Goal: Task Accomplishment & Management: Manage account settings

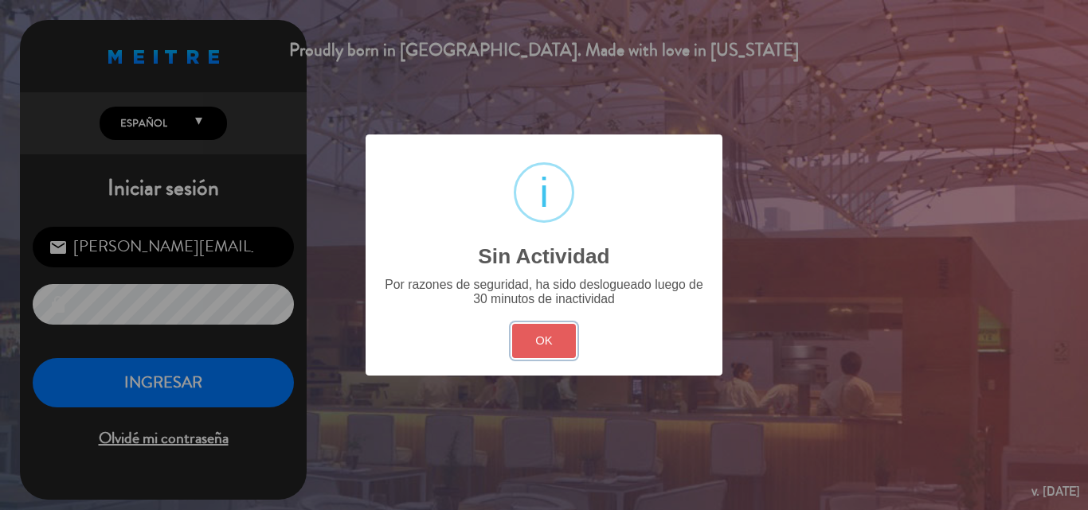
click at [557, 343] on button "OK" at bounding box center [544, 341] width 64 height 34
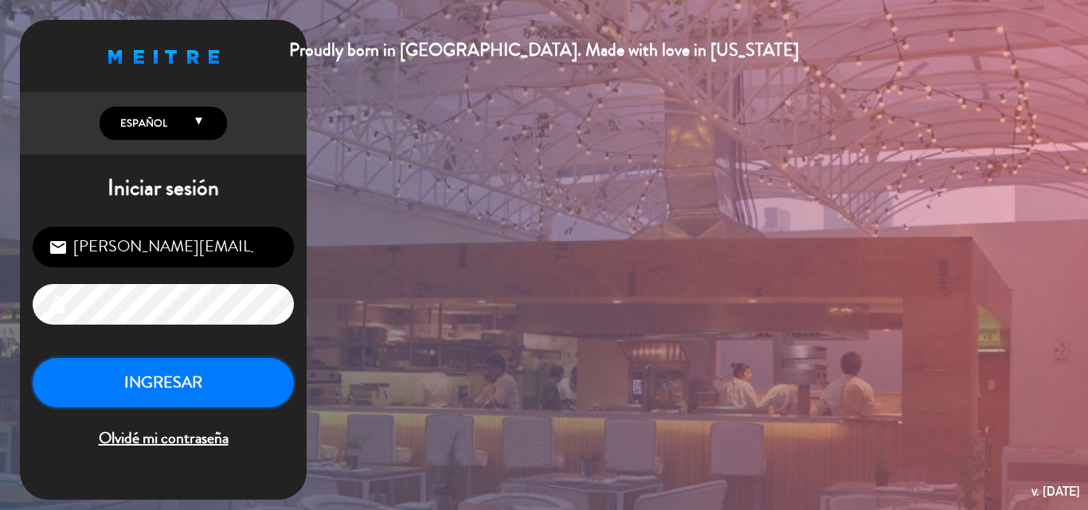
click at [154, 368] on button "INGRESAR" at bounding box center [163, 383] width 261 height 50
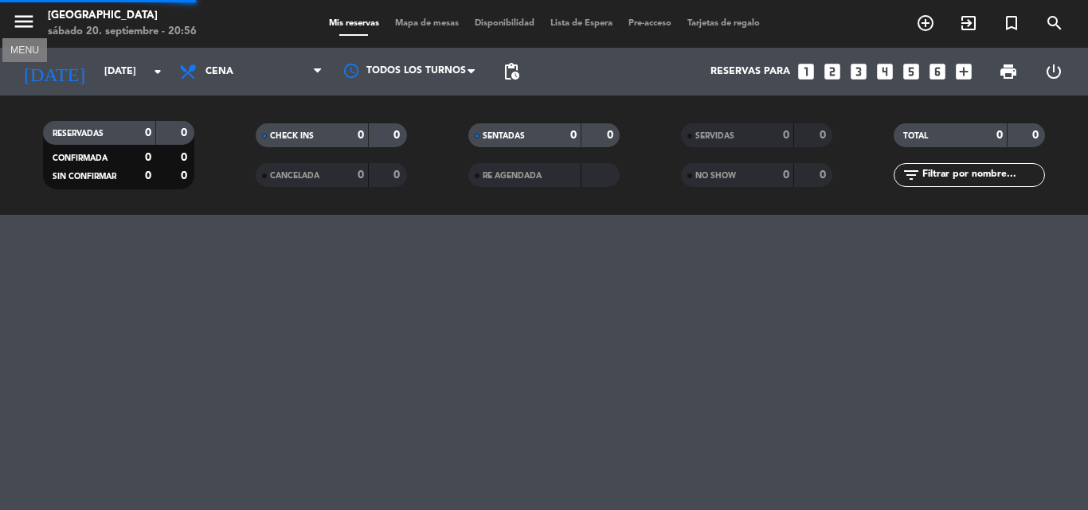
click at [18, 25] on icon "menu" at bounding box center [24, 22] width 24 height 24
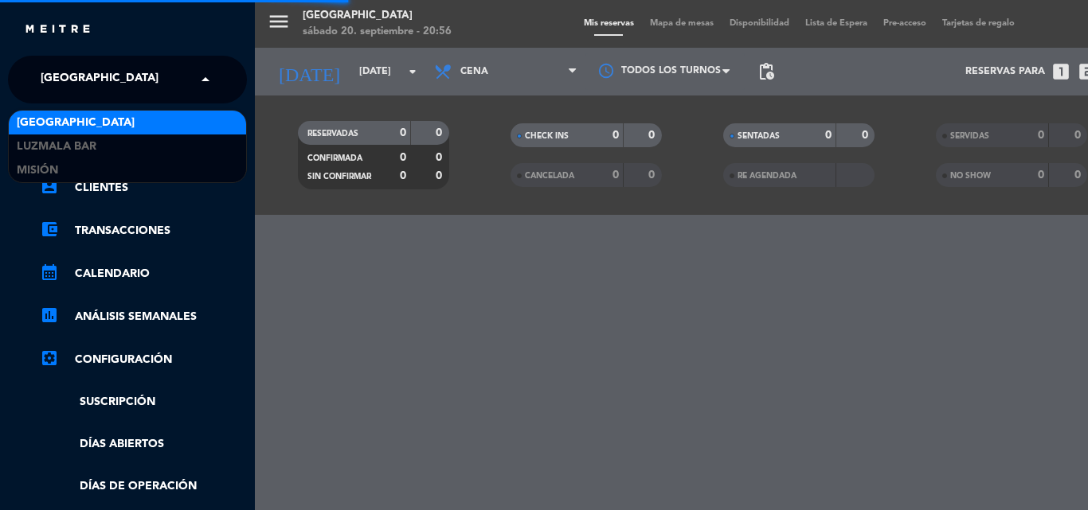
click at [50, 76] on span "[GEOGRAPHIC_DATA]" at bounding box center [100, 79] width 118 height 33
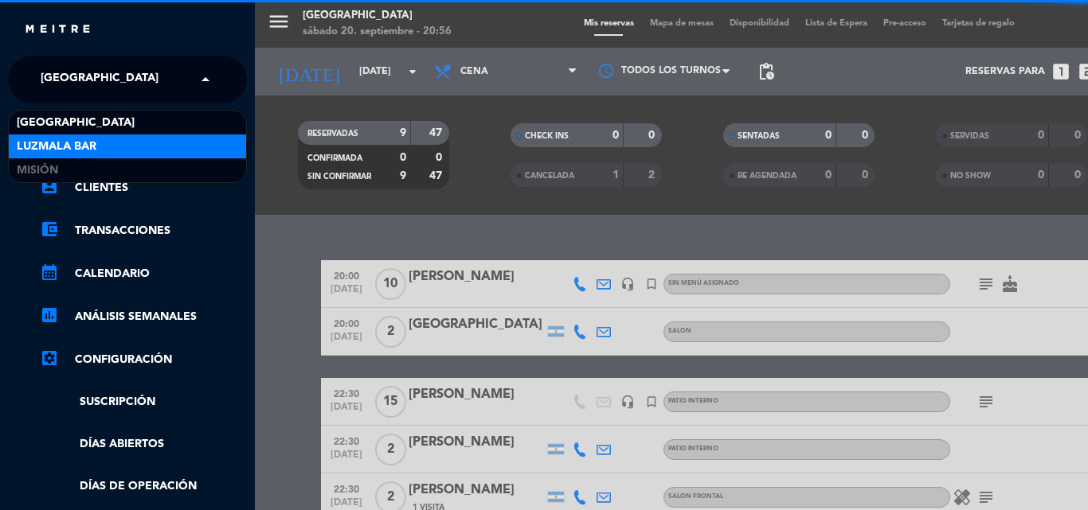
click at [140, 140] on div "Luzmala Bar" at bounding box center [127, 147] width 237 height 24
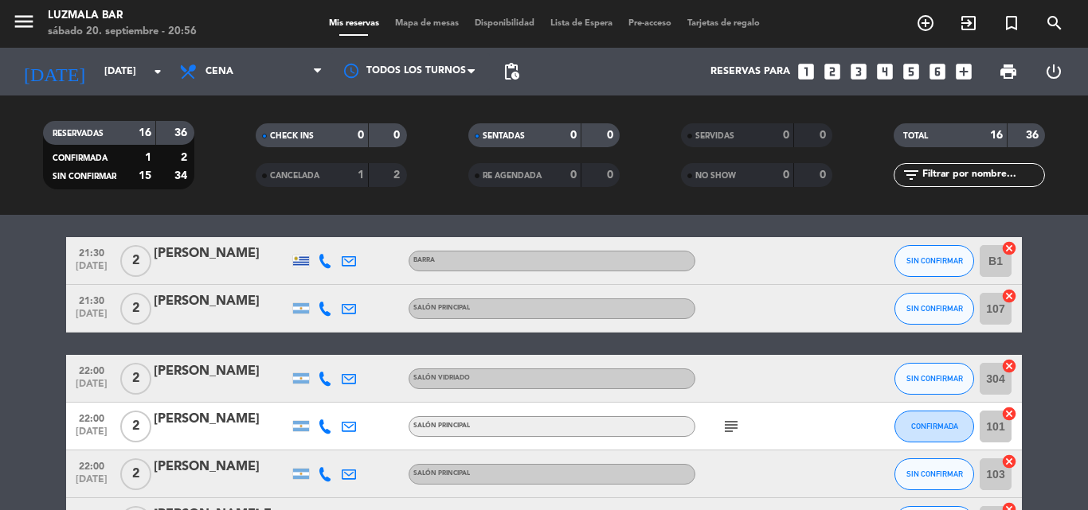
scroll to position [318, 0]
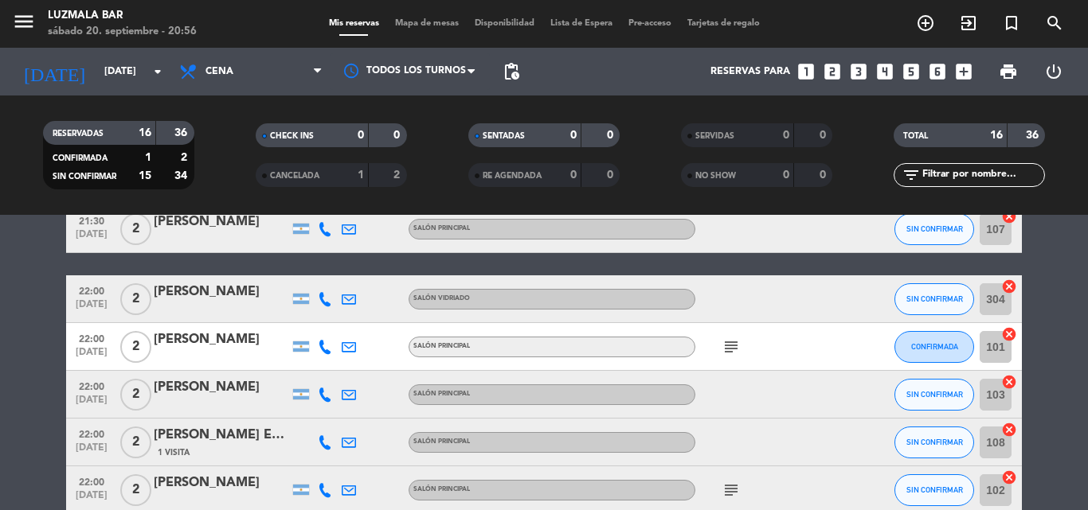
click at [740, 338] on icon "subject" at bounding box center [730, 347] width 19 height 19
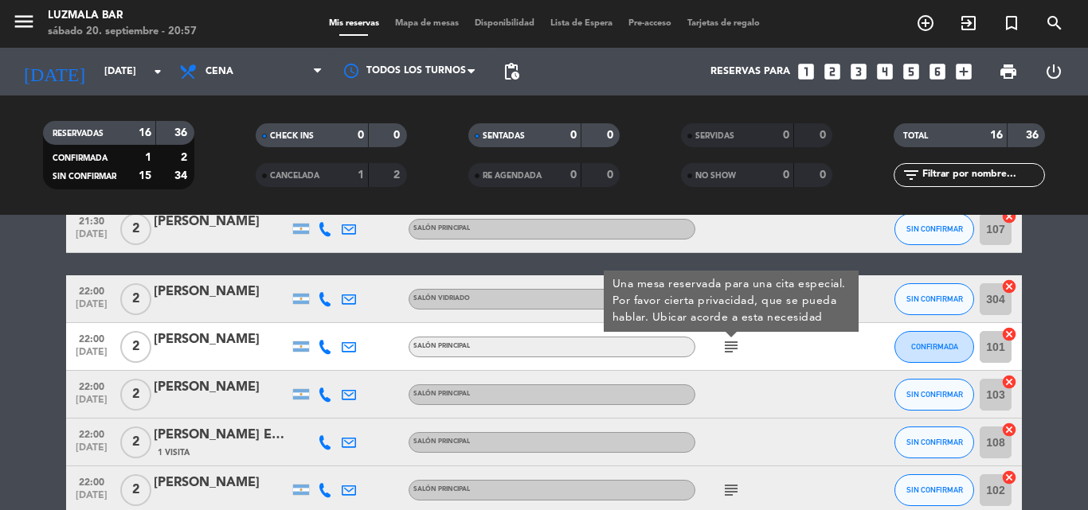
click at [731, 496] on icon "subject" at bounding box center [730, 490] width 19 height 19
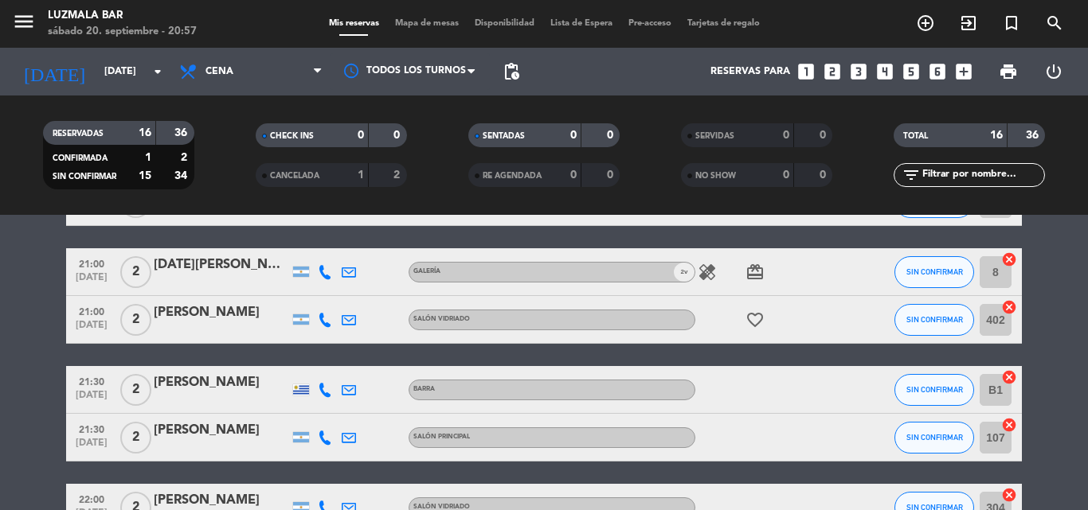
scroll to position [0, 0]
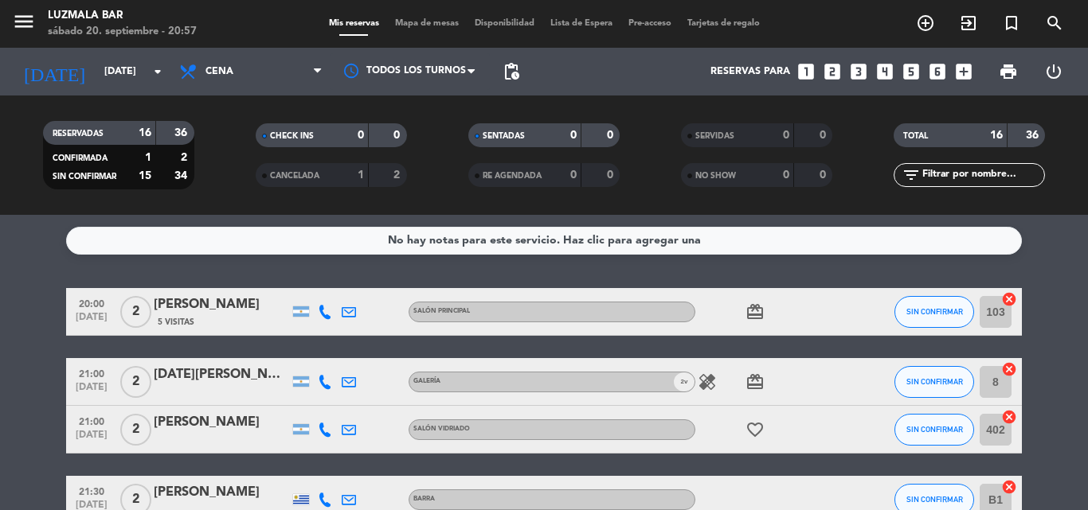
click at [717, 334] on div "card_giftcard" at bounding box center [766, 311] width 143 height 47
click at [943, 309] on span "SIN CONFIRMAR" at bounding box center [934, 311] width 57 height 9
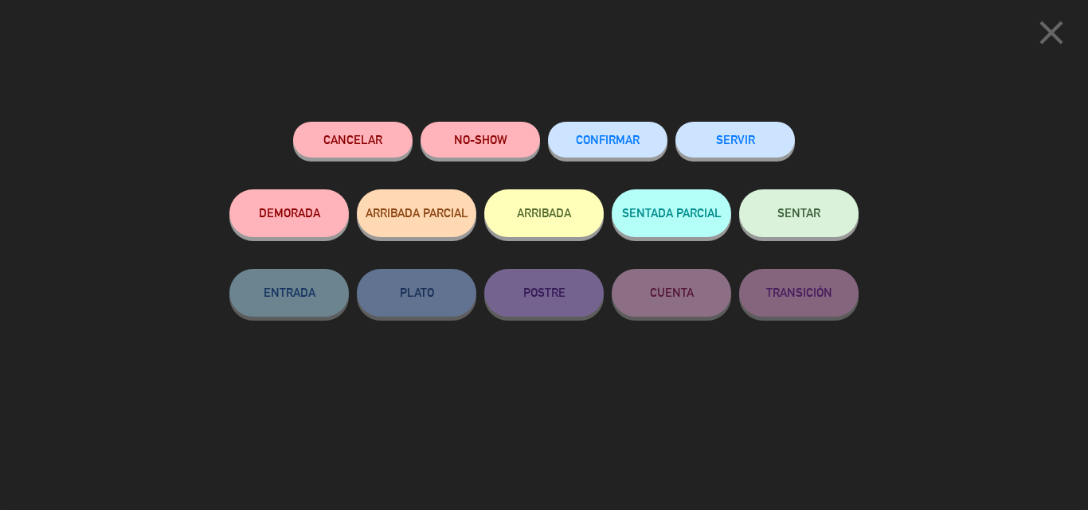
click at [311, 223] on button "DEMORADA" at bounding box center [288, 213] width 119 height 48
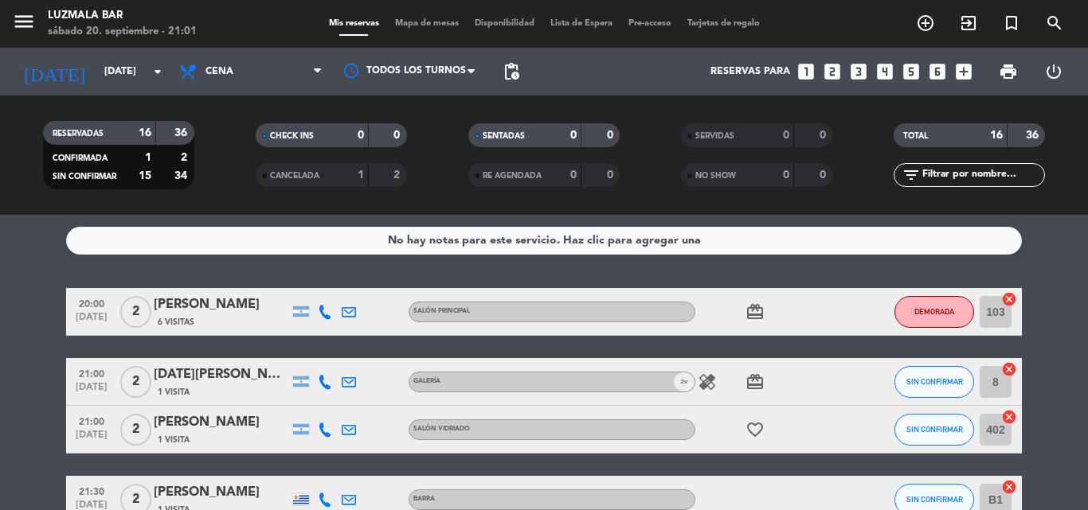
click at [708, 381] on icon "healing" at bounding box center [706, 382] width 19 height 19
click at [760, 384] on icon "card_giftcard" at bounding box center [754, 382] width 19 height 19
click at [805, 379] on div "healing card_giftcard SOLO UN REGALO" at bounding box center [766, 381] width 143 height 47
click at [756, 421] on icon "favorite_border" at bounding box center [754, 429] width 19 height 19
click at [842, 391] on div at bounding box center [859, 381] width 43 height 47
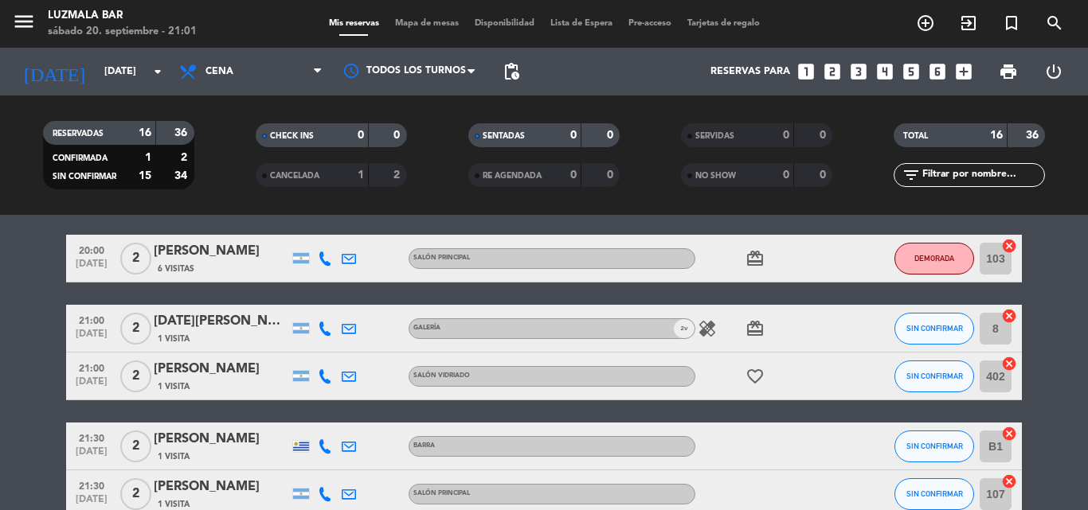
scroll to position [80, 0]
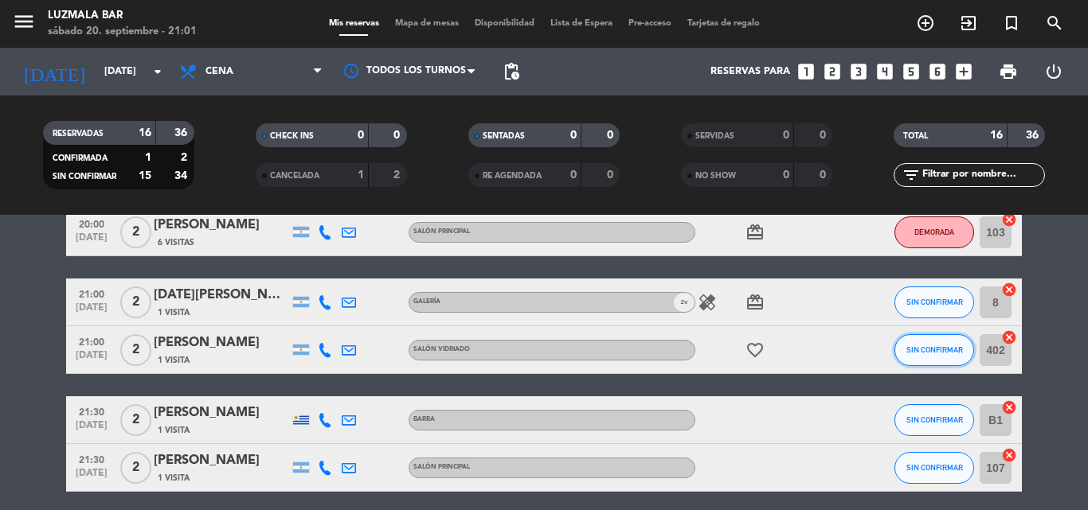
click at [944, 346] on span "SIN CONFIRMAR" at bounding box center [934, 350] width 57 height 9
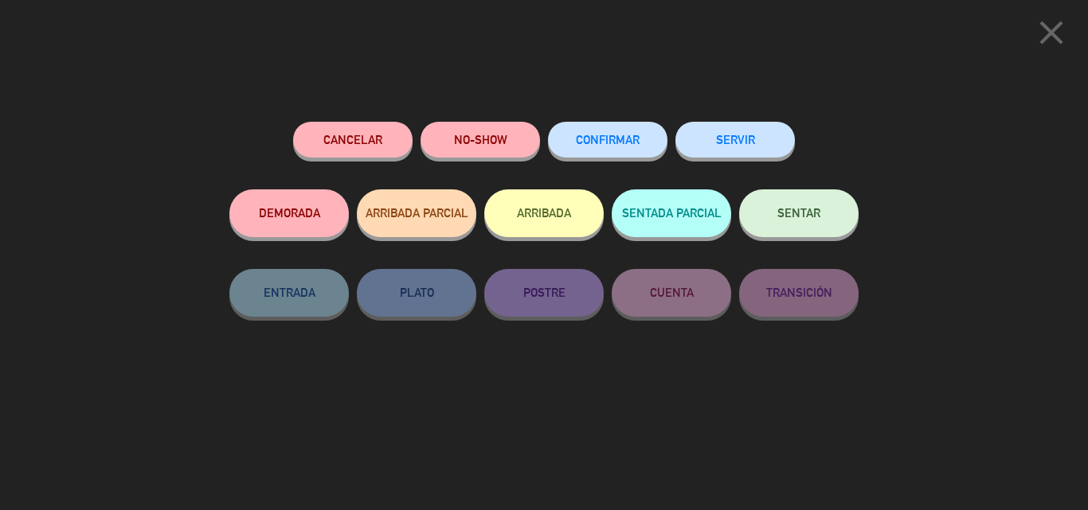
click at [814, 219] on span "SENTAR" at bounding box center [798, 213] width 43 height 14
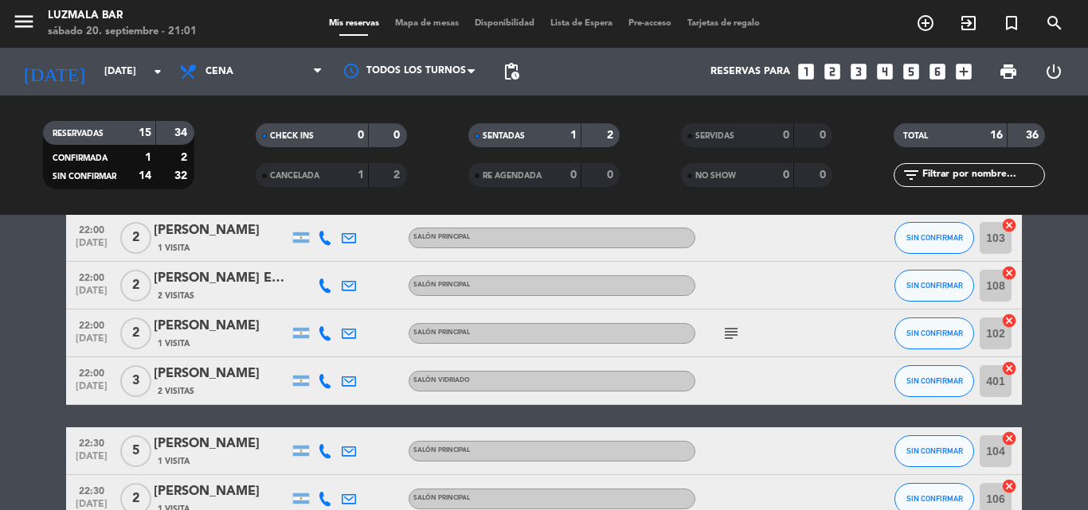
scroll to position [478, 0]
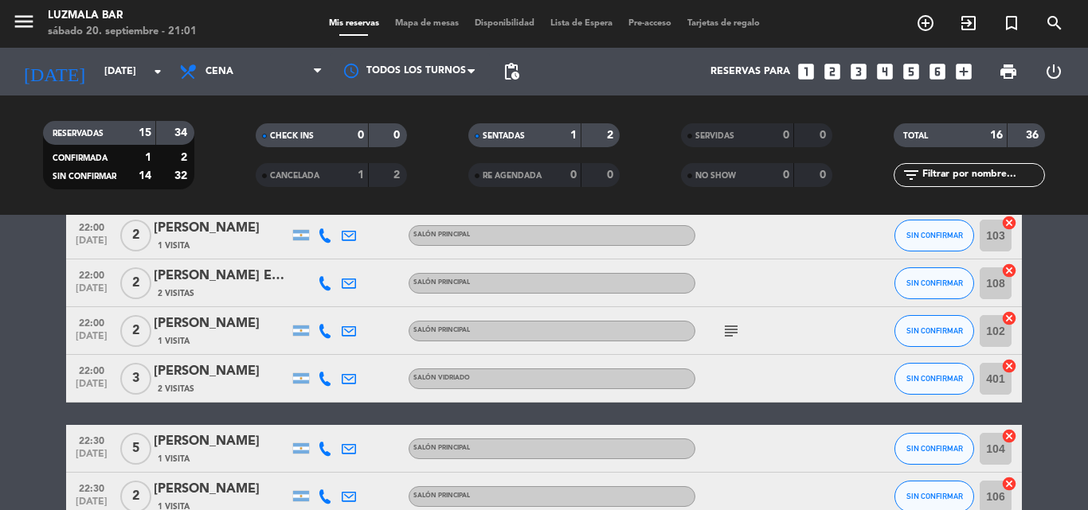
click at [732, 336] on icon "subject" at bounding box center [730, 331] width 19 height 19
click at [850, 338] on div at bounding box center [859, 330] width 43 height 47
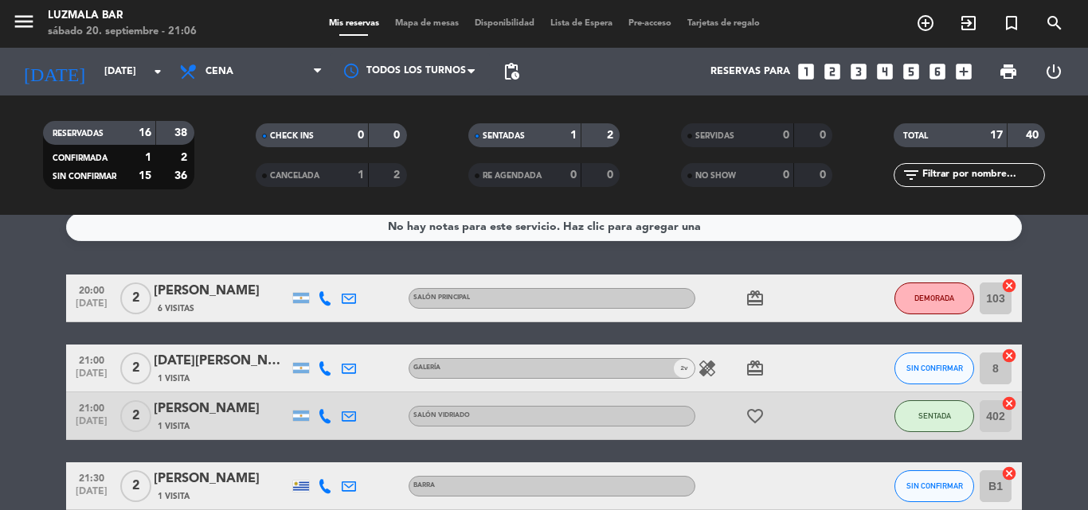
scroll to position [0, 0]
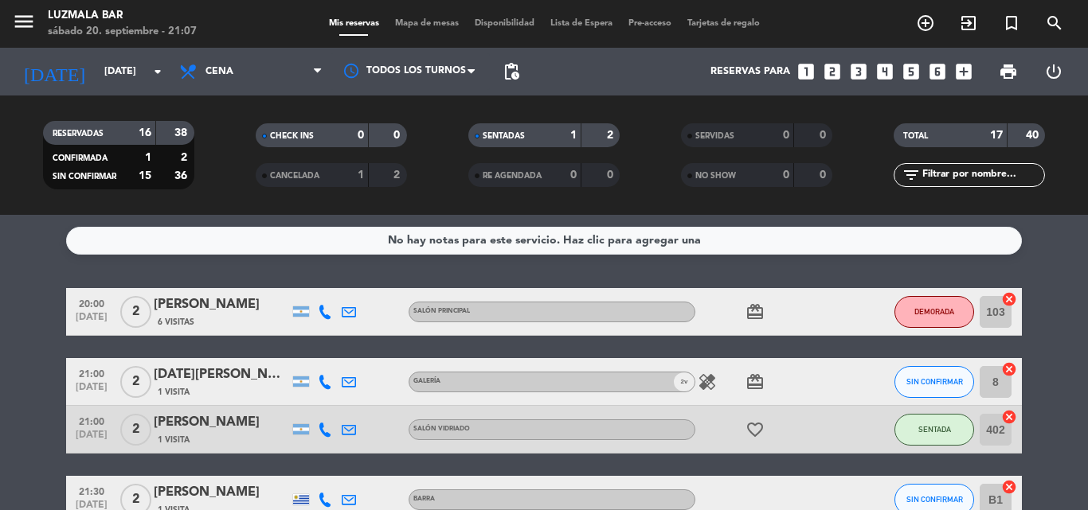
click at [444, 21] on span "Mapa de mesas" at bounding box center [427, 23] width 80 height 9
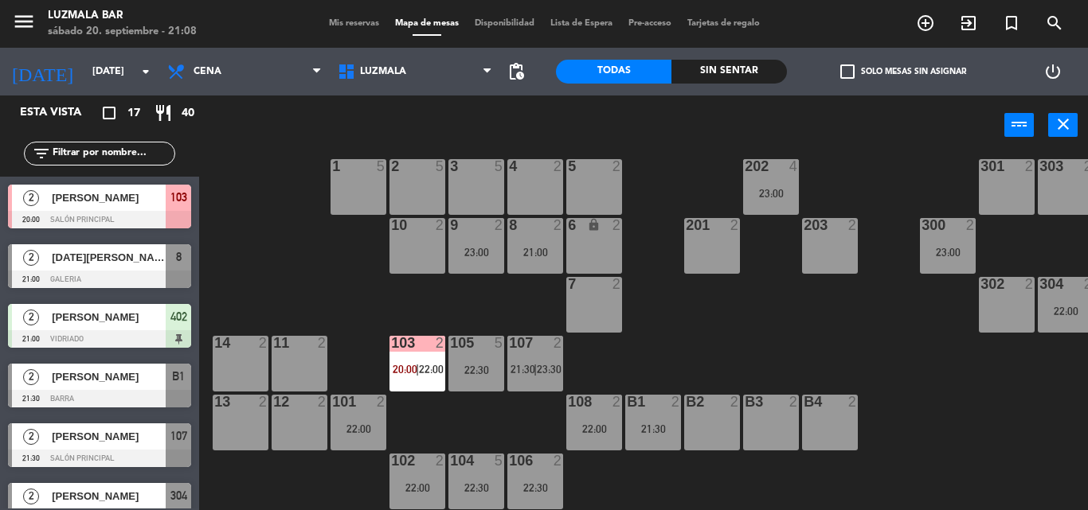
scroll to position [32, 135]
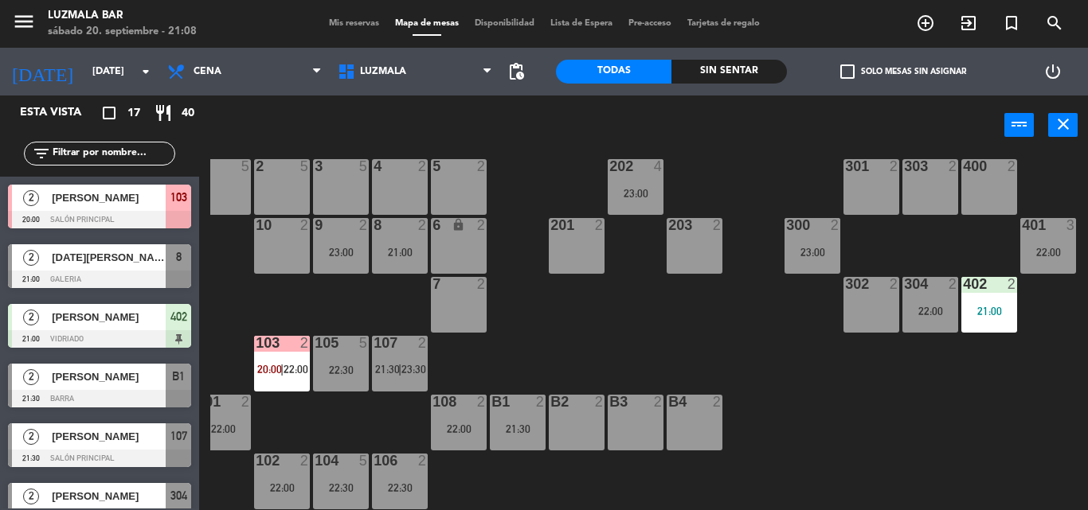
click at [986, 186] on div "400 2" at bounding box center [989, 187] width 56 height 56
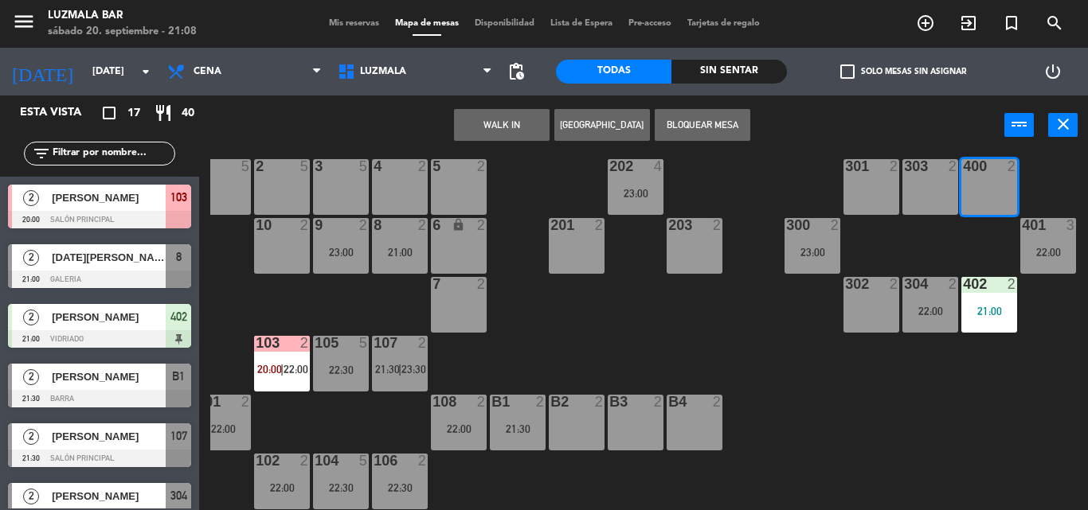
click at [721, 130] on button "Bloquear Mesa" at bounding box center [702, 125] width 96 height 32
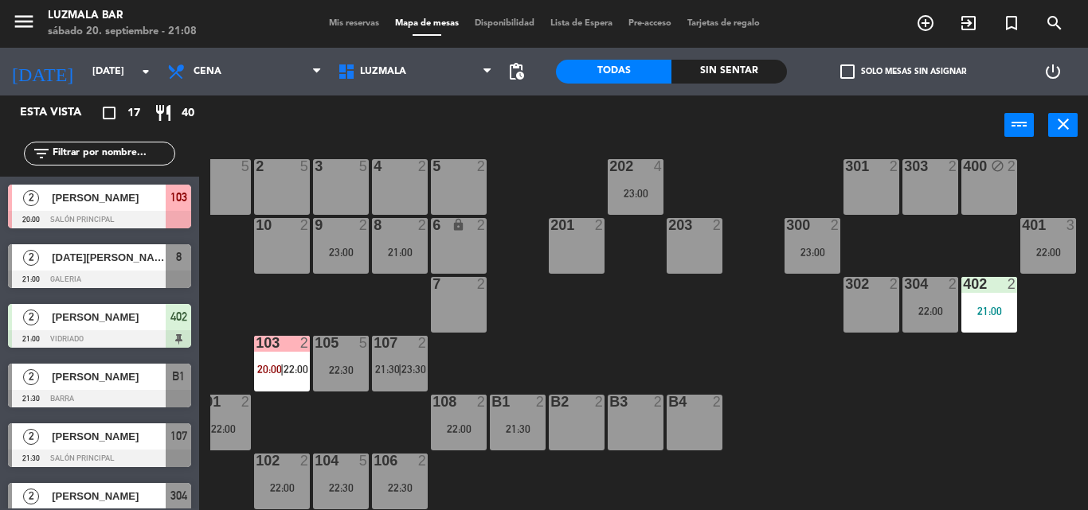
click at [928, 181] on div "303 2" at bounding box center [930, 187] width 56 height 56
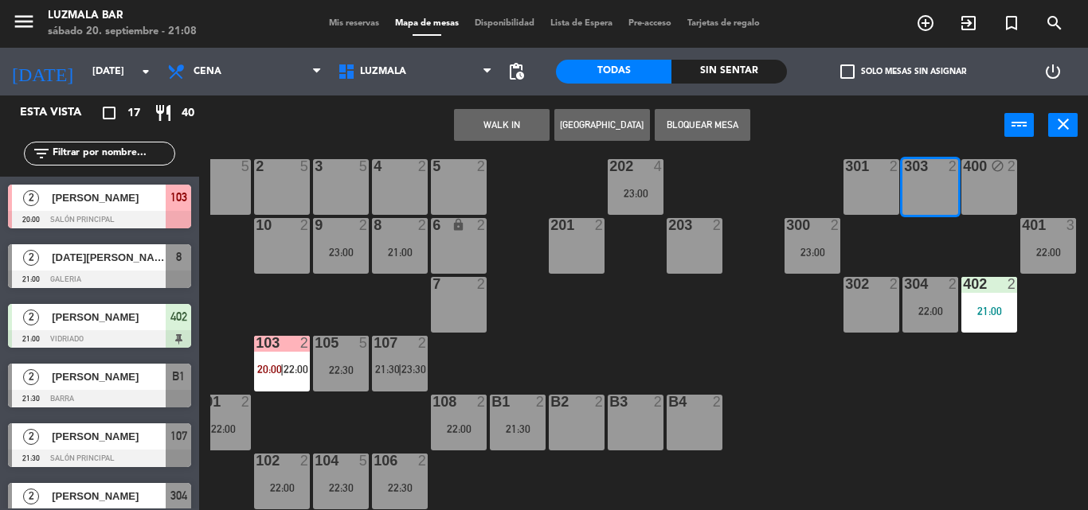
click at [680, 125] on button "Bloquear Mesa" at bounding box center [702, 125] width 96 height 32
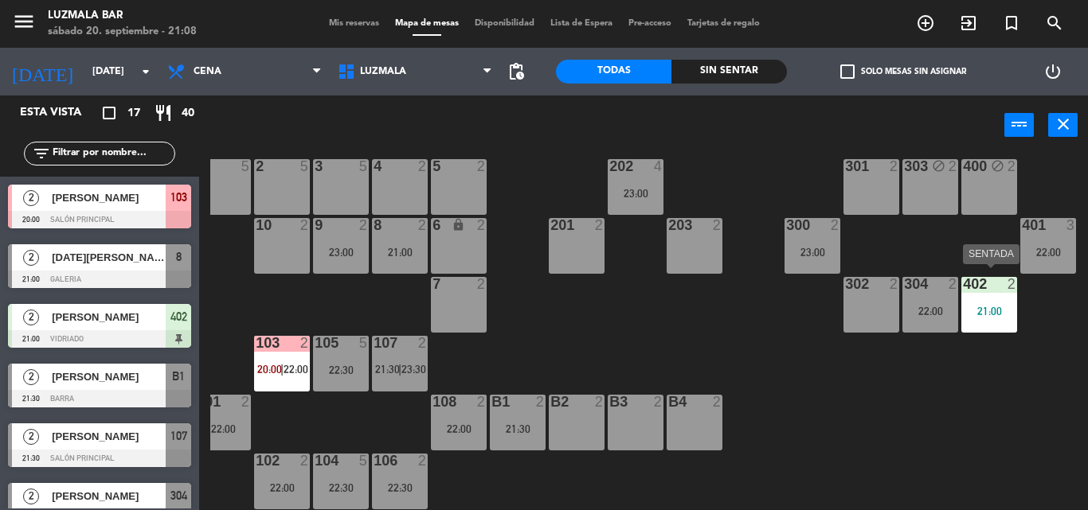
click at [979, 293] on div "402 2 21:00" at bounding box center [989, 305] width 56 height 56
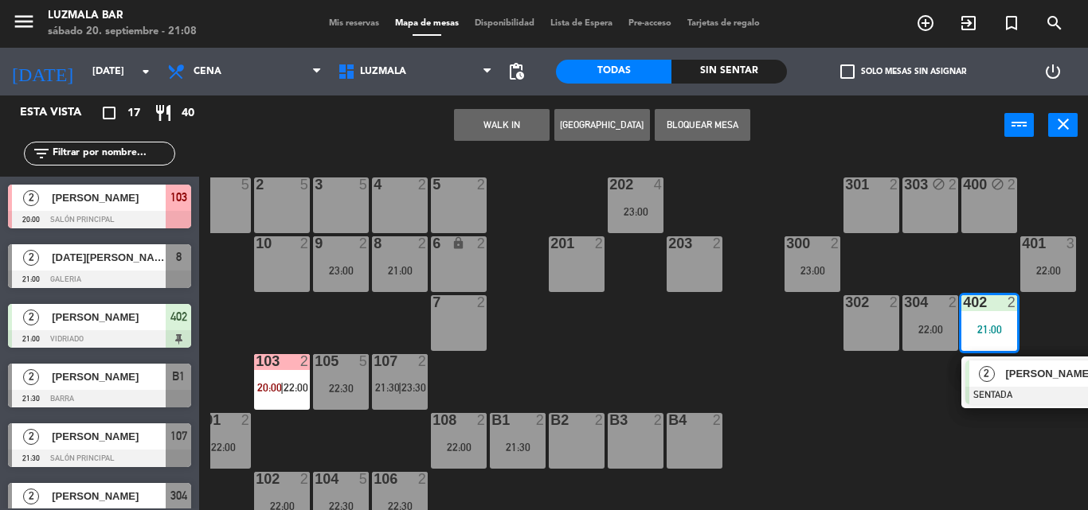
scroll to position [0, 135]
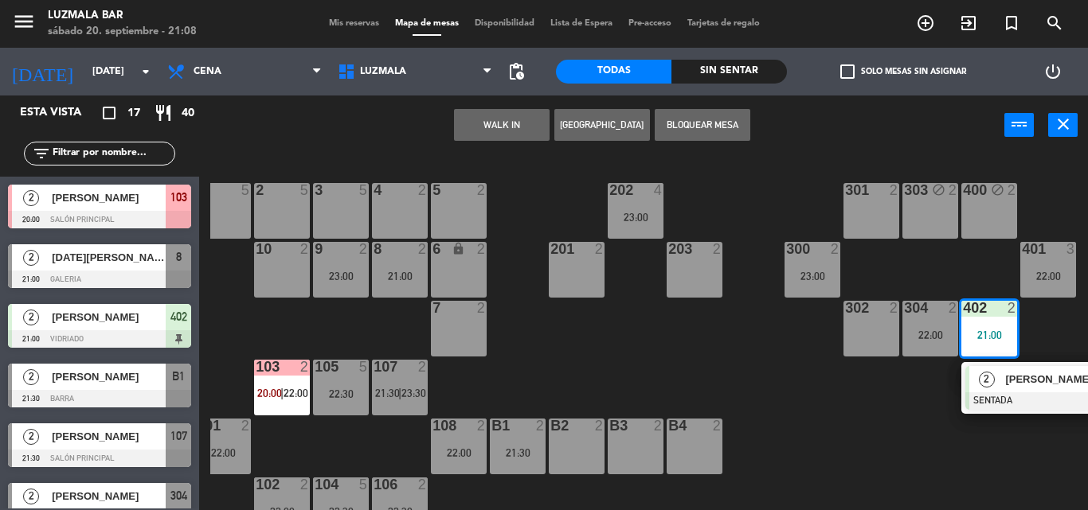
click at [361, 22] on span "Mis reservas" at bounding box center [354, 23] width 66 height 9
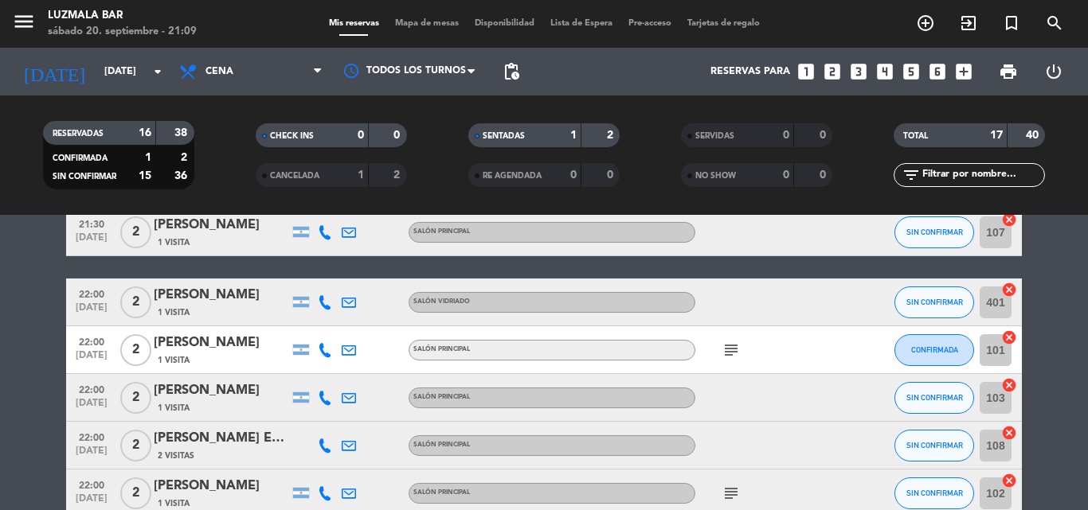
scroll to position [318, 0]
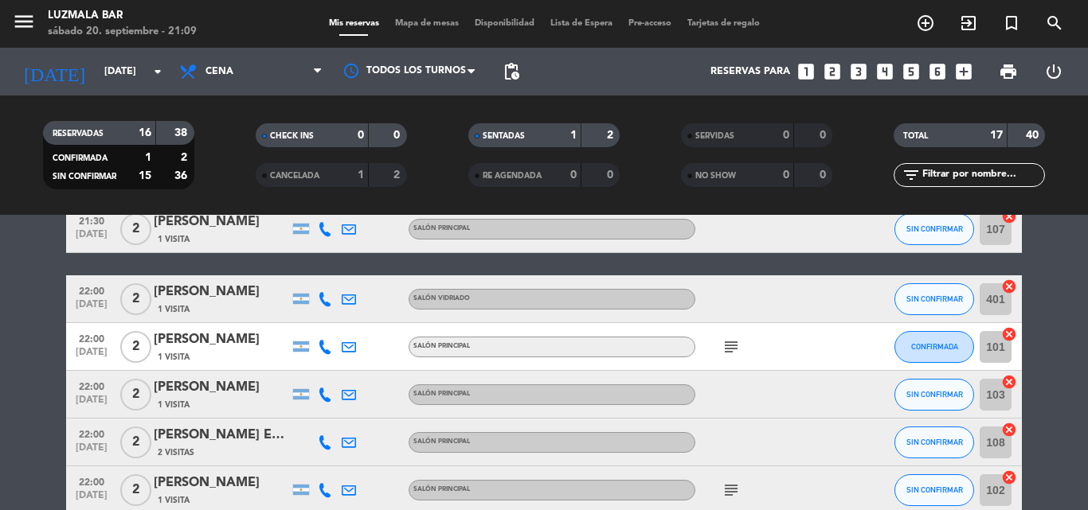
click at [724, 350] on icon "subject" at bounding box center [730, 347] width 19 height 19
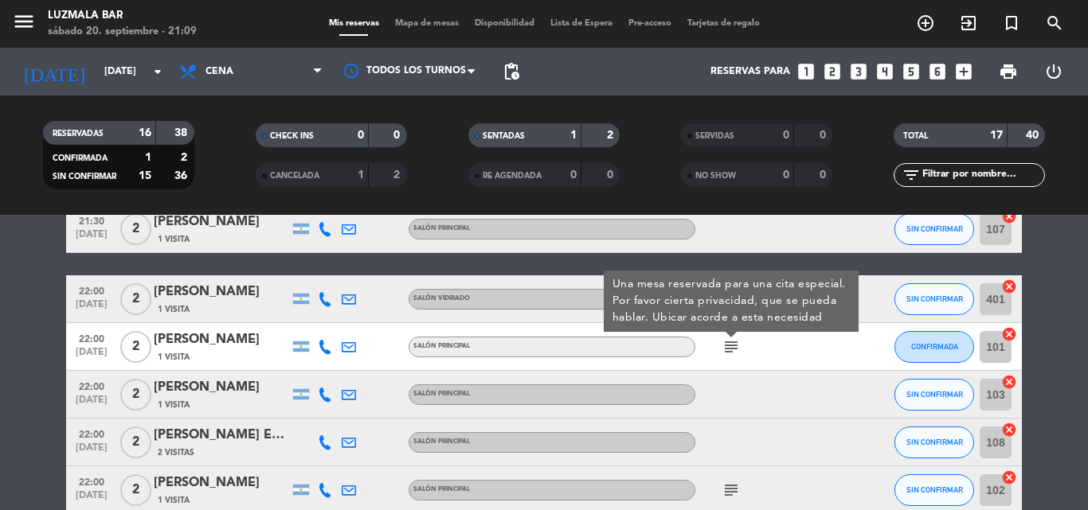
click at [724, 350] on icon "subject" at bounding box center [730, 347] width 19 height 19
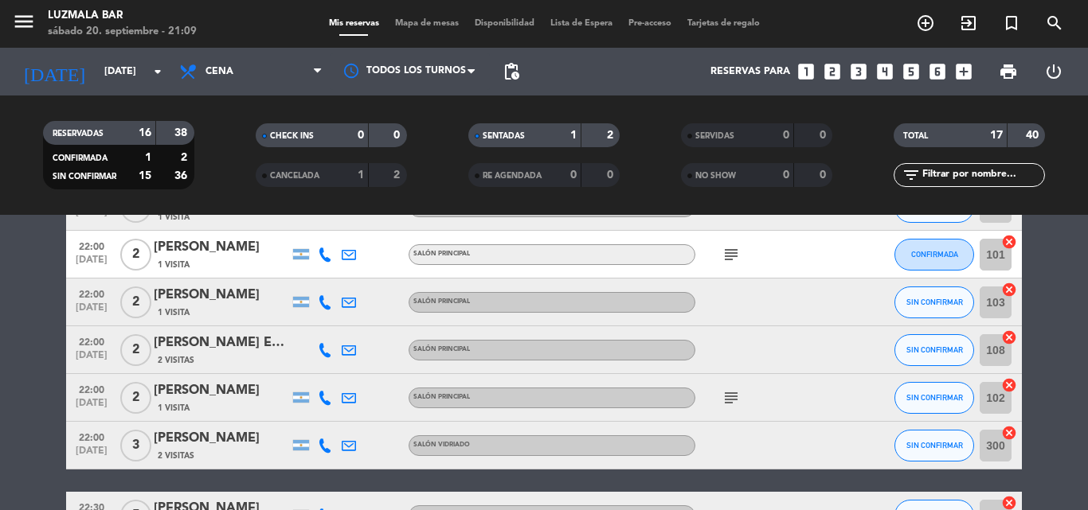
scroll to position [478, 0]
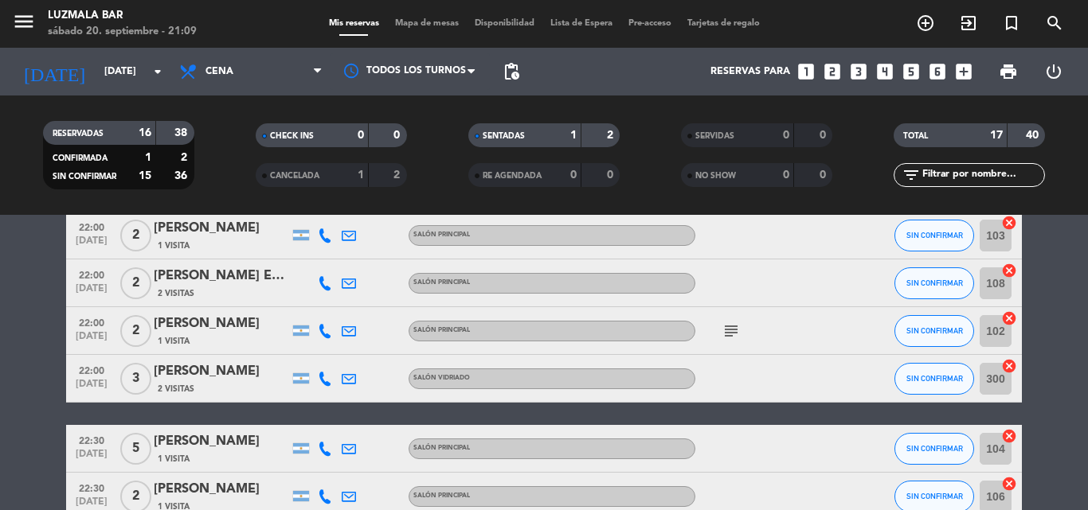
click at [735, 331] on icon "subject" at bounding box center [730, 331] width 19 height 19
click at [734, 331] on icon "subject" at bounding box center [730, 331] width 19 height 19
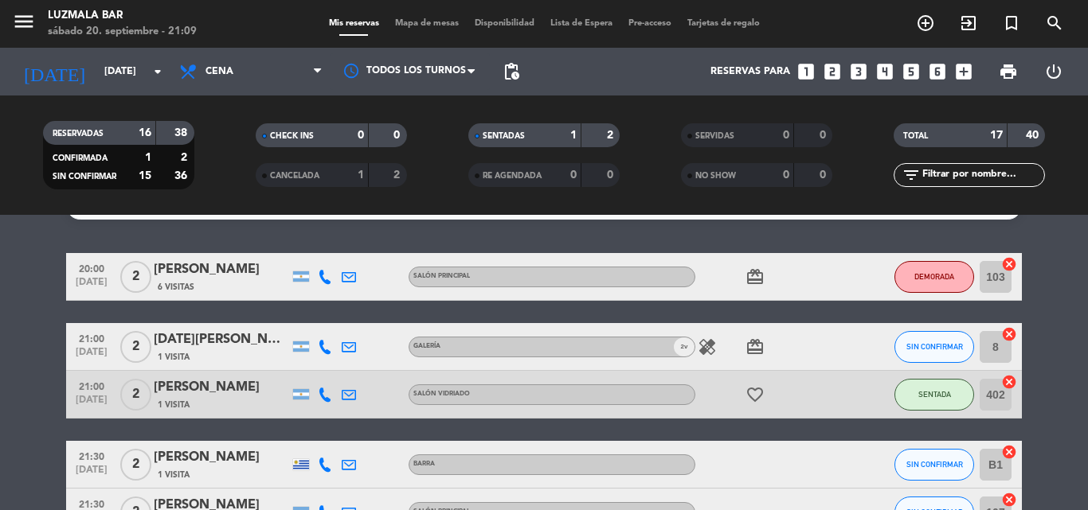
scroll to position [0, 0]
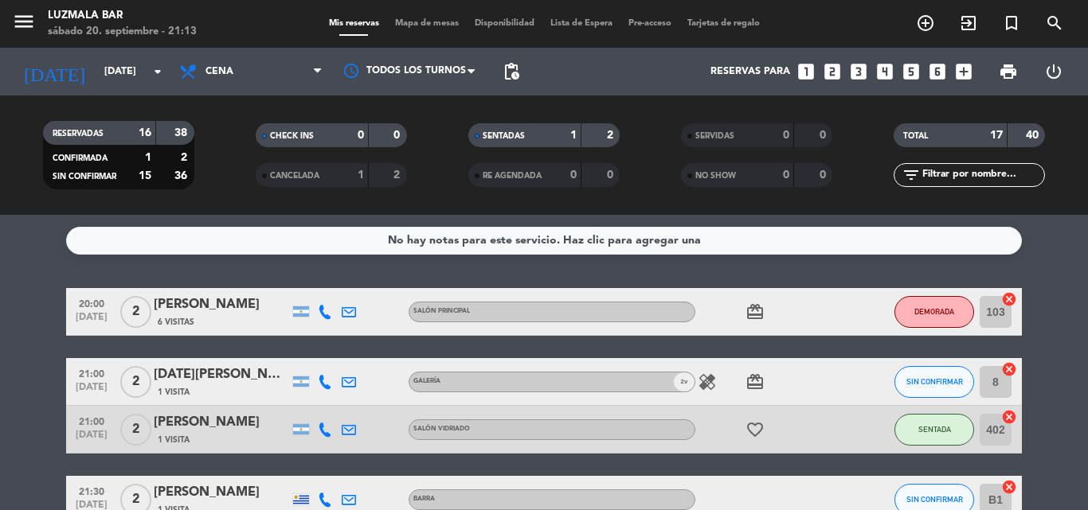
click at [436, 19] on span "Mapa de mesas" at bounding box center [427, 23] width 80 height 9
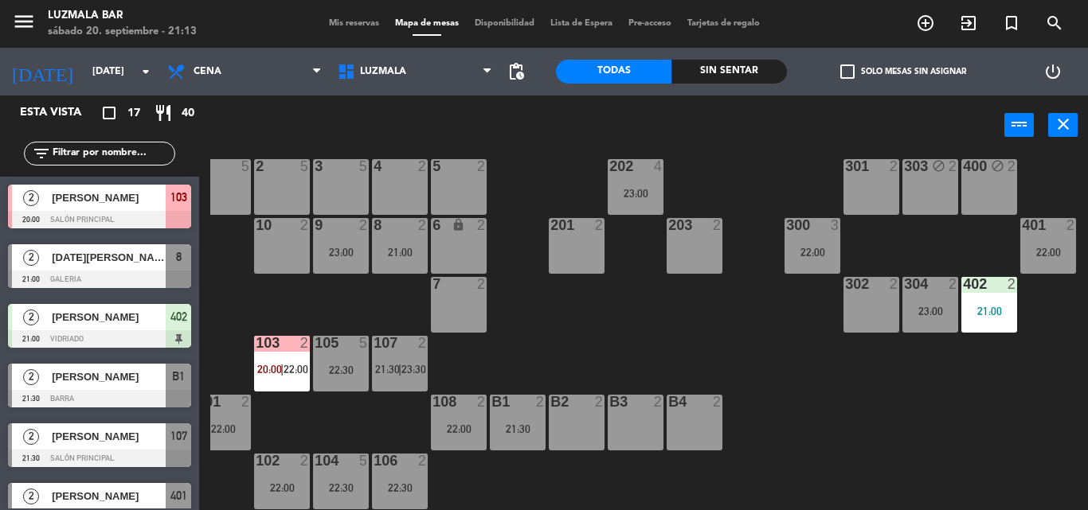
scroll to position [0, 135]
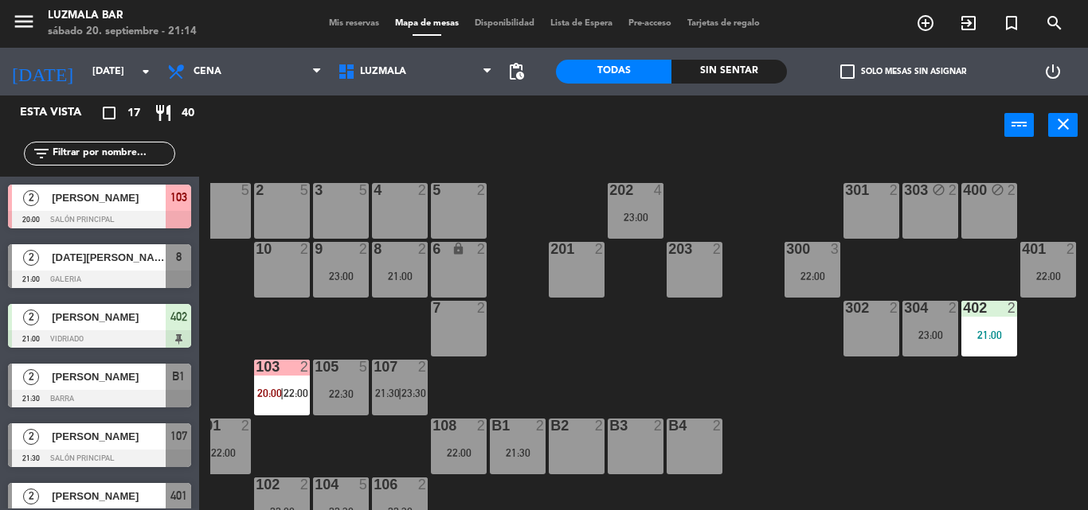
click at [352, 24] on span "Mis reservas" at bounding box center [354, 23] width 66 height 9
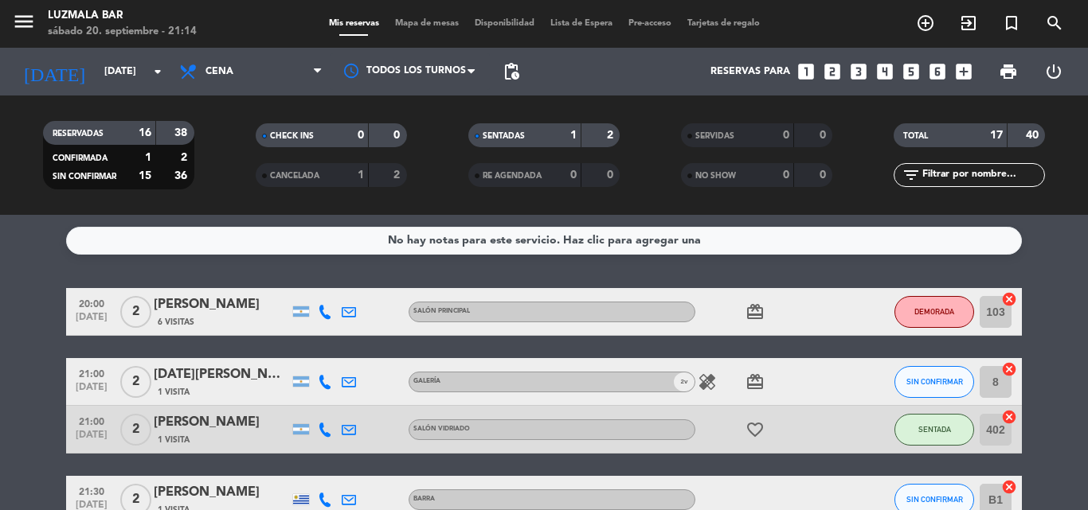
click at [341, 174] on div "1" at bounding box center [348, 175] width 32 height 18
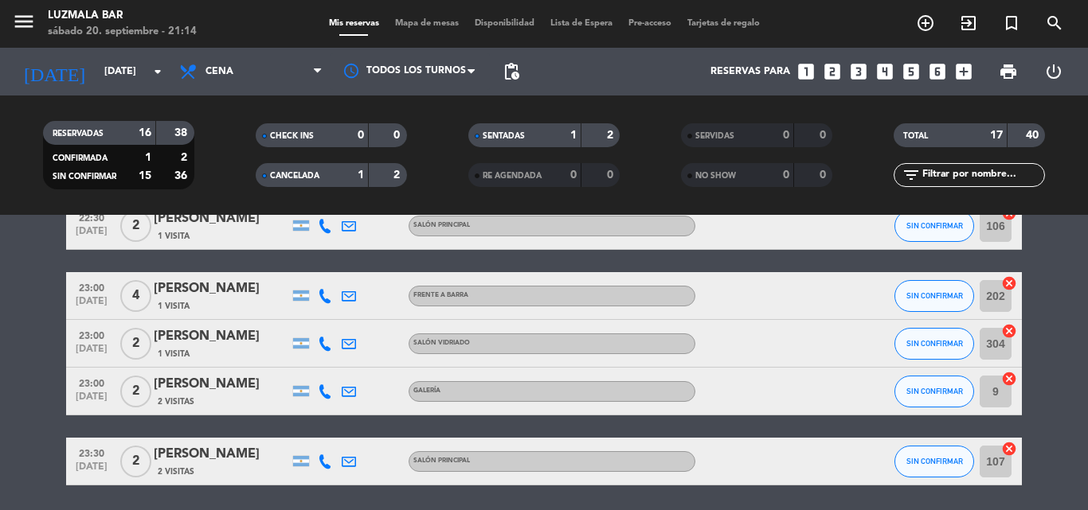
scroll to position [637, 0]
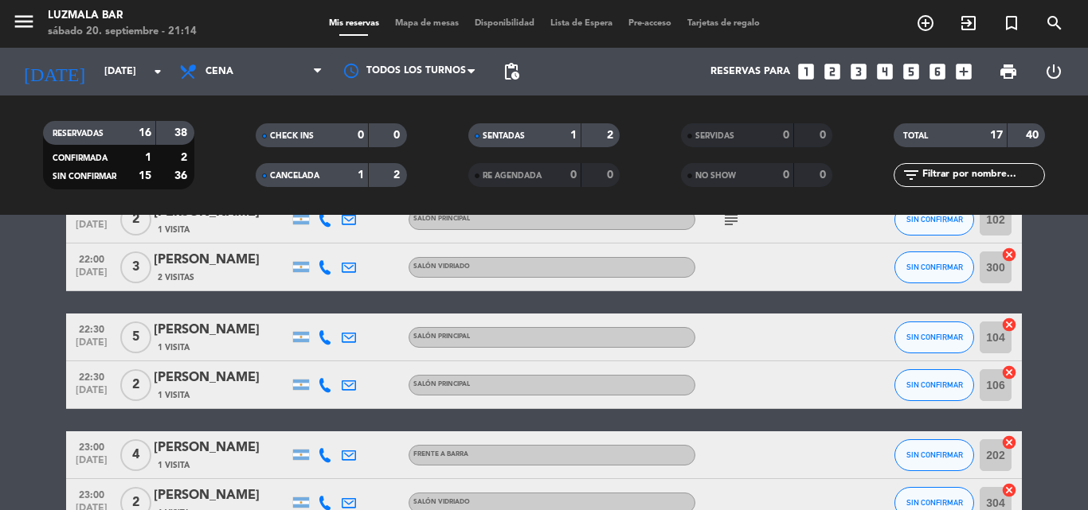
click at [417, 21] on span "Mapa de mesas" at bounding box center [427, 23] width 80 height 9
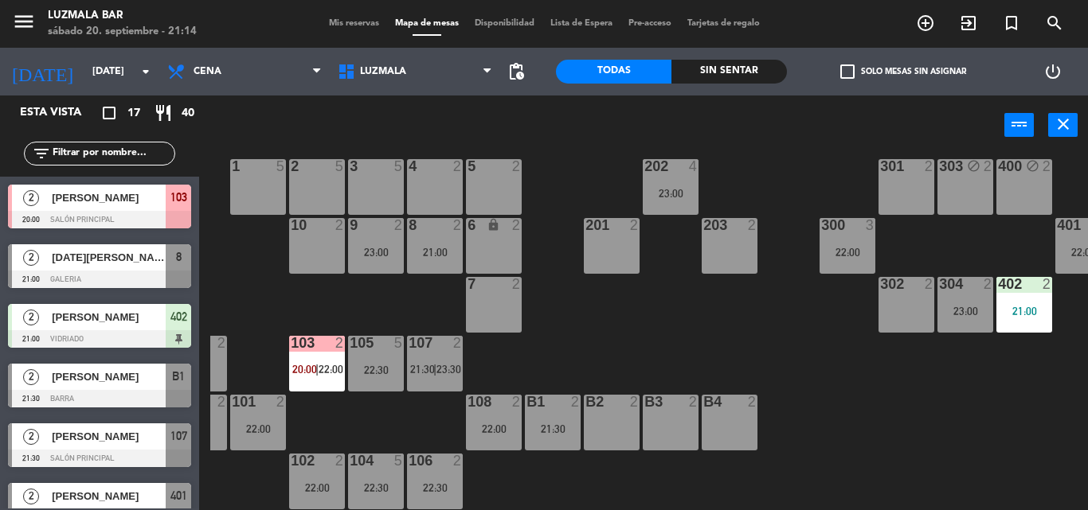
scroll to position [32, 102]
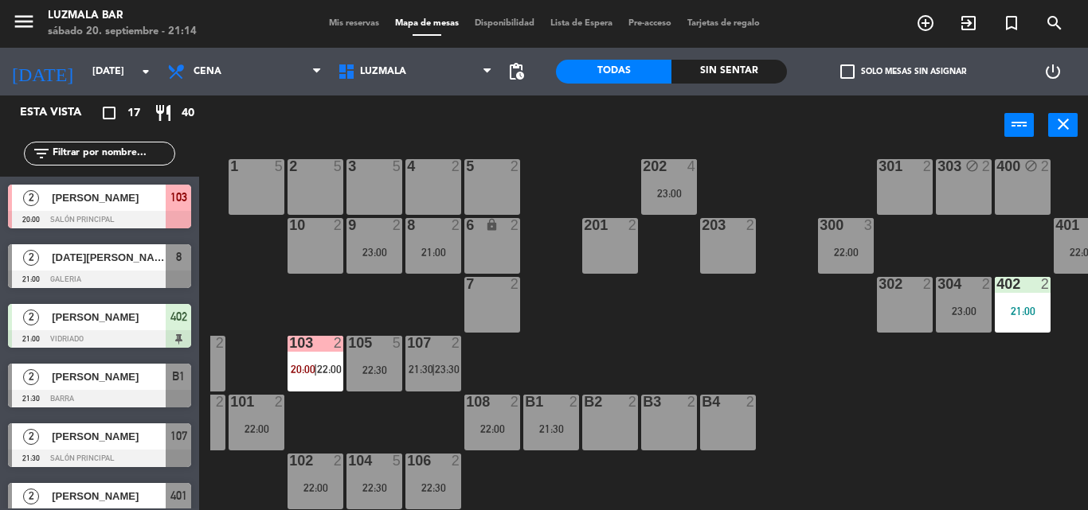
click at [346, 20] on span "Mis reservas" at bounding box center [354, 23] width 66 height 9
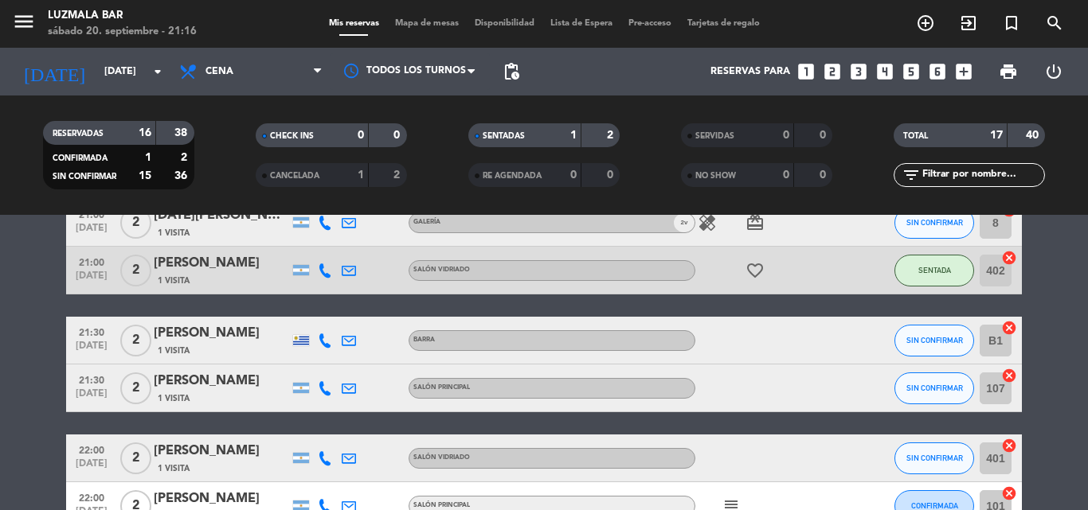
scroll to position [80, 0]
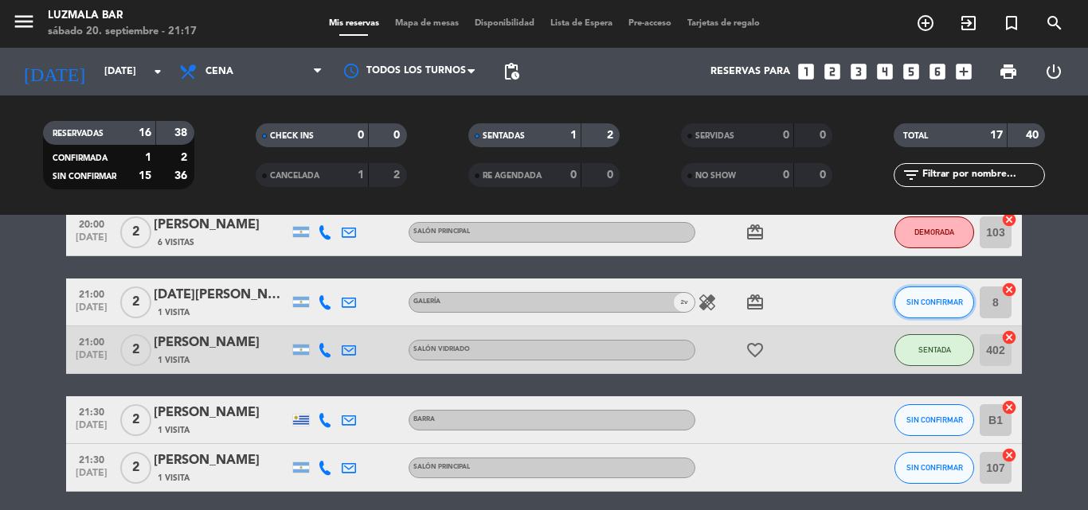
click at [929, 311] on button "SIN CONFIRMAR" at bounding box center [934, 303] width 80 height 32
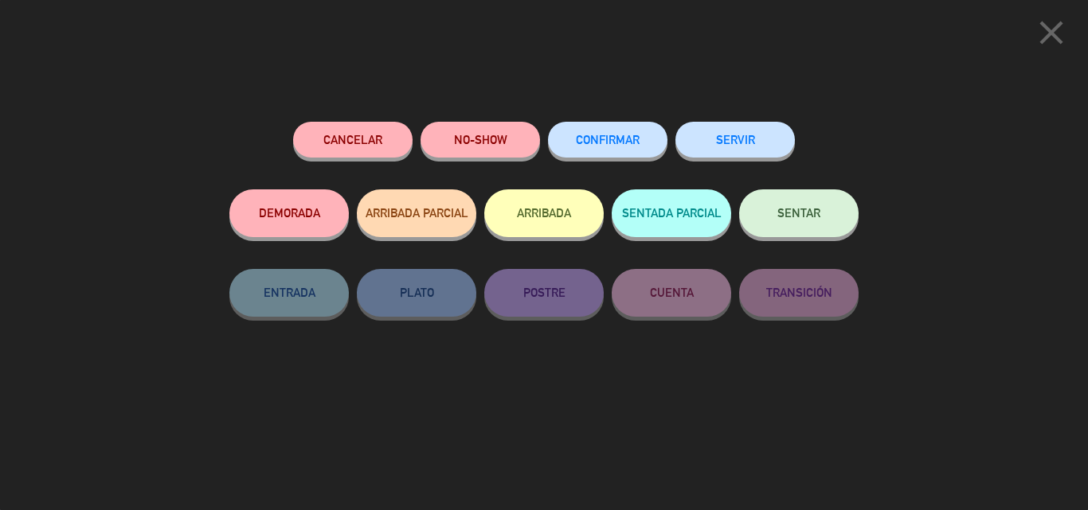
click at [804, 214] on span "SENTAR" at bounding box center [798, 213] width 43 height 14
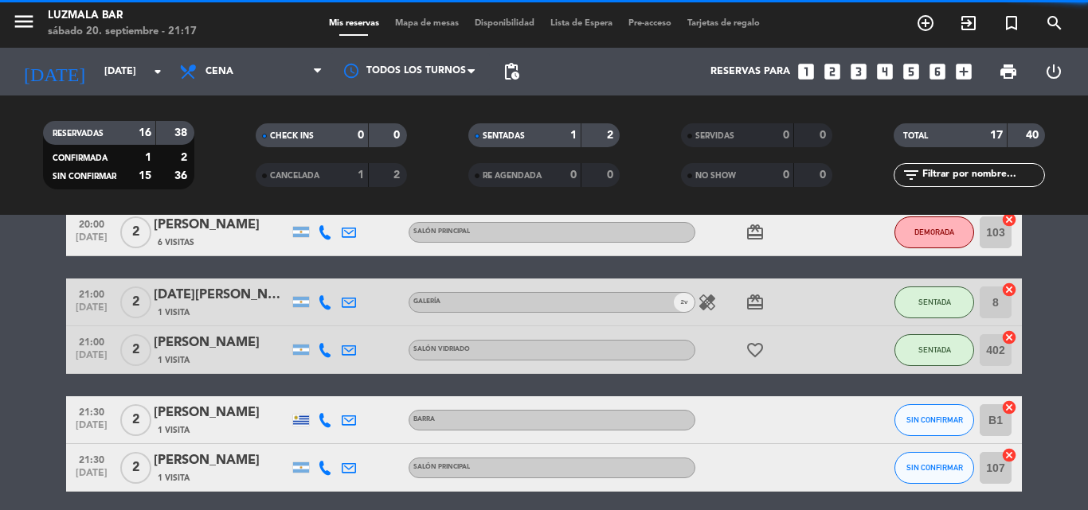
click at [424, 36] on div "menu Luzmala Bar [DATE] 20. septiembre - 21:17 Mis reservas Mapa de mesas Dispo…" at bounding box center [544, 24] width 1088 height 48
click at [431, 23] on span "Mapa de mesas" at bounding box center [427, 23] width 80 height 9
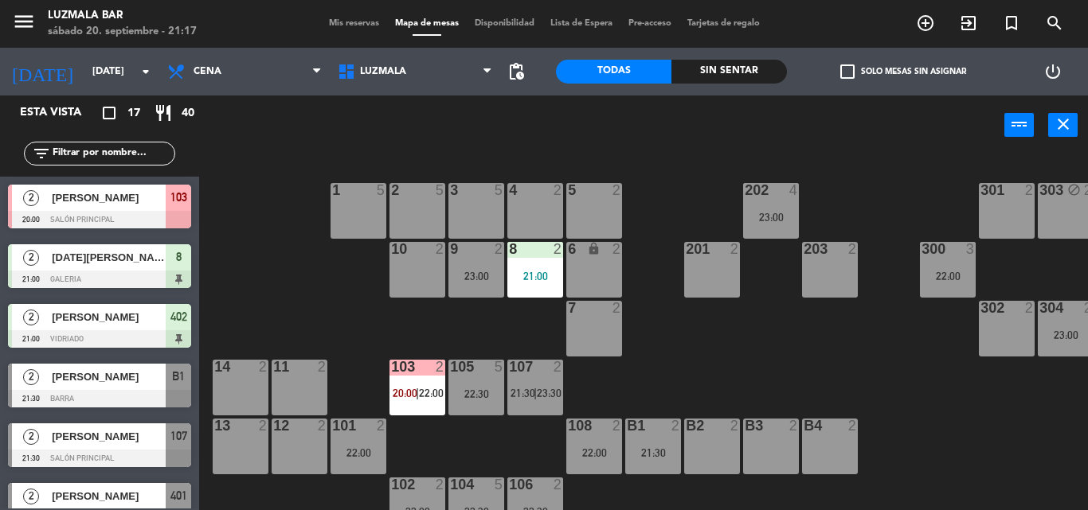
scroll to position [32, 0]
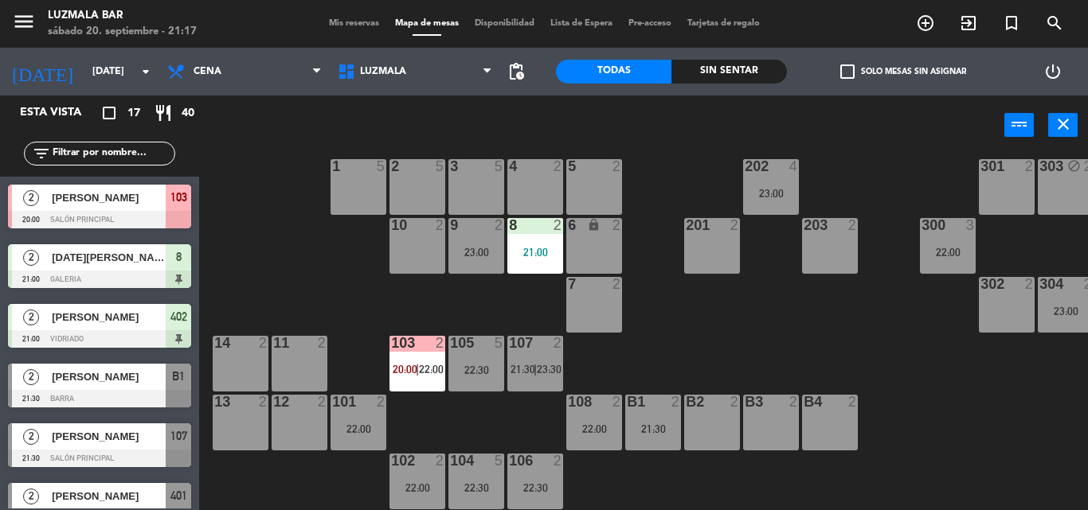
click at [348, 29] on div "Mis reservas Mapa de mesas Disponibilidad Lista de Espera Pre-acceso Tarjetas d…" at bounding box center [544, 24] width 447 height 14
click at [355, 19] on span "Mis reservas" at bounding box center [354, 23] width 66 height 9
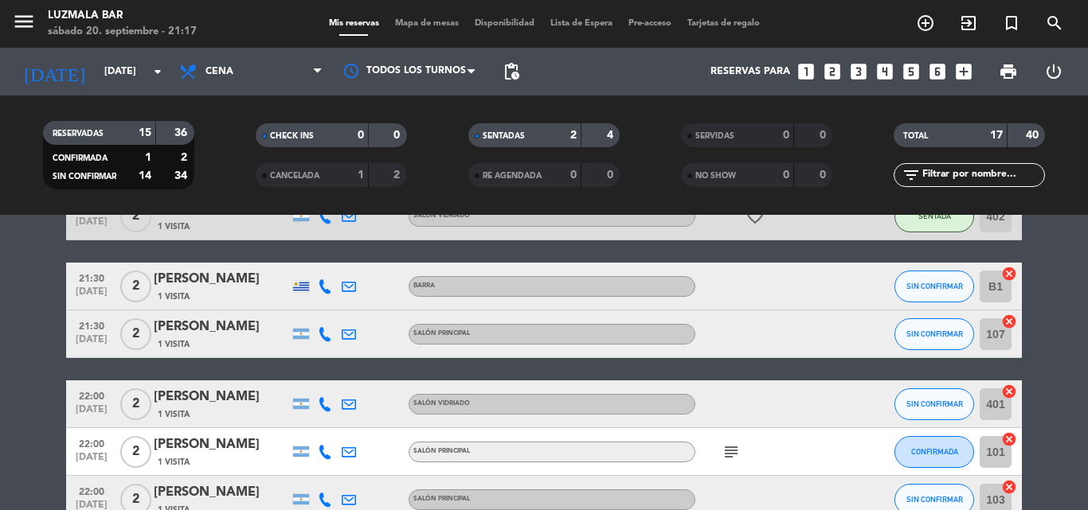
scroll to position [239, 0]
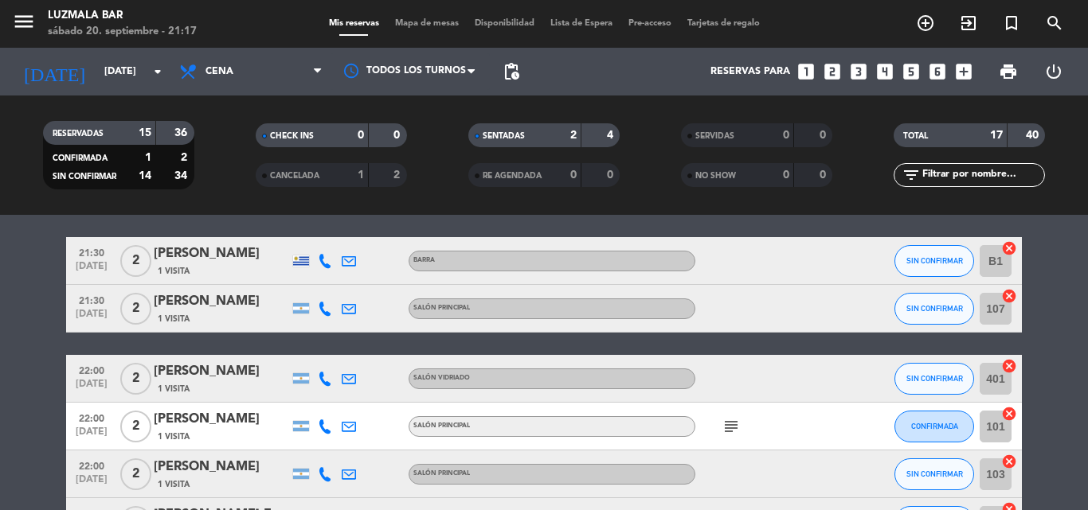
click at [399, 17] on div "Mis reservas Mapa de mesas Disponibilidad Lista de Espera Pre-acceso Tarjetas d…" at bounding box center [544, 24] width 447 height 14
click at [400, 28] on span "Mapa de mesas" at bounding box center [427, 23] width 80 height 9
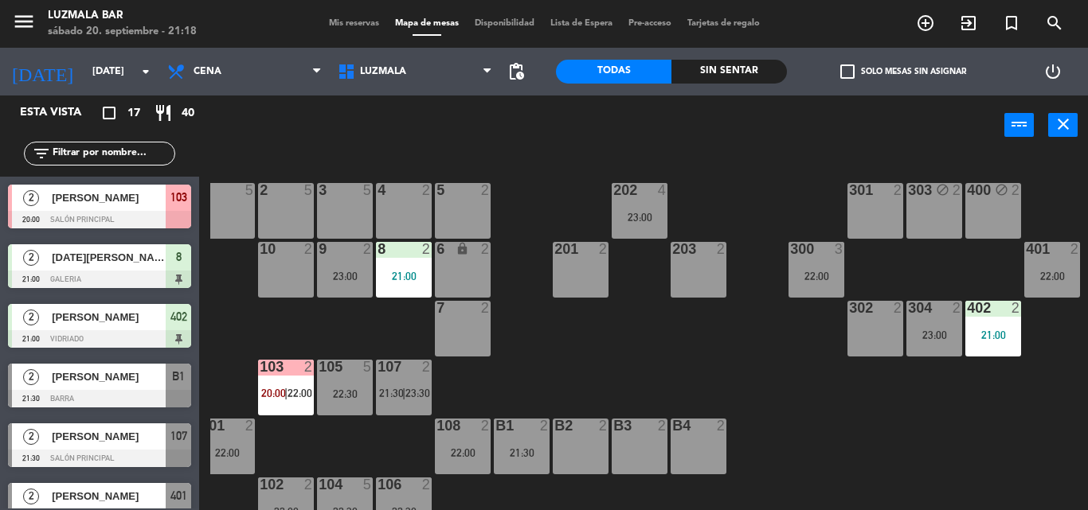
scroll to position [0, 135]
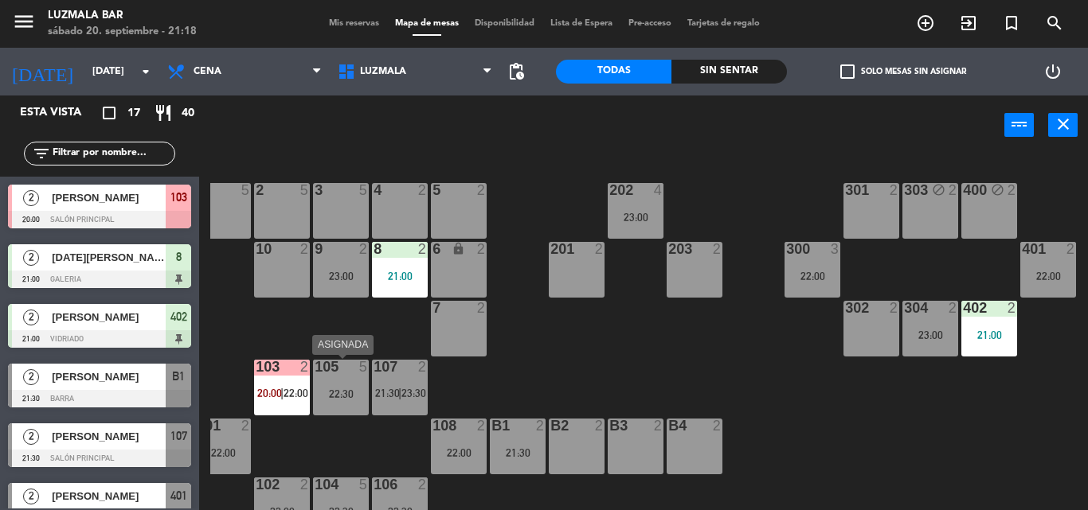
click at [345, 373] on div at bounding box center [340, 367] width 26 height 14
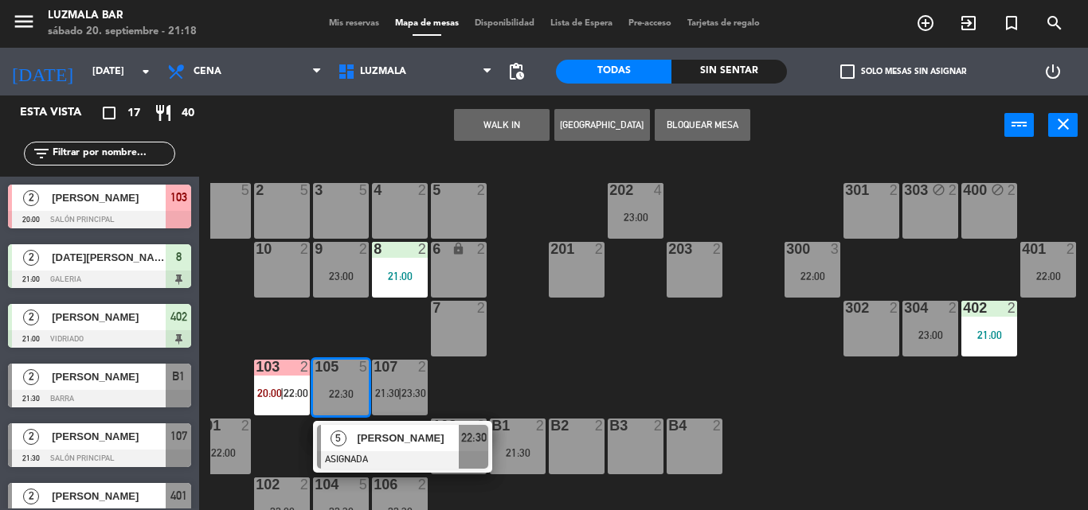
click at [549, 360] on div "301 2 303 block 2 400 block 2 202 4 23:00 1 5 2 5 4 2 5 2 3 5 300 3 22:00 401 2…" at bounding box center [648, 332] width 877 height 355
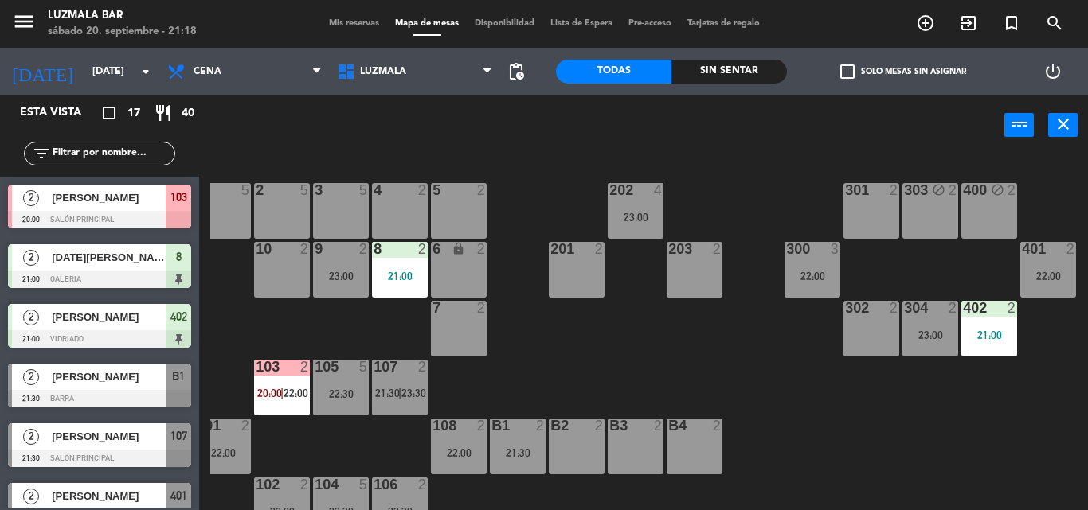
click at [645, 213] on div "23:00" at bounding box center [635, 217] width 56 height 11
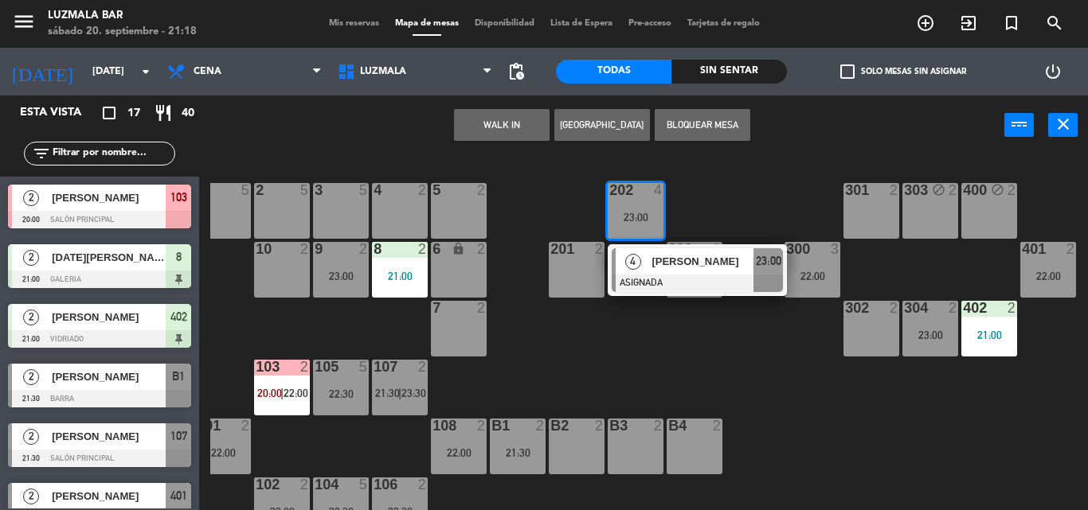
click at [586, 369] on div "301 2 303 block 2 400 block 2 202 4 23:00 4 [PERSON_NAME] ASIGNADA 23:00 1 5 2 …" at bounding box center [648, 332] width 877 height 355
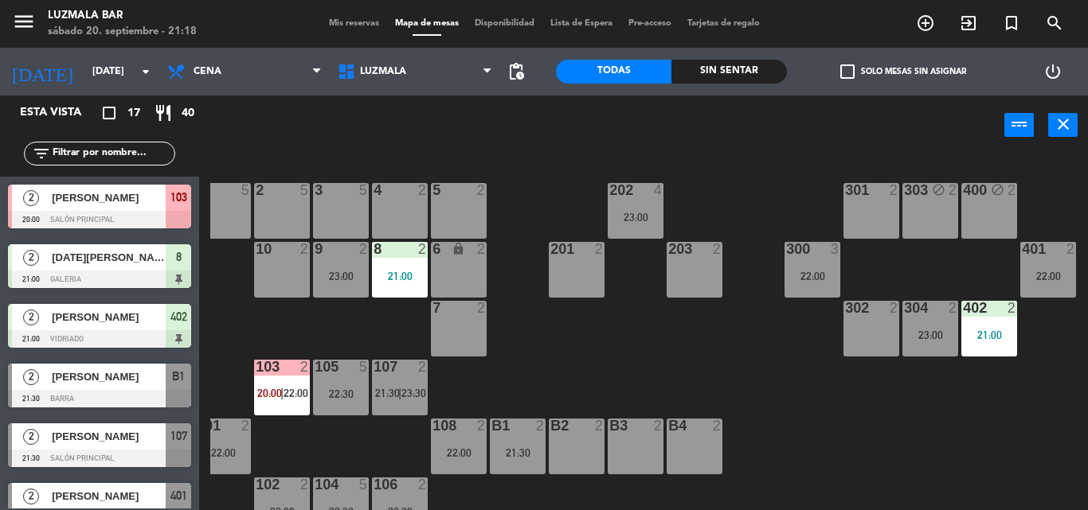
click at [568, 285] on div "201 2" at bounding box center [577, 270] width 56 height 56
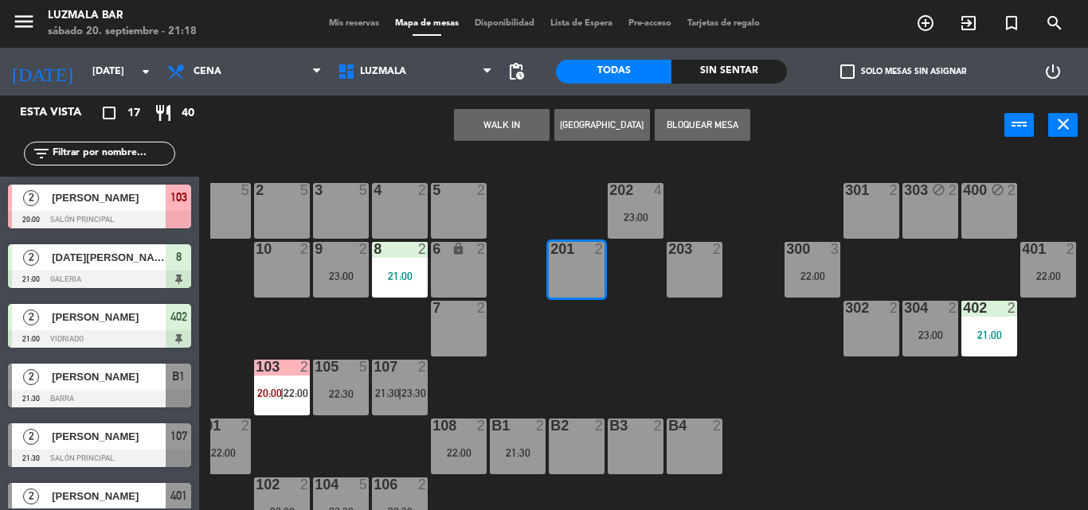
click at [751, 299] on div "301 2 303 block 2 400 block 2 202 4 23:00 1 5 2 5 4 2 5 2 3 5 300 3 22:00 401 2…" at bounding box center [648, 332] width 877 height 355
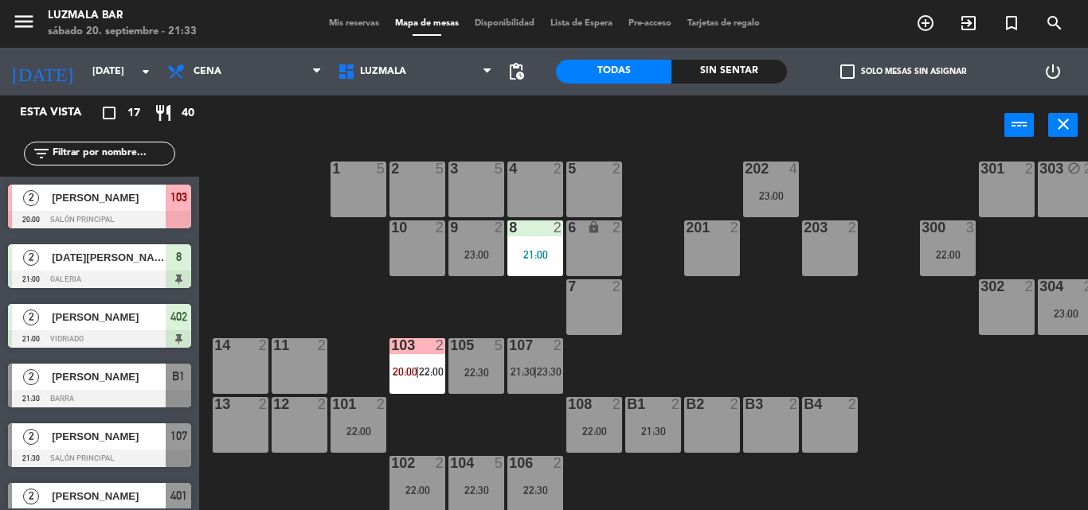
scroll to position [32, 0]
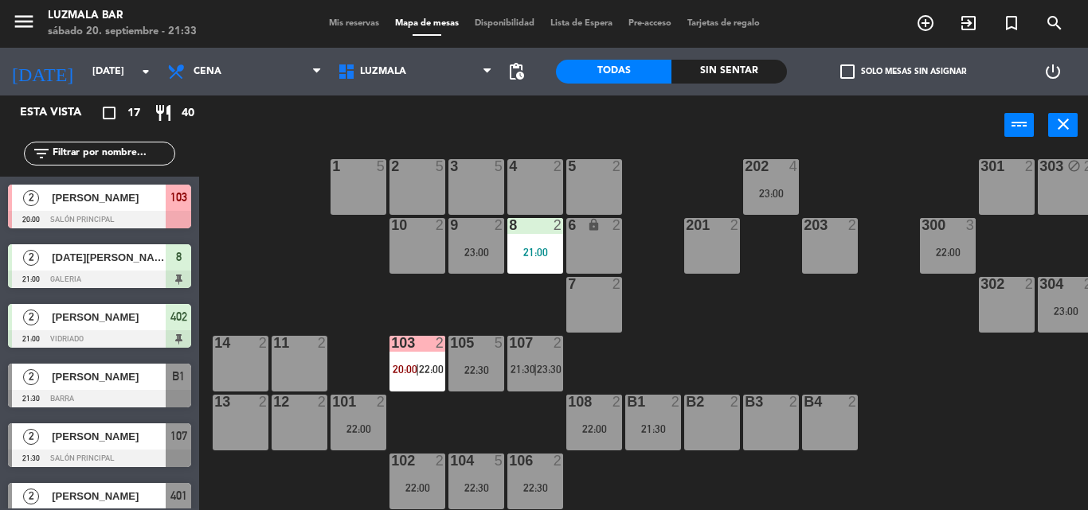
click at [332, 23] on span "Mis reservas" at bounding box center [354, 23] width 66 height 9
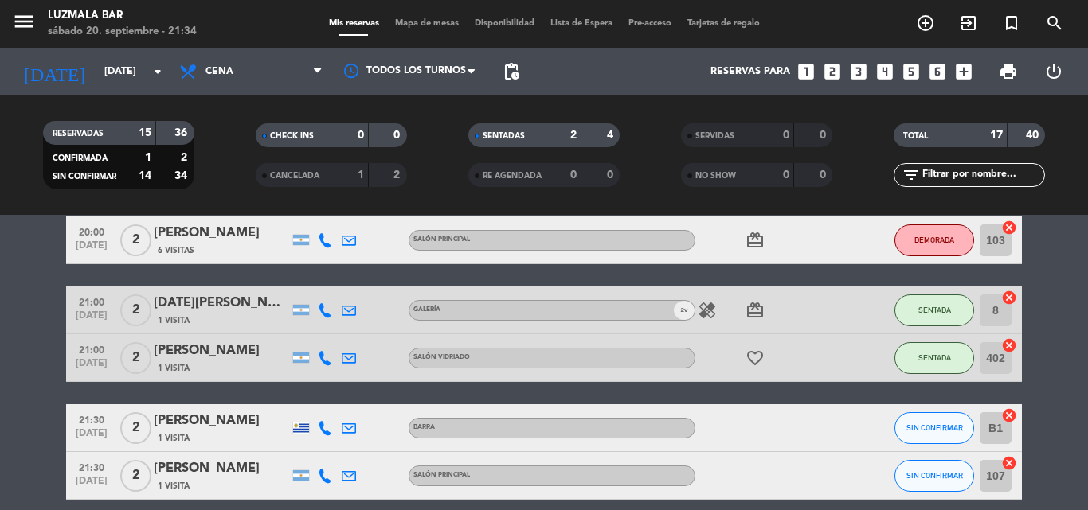
scroll to position [80, 0]
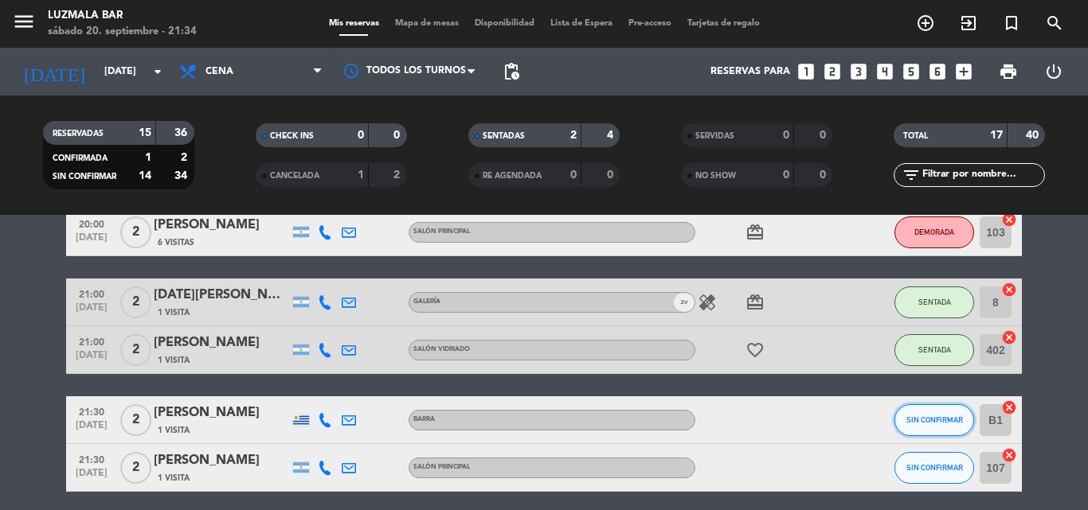
click at [943, 421] on span "SIN CONFIRMAR" at bounding box center [934, 420] width 57 height 9
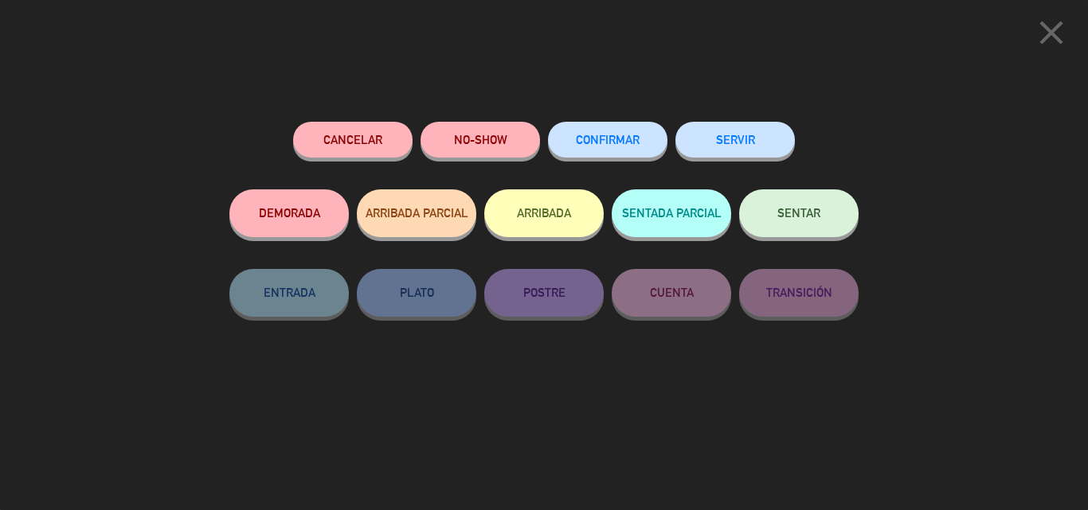
click at [811, 213] on span "SENTAR" at bounding box center [798, 213] width 43 height 14
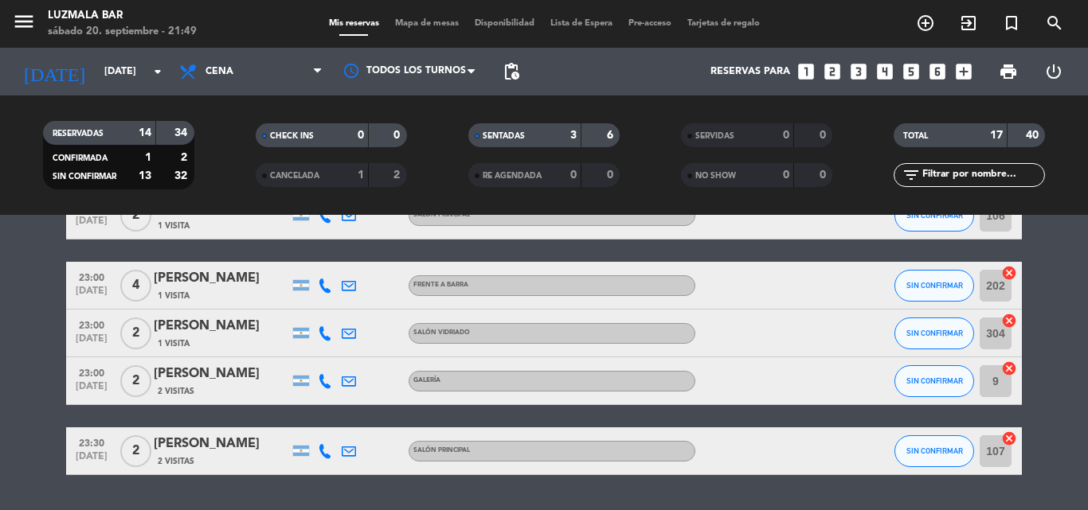
scroll to position [803, 0]
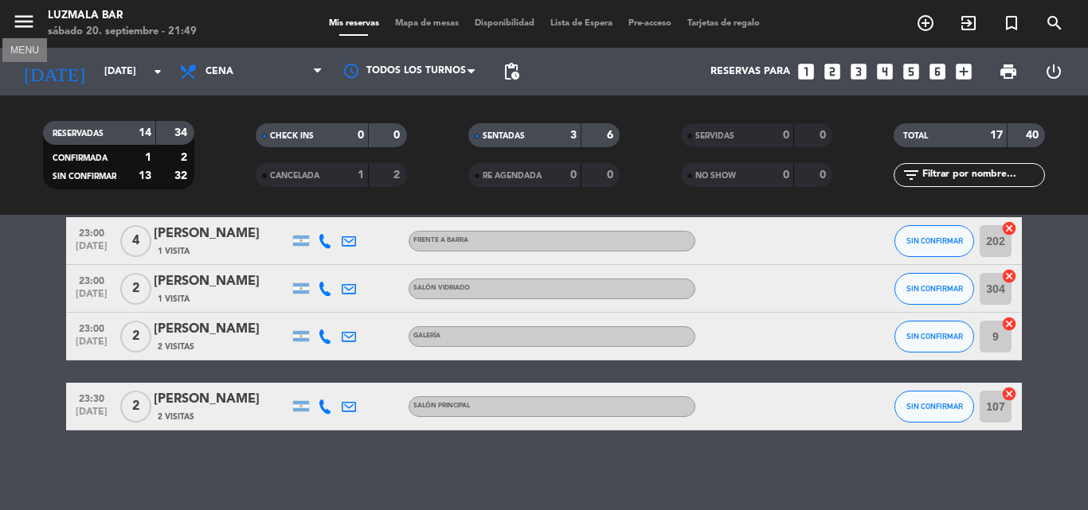
click at [32, 25] on icon "menu" at bounding box center [24, 22] width 24 height 24
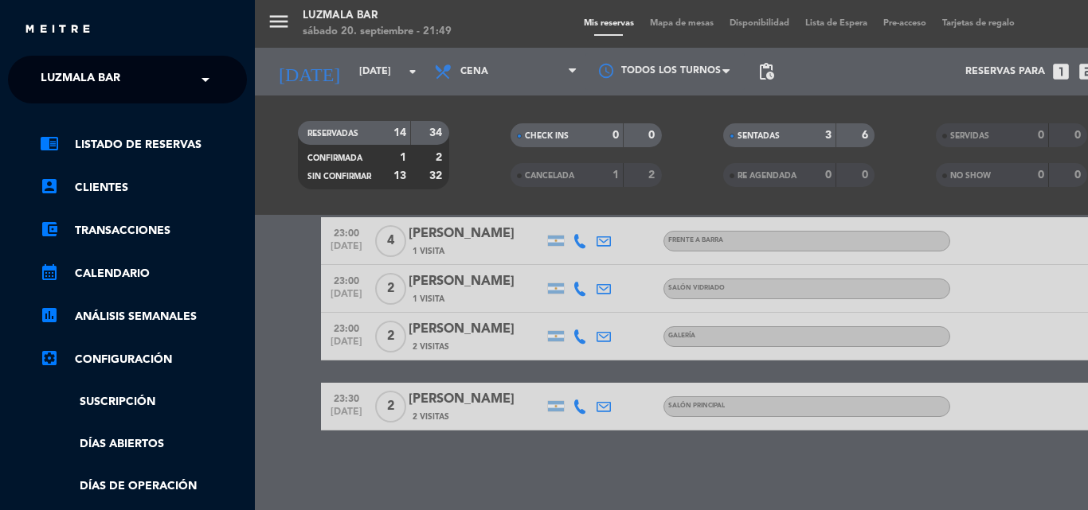
click at [291, 289] on div "menu Luzmala Bar [DATE] 20. septiembre - 21:49 Mis reservas Mapa de mesas Dispo…" at bounding box center [799, 255] width 1088 height 510
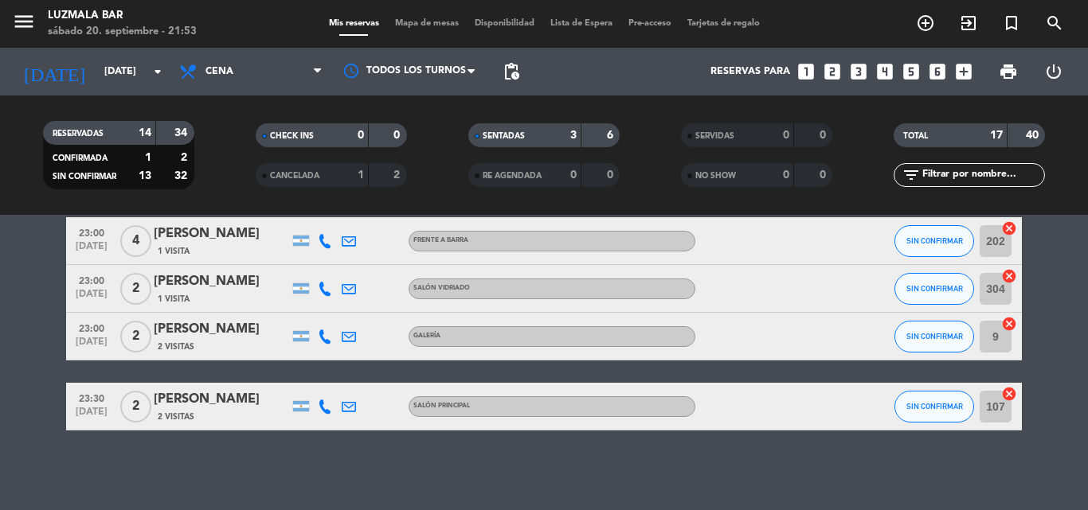
click at [442, 17] on div "menu Luzmala Bar [DATE] 20. septiembre - 21:53 Mis reservas Mapa de mesas Dispo…" at bounding box center [544, 24] width 1088 height 48
click at [439, 22] on span "Mapa de mesas" at bounding box center [427, 23] width 80 height 9
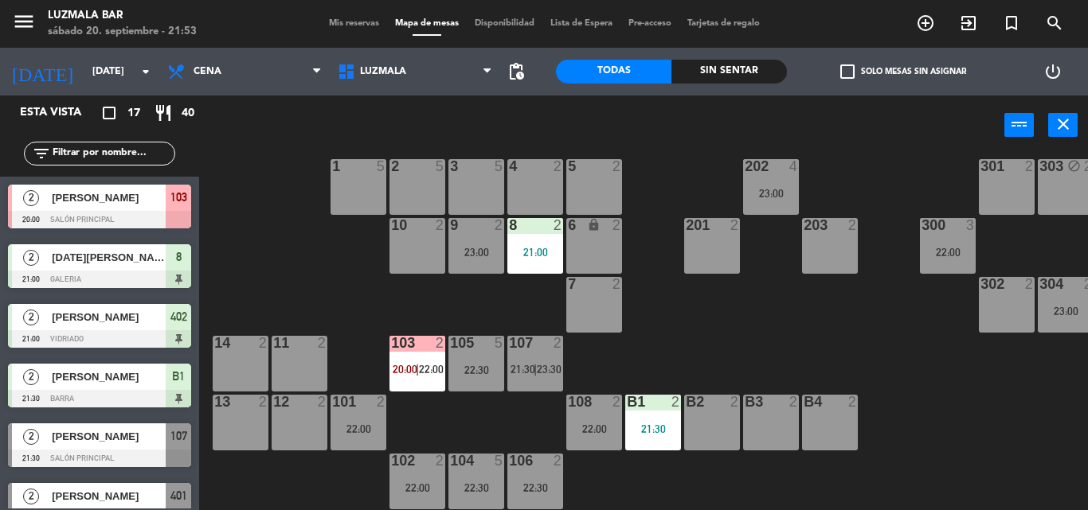
scroll to position [33, 0]
drag, startPoint x: 713, startPoint y: 500, endPoint x: 774, endPoint y: 497, distance: 61.4
click at [817, 497] on div "301 2 303 block 2 400 block 2 202 4 23:00 1 5 2 5 4 2 5 2 3 5 300 3 22:00 401 2…" at bounding box center [648, 332] width 877 height 355
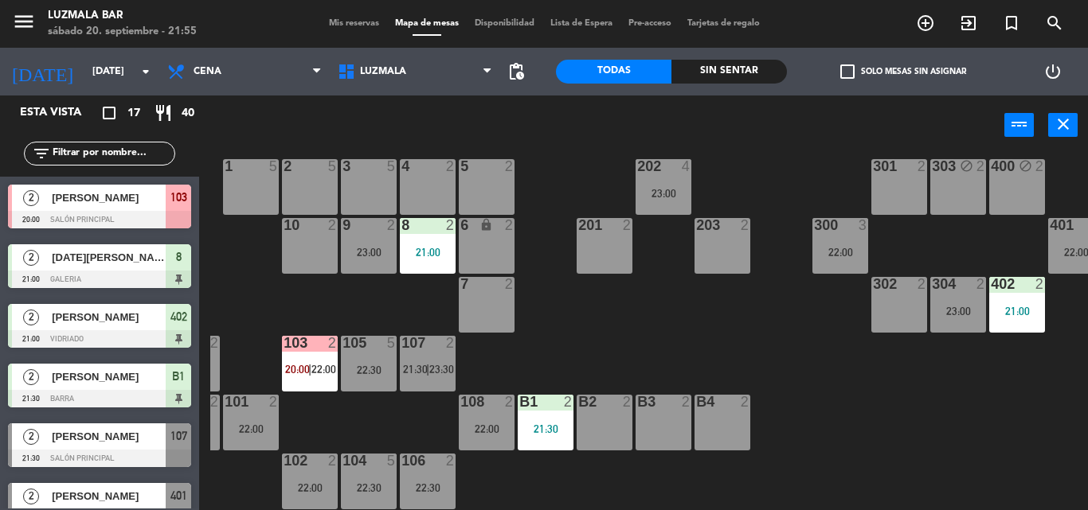
scroll to position [32, 135]
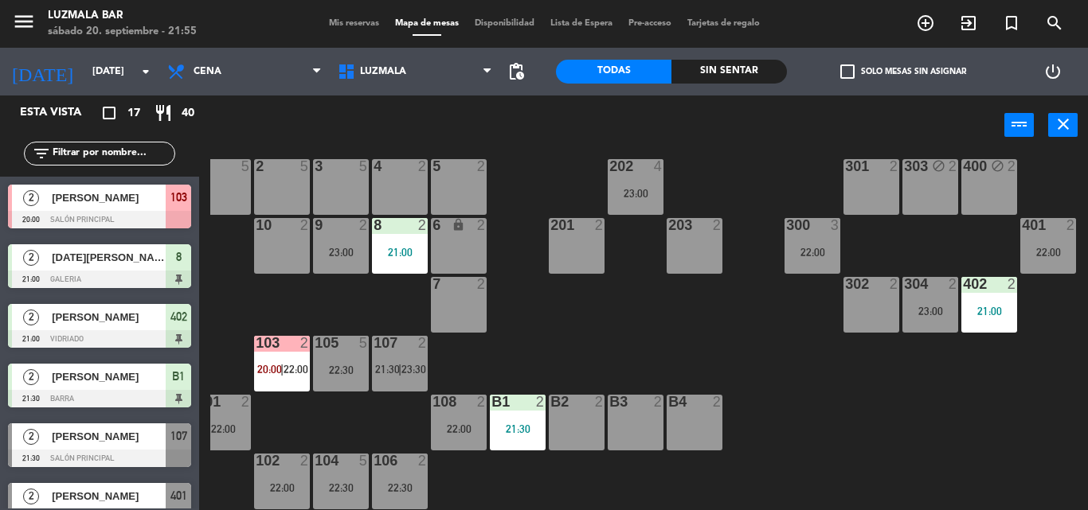
click at [342, 25] on span "Mis reservas" at bounding box center [354, 23] width 66 height 9
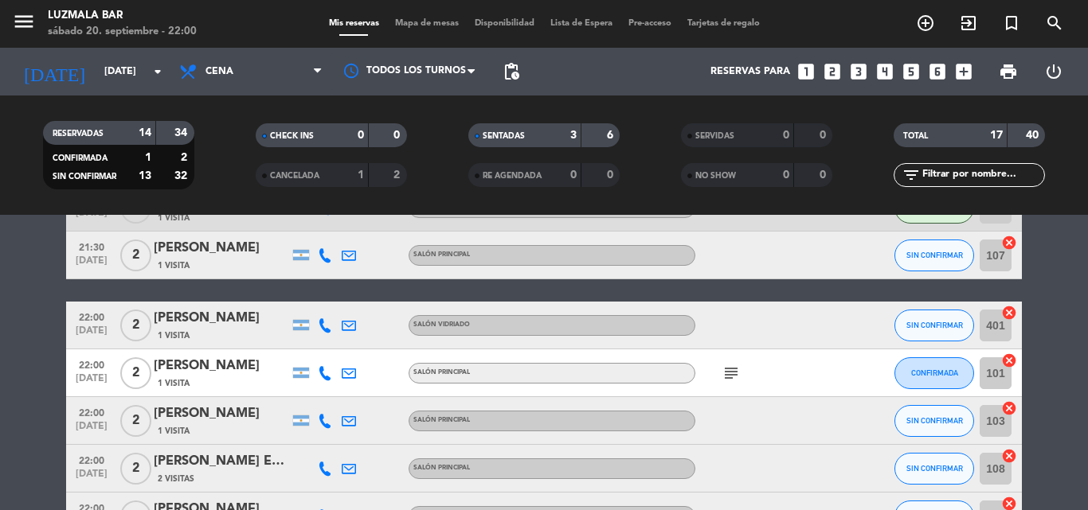
scroll to position [398, 0]
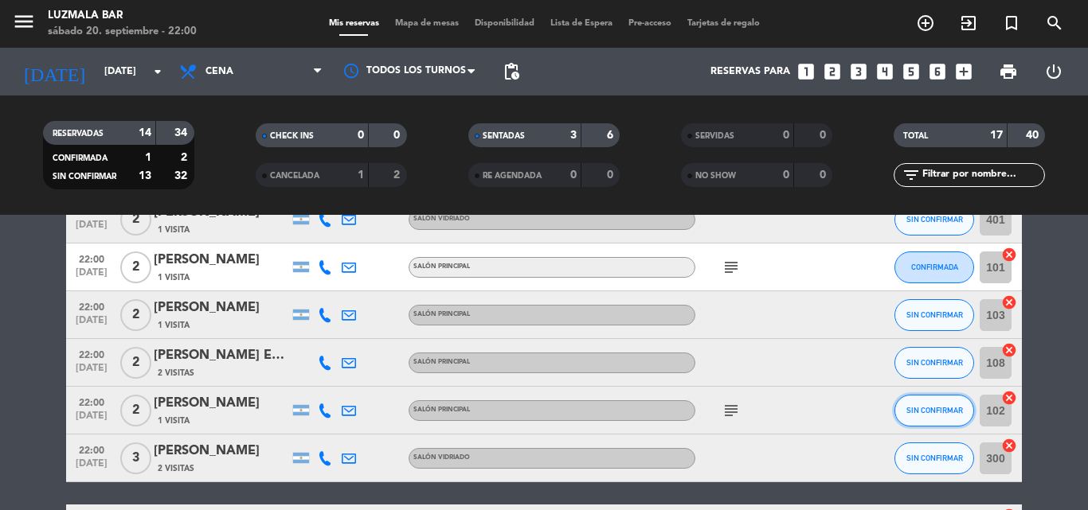
click at [944, 408] on span "SIN CONFIRMAR" at bounding box center [934, 410] width 57 height 9
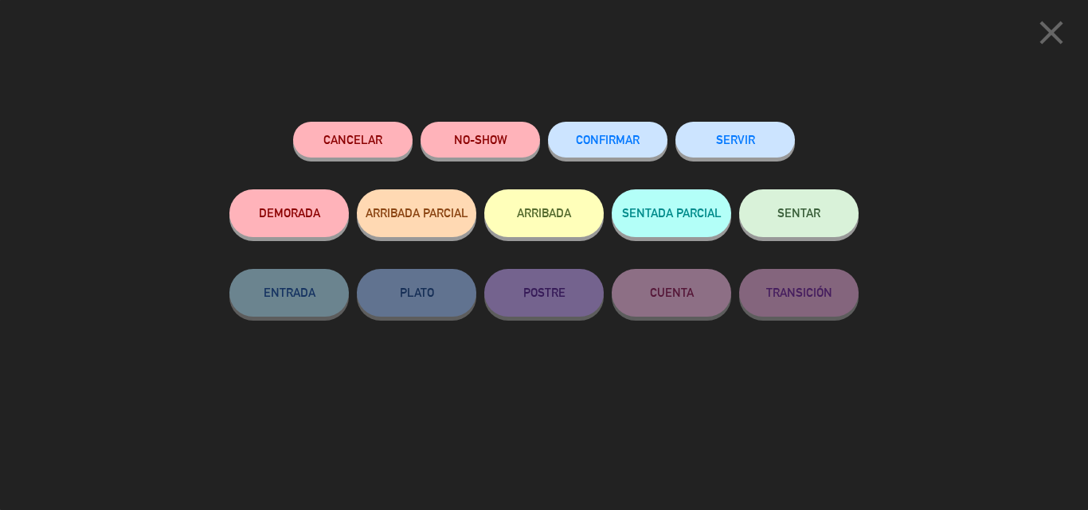
click at [1048, 38] on icon "close" at bounding box center [1051, 33] width 40 height 40
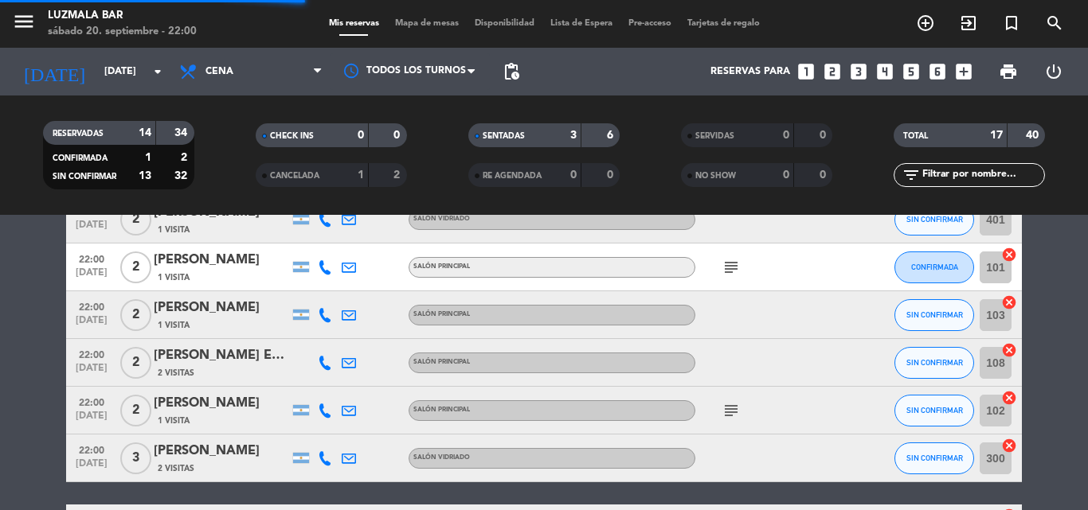
click at [739, 418] on icon "subject" at bounding box center [730, 410] width 19 height 19
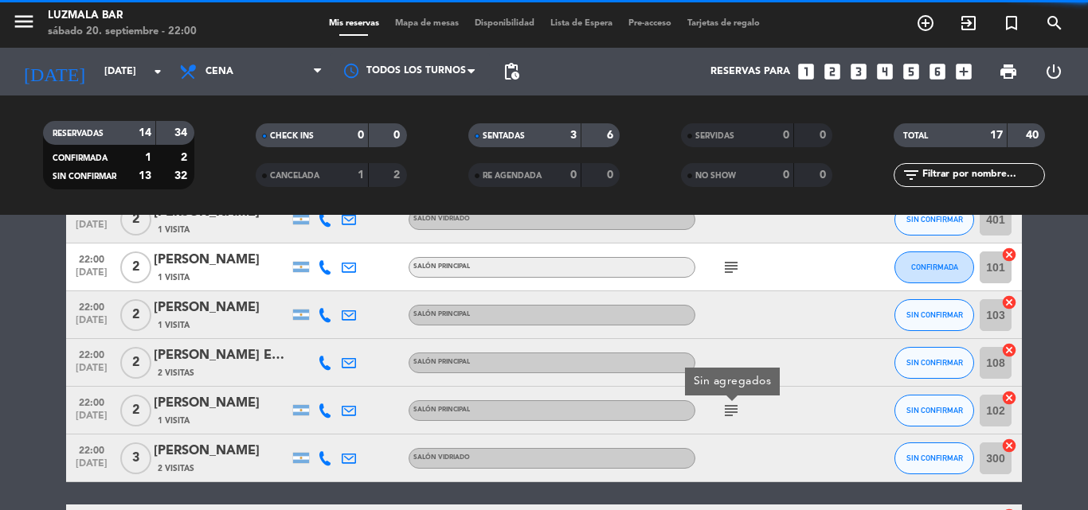
click at [739, 418] on icon "subject" at bounding box center [730, 410] width 19 height 19
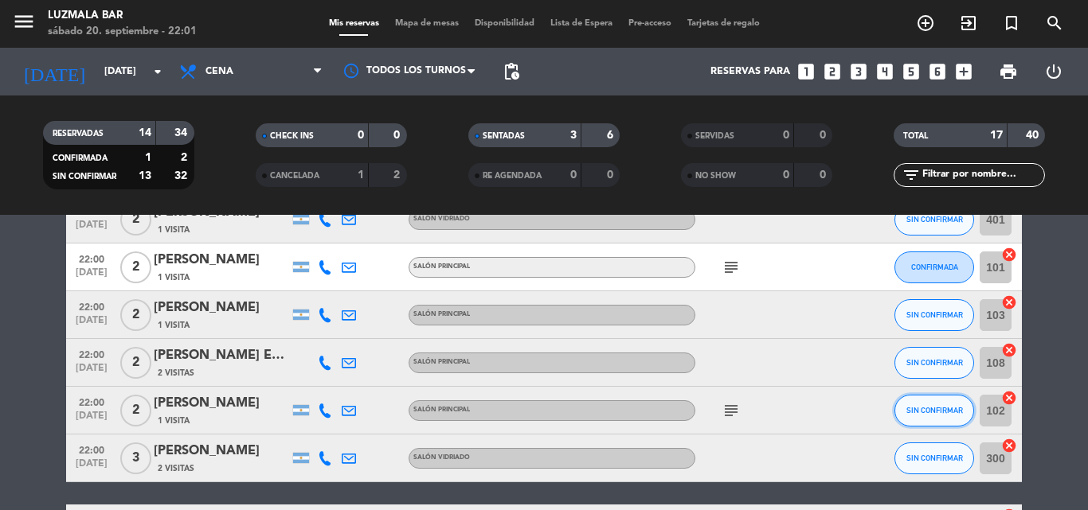
click at [908, 420] on button "SIN CONFIRMAR" at bounding box center [934, 411] width 80 height 32
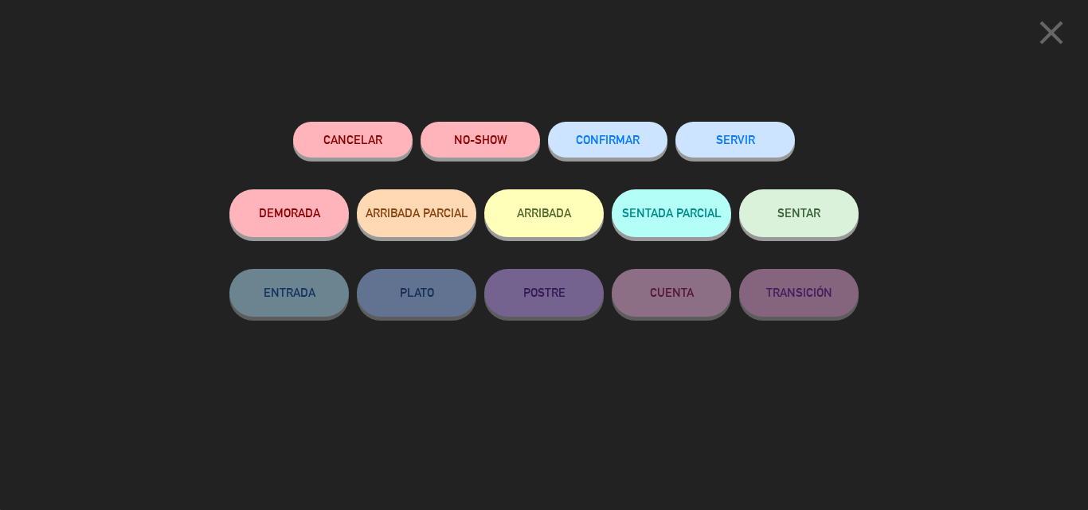
click at [778, 215] on button "SENTAR" at bounding box center [798, 213] width 119 height 48
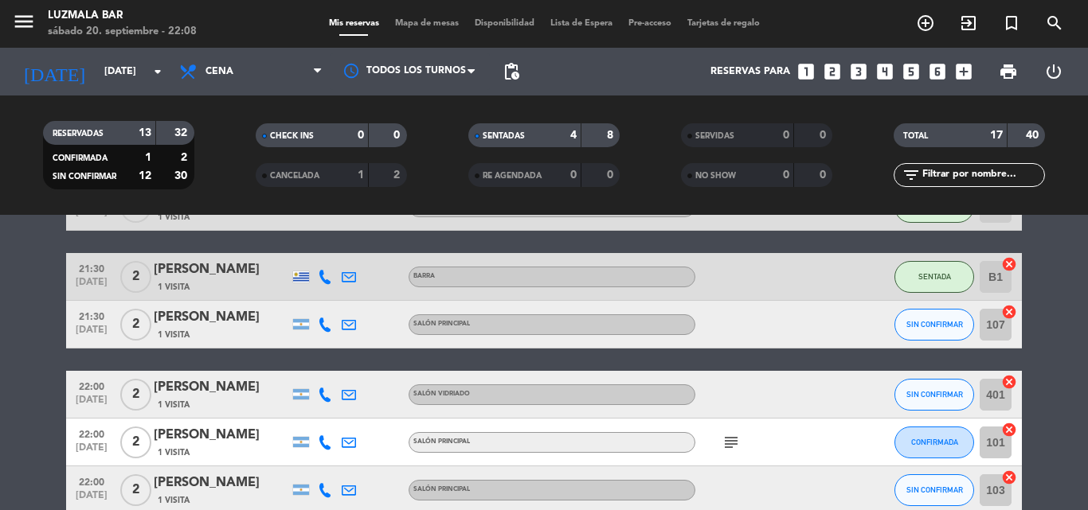
scroll to position [239, 0]
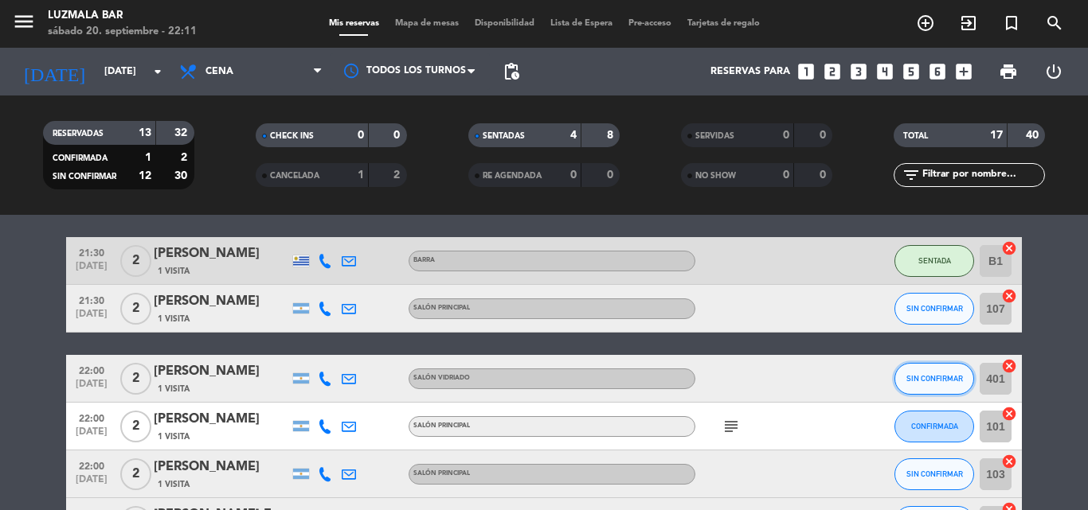
click at [901, 385] on button "SIN CONFIRMAR" at bounding box center [934, 379] width 80 height 32
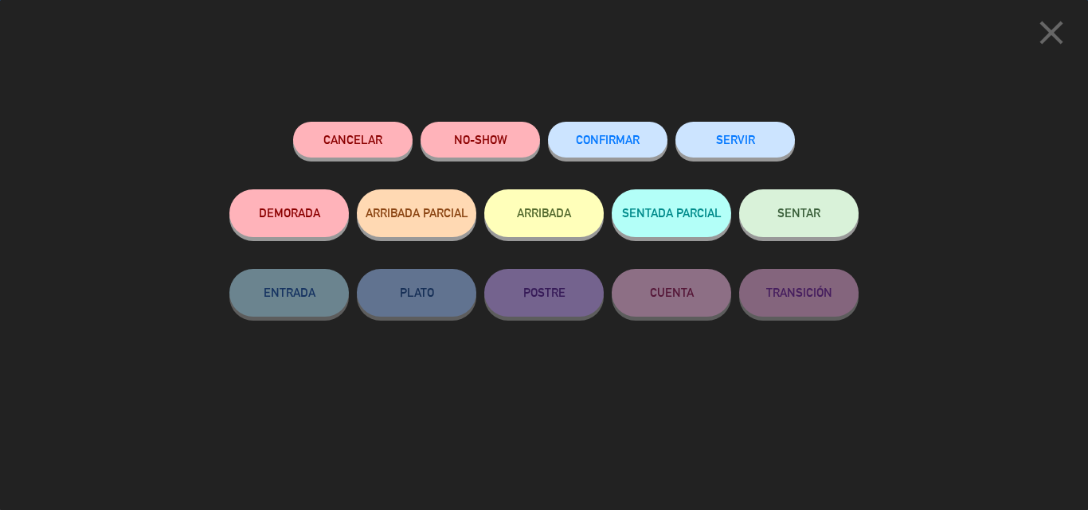
click at [760, 198] on button "SENTAR" at bounding box center [798, 213] width 119 height 48
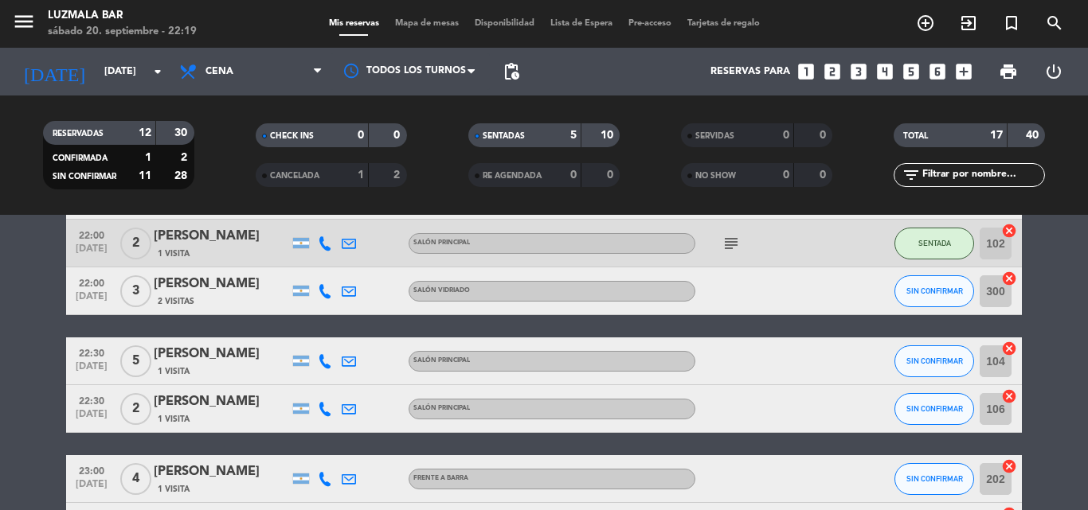
scroll to position [564, 0]
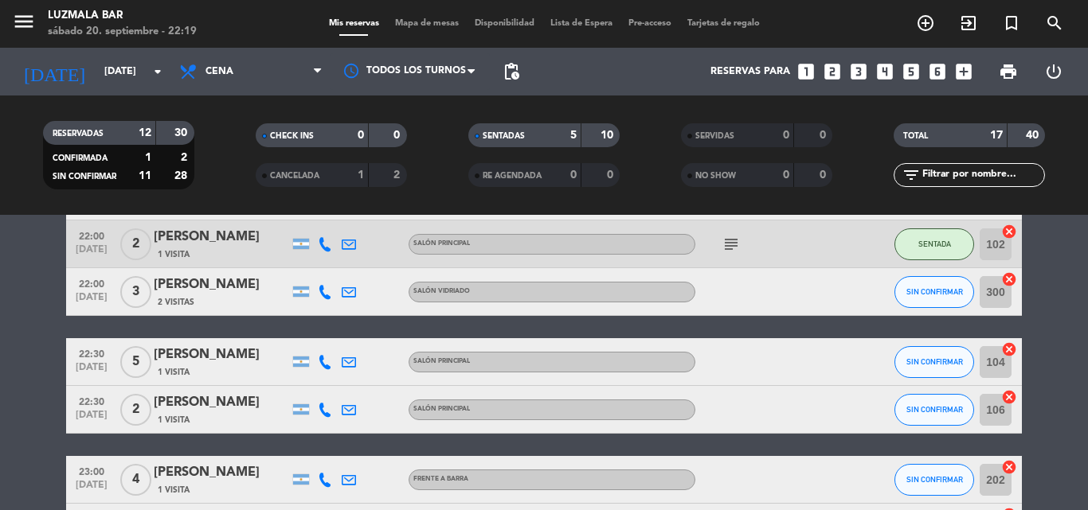
click at [431, 19] on span "Mapa de mesas" at bounding box center [427, 23] width 80 height 9
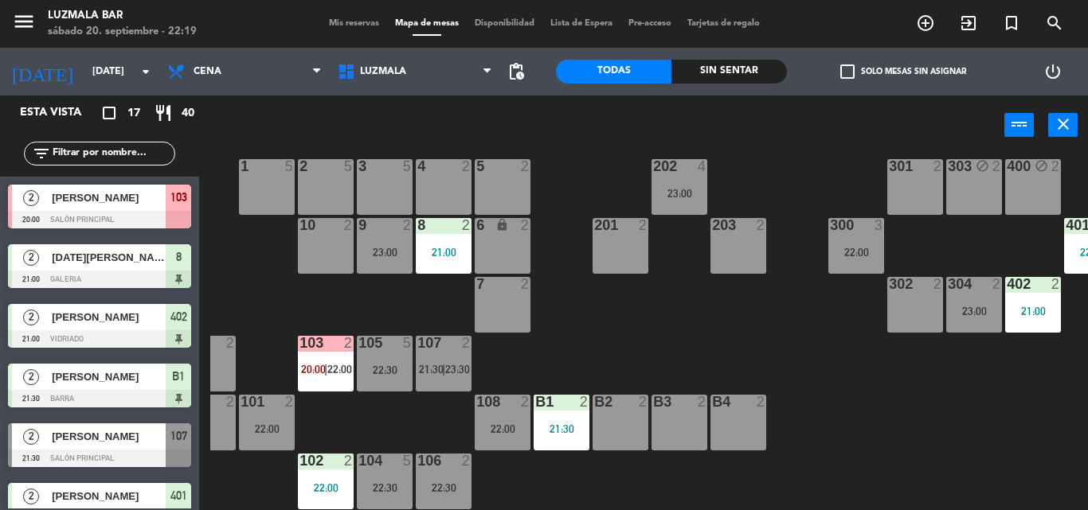
scroll to position [32, 94]
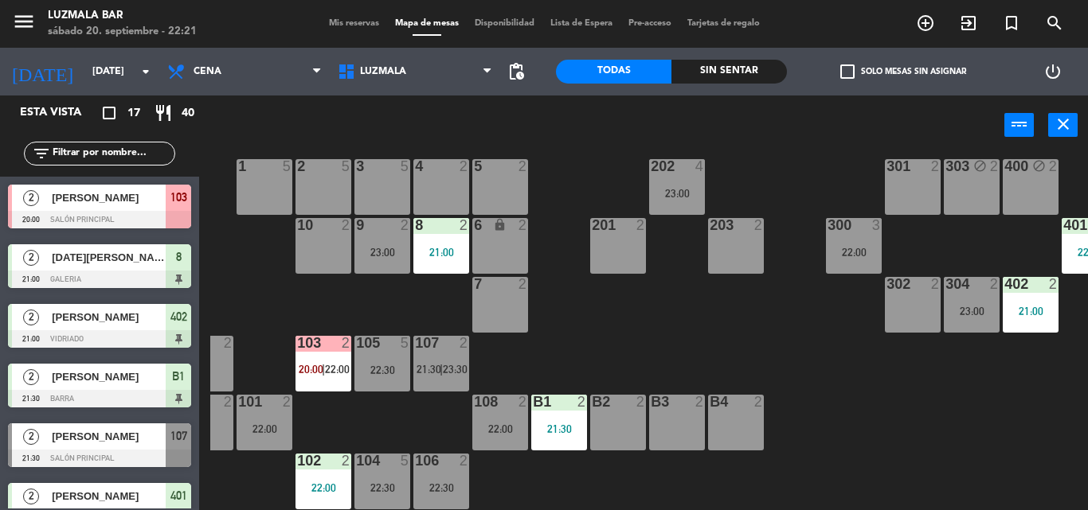
click at [350, 17] on div "Mis reservas Mapa de mesas Disponibilidad Lista de Espera Pre-acceso Tarjetas d…" at bounding box center [544, 24] width 447 height 14
click at [347, 21] on span "Mis reservas" at bounding box center [354, 23] width 66 height 9
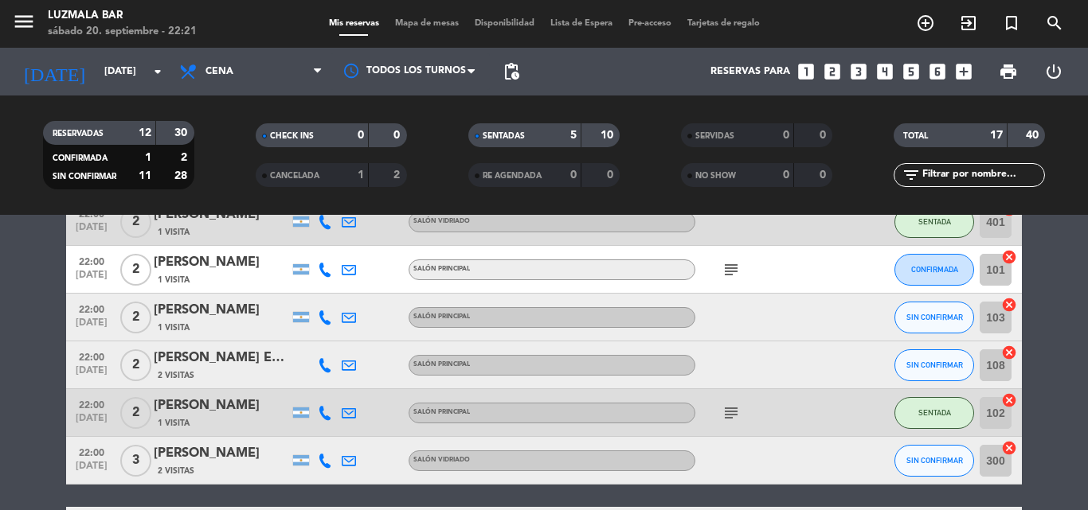
scroll to position [398, 0]
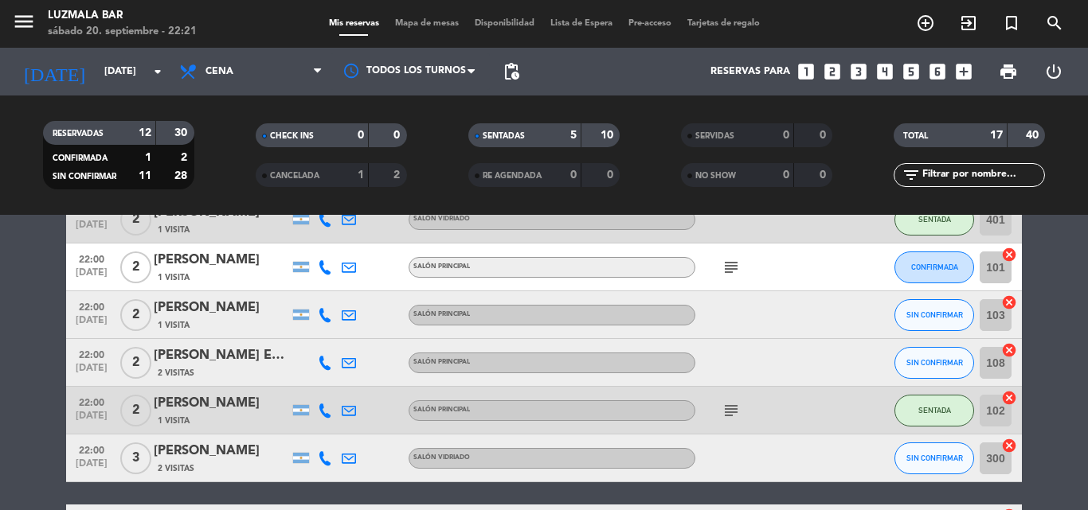
click at [419, 23] on span "Mapa de mesas" at bounding box center [427, 23] width 80 height 9
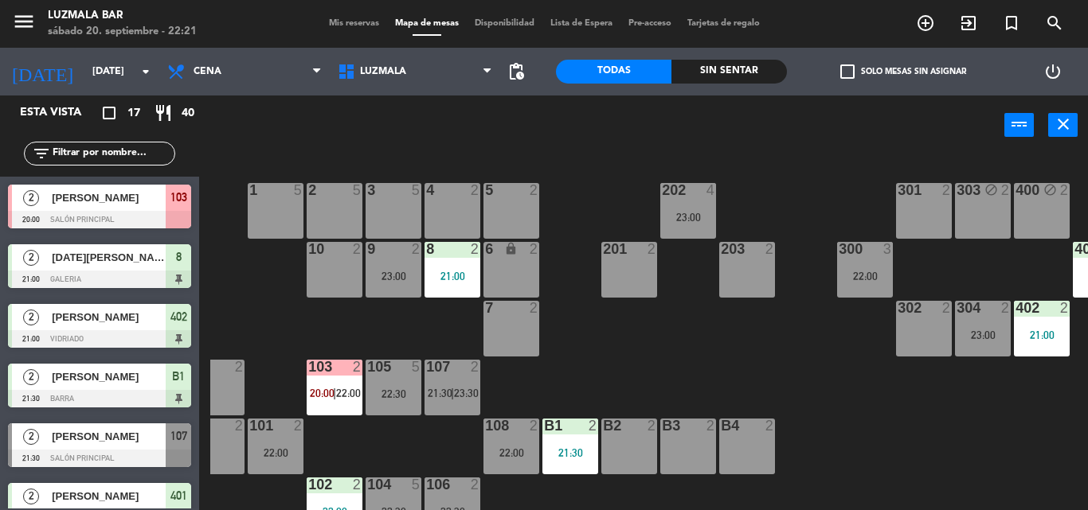
scroll to position [0, 82]
click at [365, 25] on span "Mis reservas" at bounding box center [354, 23] width 66 height 9
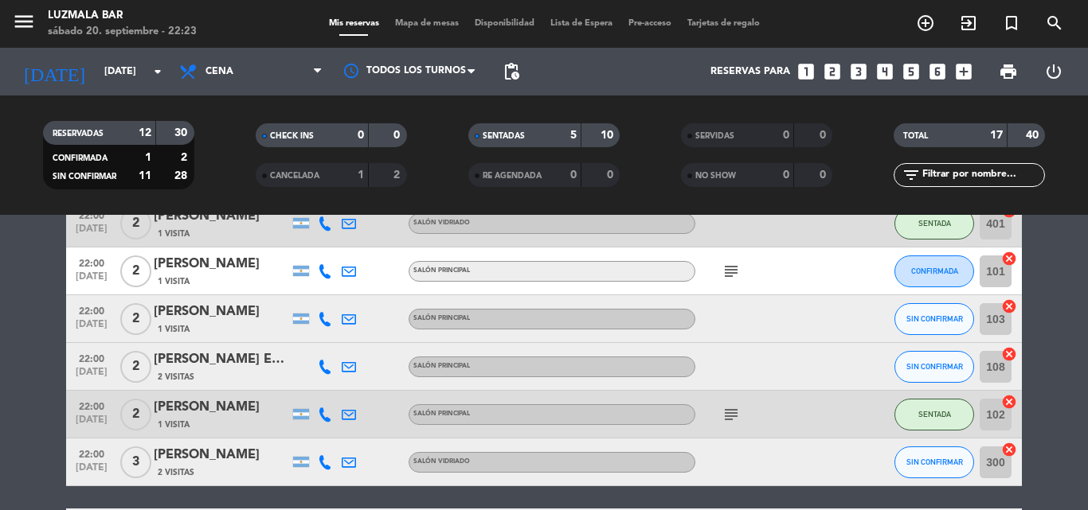
scroll to position [398, 0]
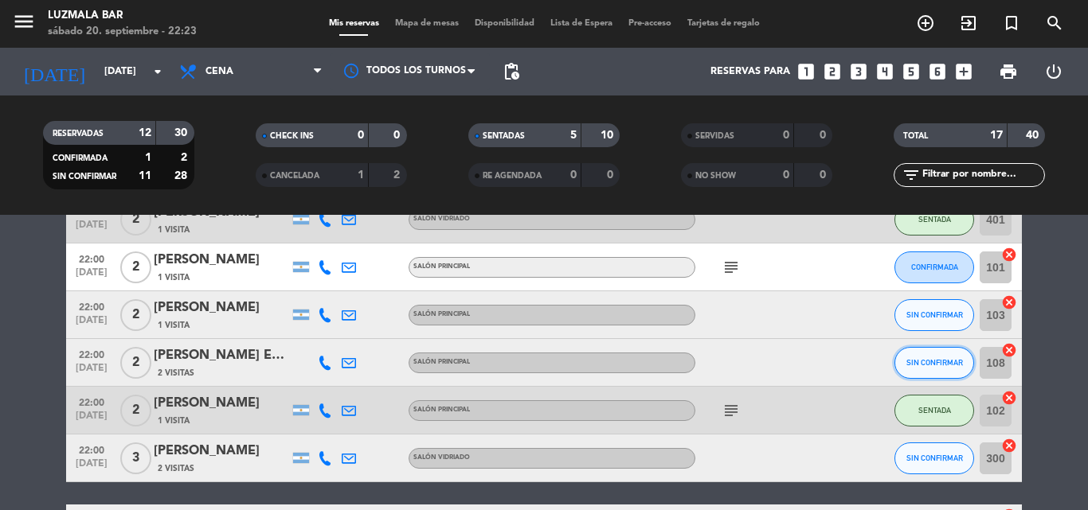
click at [921, 362] on span "SIN CONFIRMAR" at bounding box center [934, 362] width 57 height 9
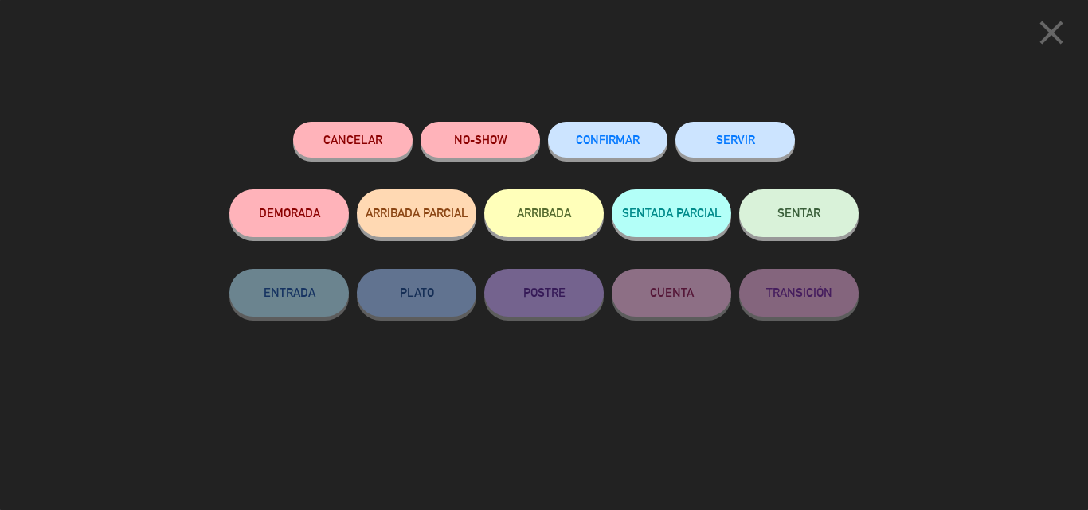
click at [760, 221] on button "SENTAR" at bounding box center [798, 213] width 119 height 48
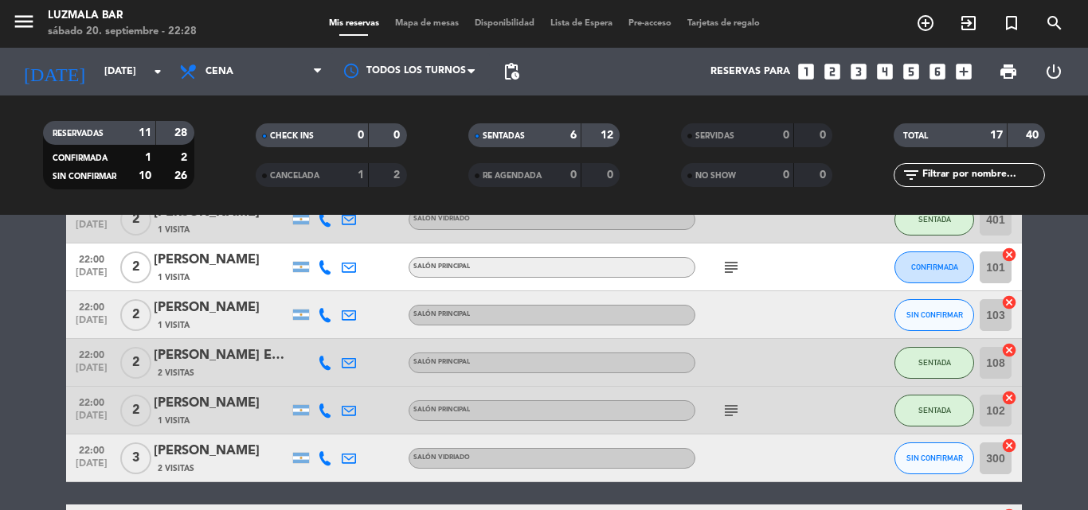
click at [736, 411] on icon "subject" at bounding box center [730, 410] width 19 height 19
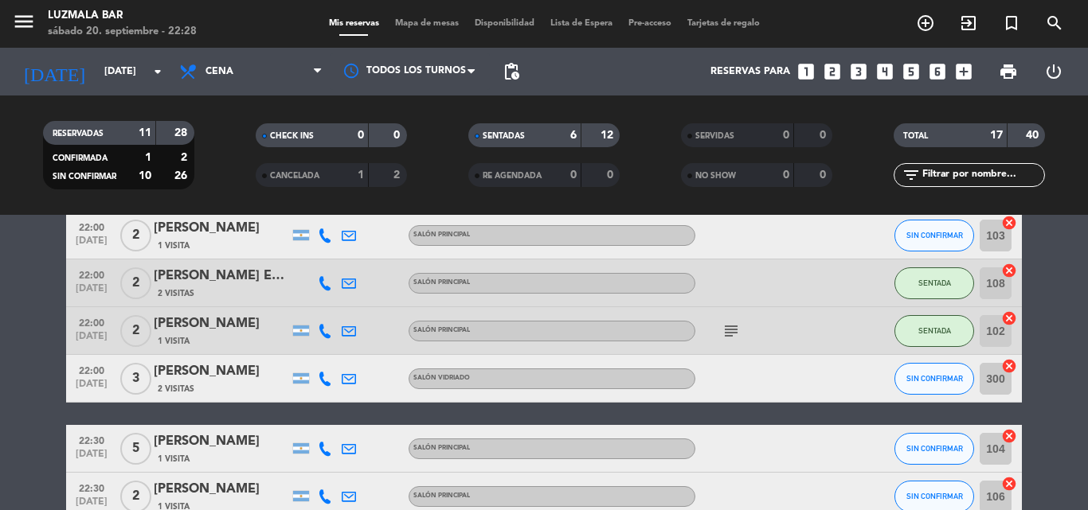
scroll to position [557, 0]
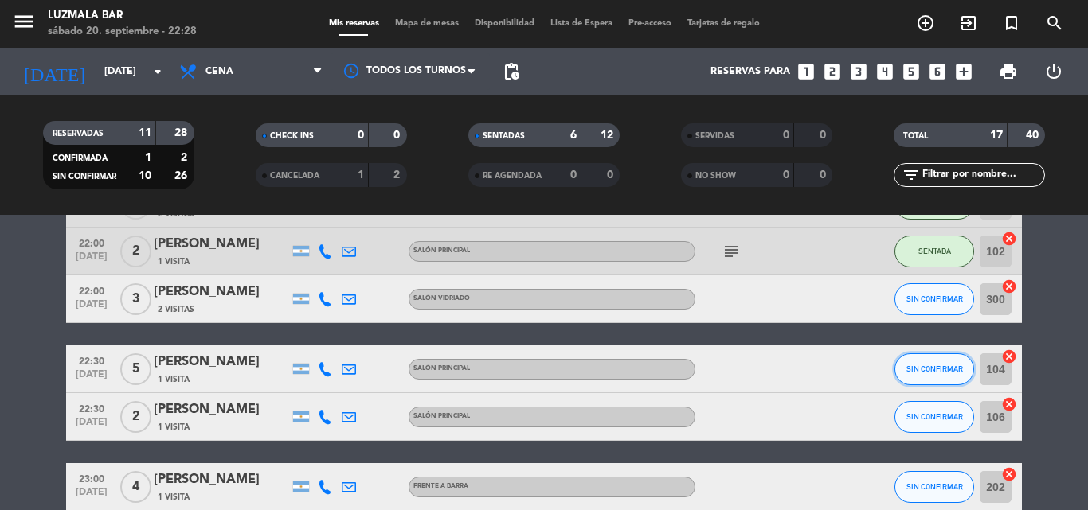
click at [935, 362] on button "SIN CONFIRMAR" at bounding box center [934, 369] width 80 height 32
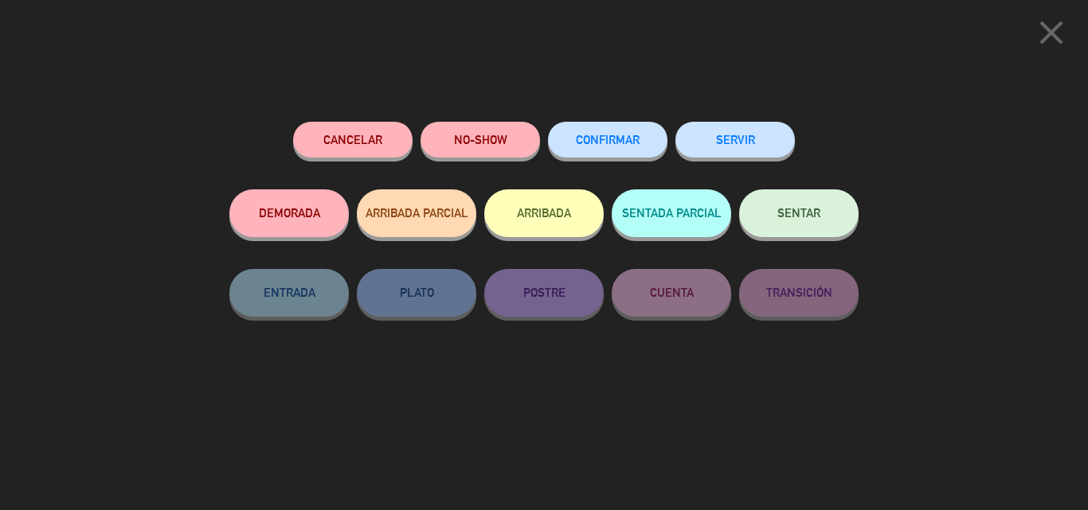
click at [810, 223] on button "SENTAR" at bounding box center [798, 213] width 119 height 48
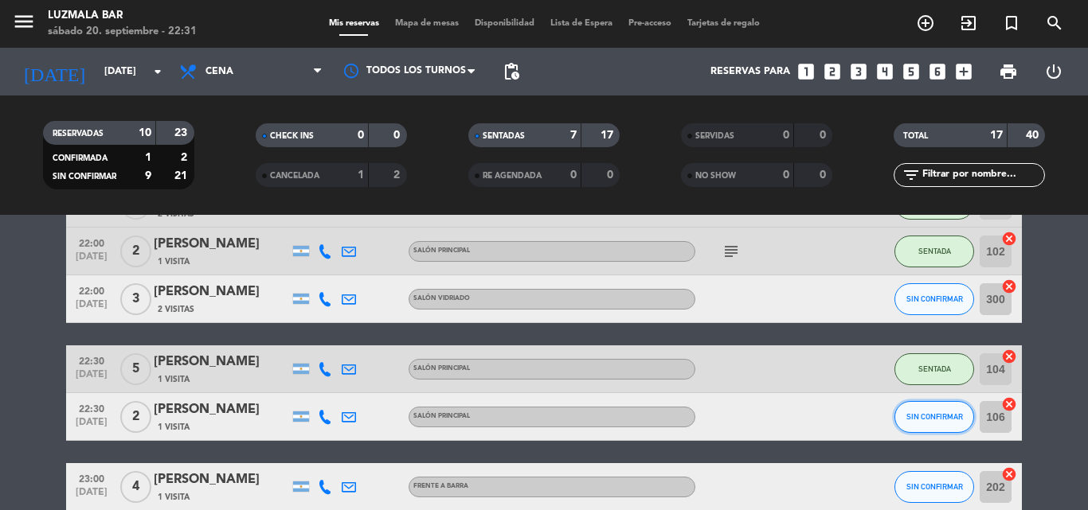
click at [923, 414] on span "SIN CONFIRMAR" at bounding box center [934, 416] width 57 height 9
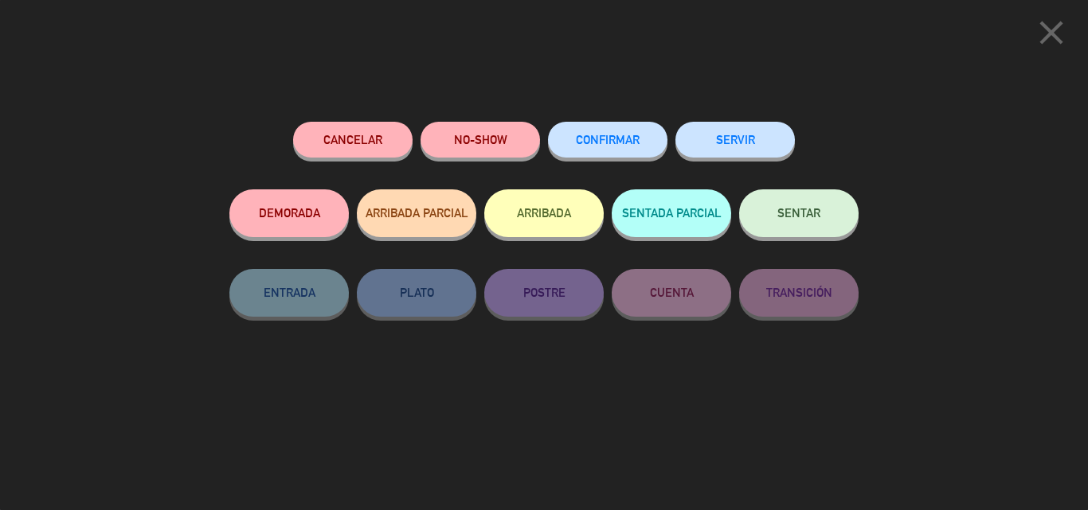
click at [792, 221] on button "SENTAR" at bounding box center [798, 213] width 119 height 48
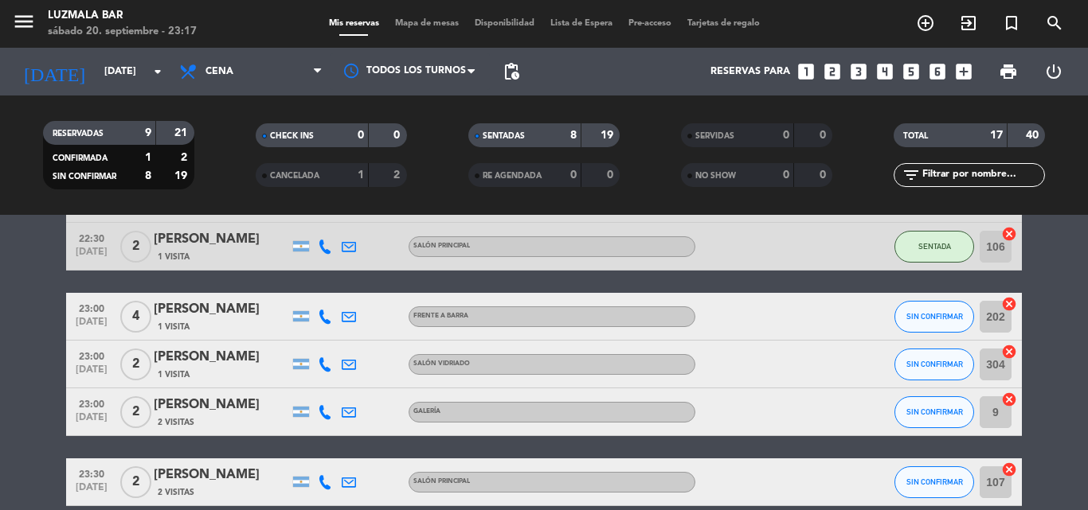
scroll to position [724, 0]
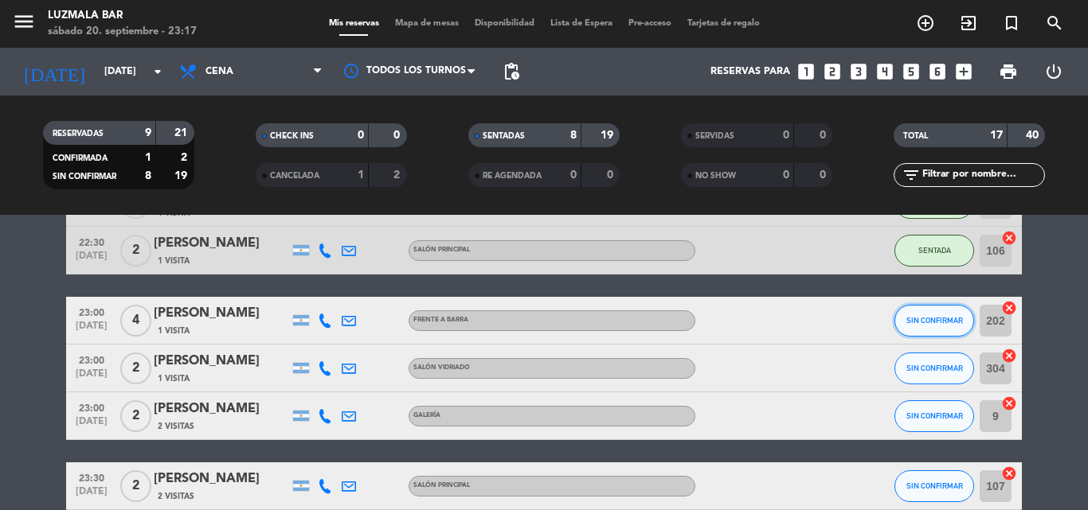
click at [965, 327] on button "SIN CONFIRMAR" at bounding box center [934, 321] width 80 height 32
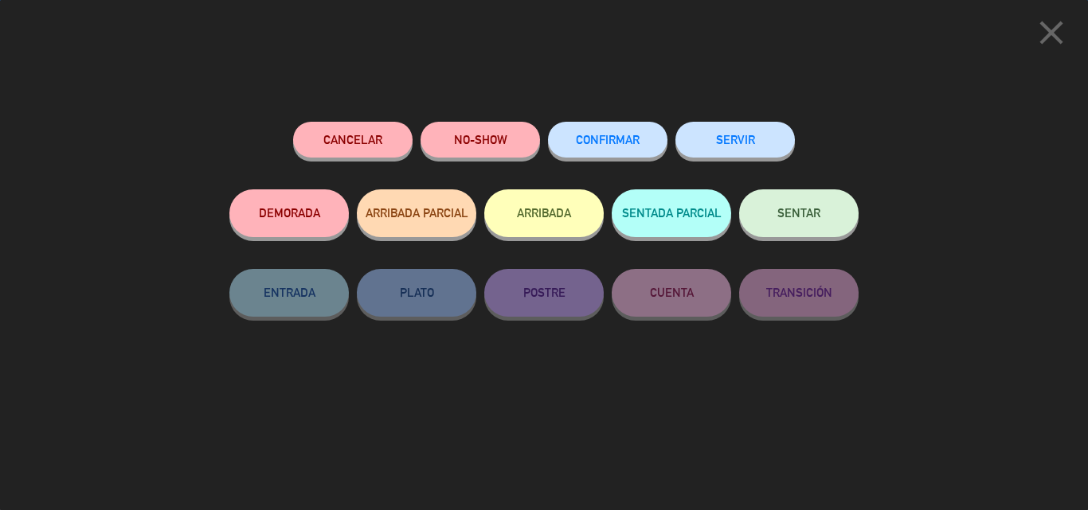
click at [793, 214] on span "SENTAR" at bounding box center [798, 213] width 43 height 14
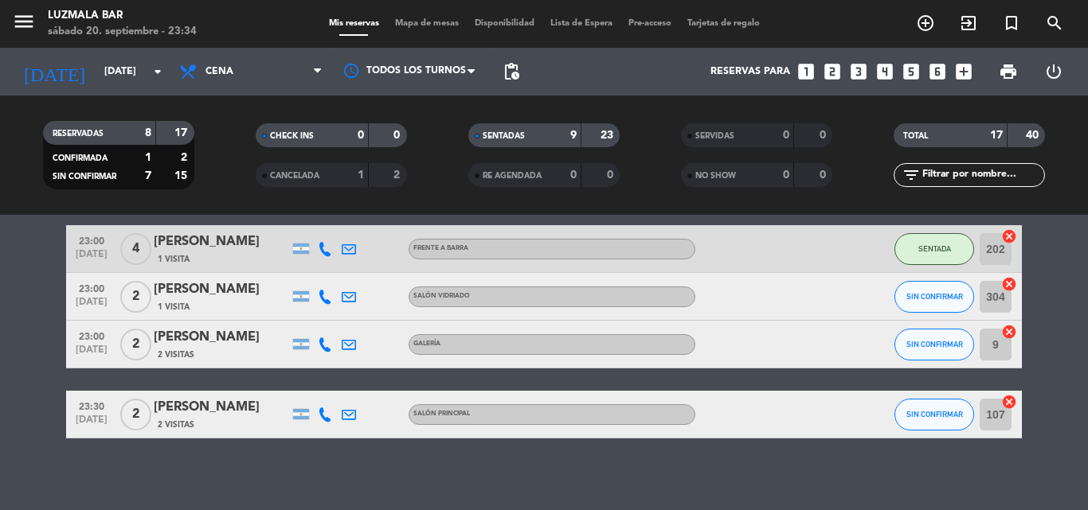
scroll to position [803, 0]
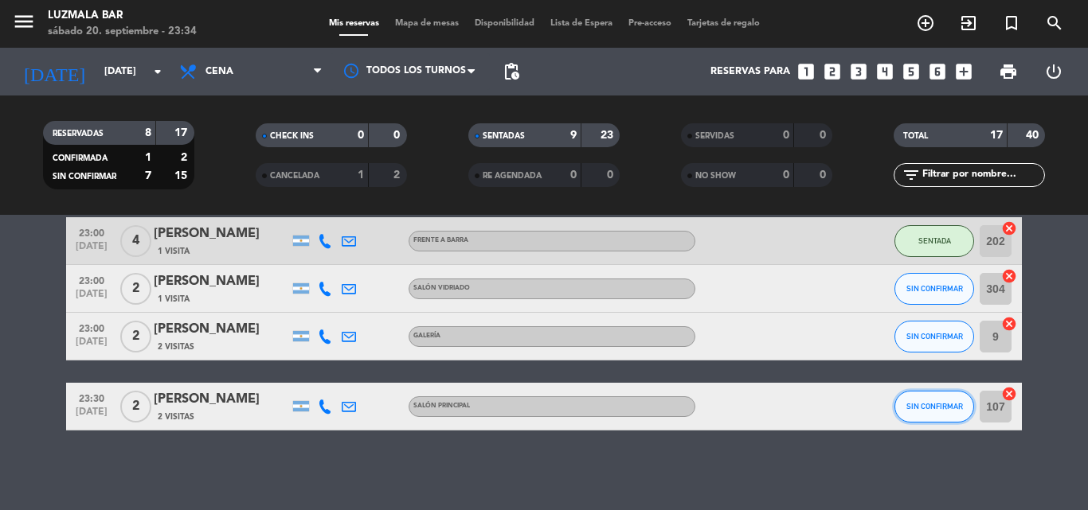
click at [935, 408] on span "SIN CONFIRMAR" at bounding box center [934, 406] width 57 height 9
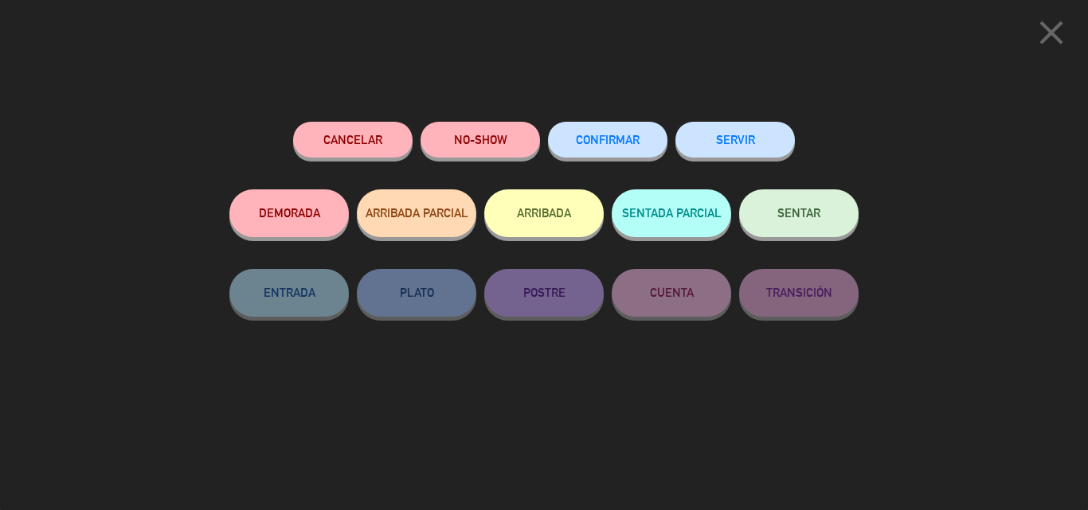
click at [816, 201] on button "SENTAR" at bounding box center [798, 213] width 119 height 48
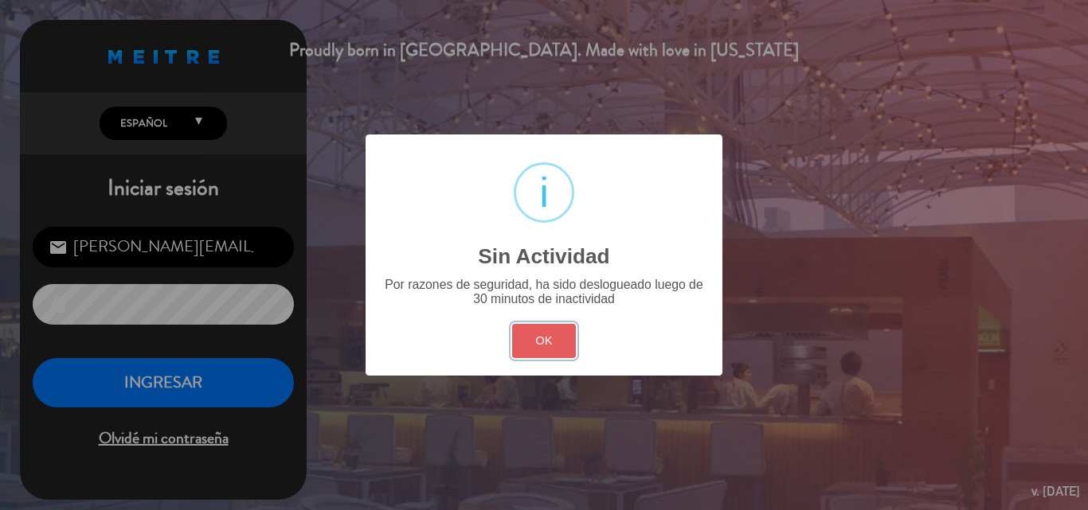
click at [557, 330] on button "OK" at bounding box center [544, 341] width 64 height 34
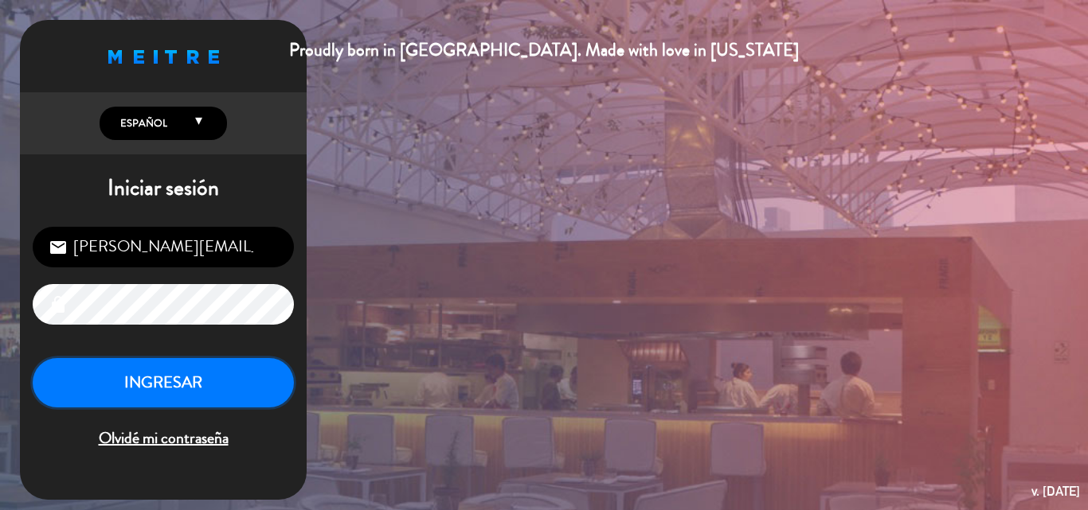
click at [243, 380] on button "INGRESAR" at bounding box center [163, 383] width 261 height 50
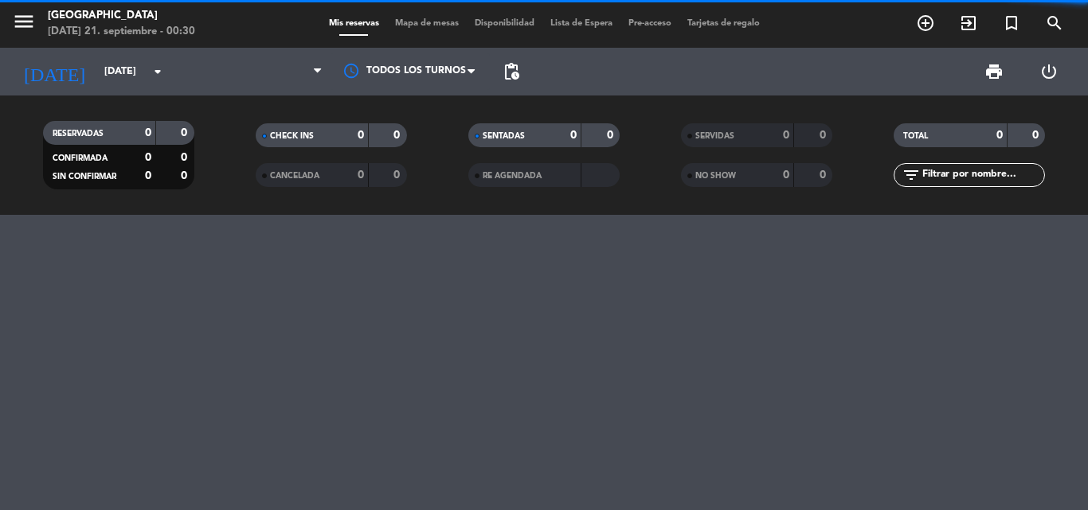
click at [25, 8] on span "menu" at bounding box center [30, 24] width 36 height 37
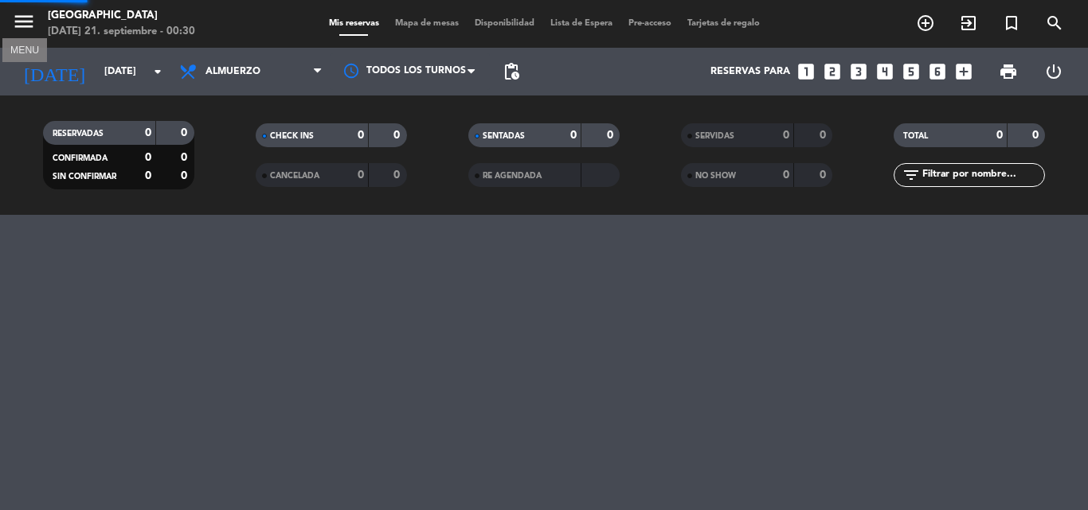
click at [25, 21] on icon "menu" at bounding box center [24, 22] width 24 height 24
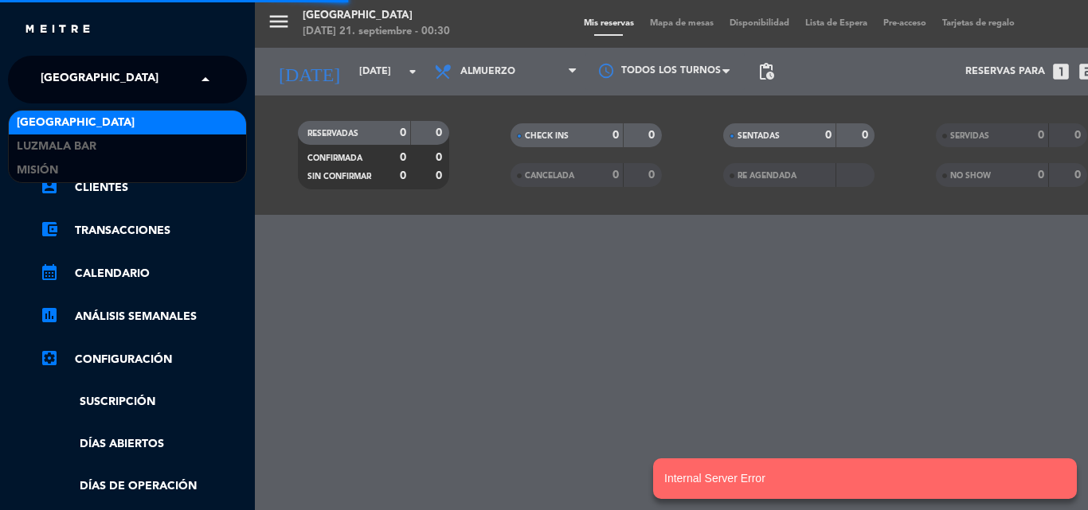
click at [88, 90] on span "[GEOGRAPHIC_DATA]" at bounding box center [100, 79] width 118 height 33
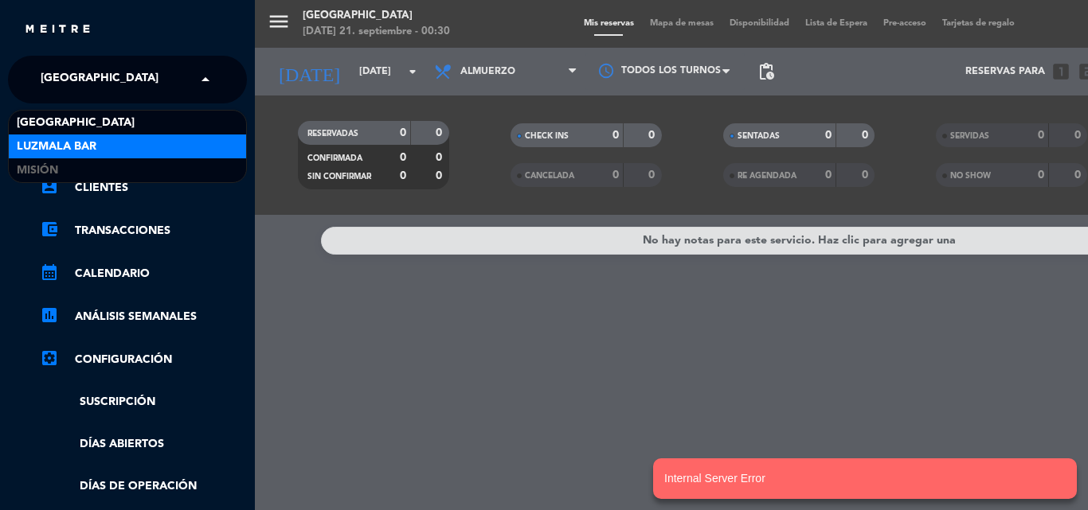
click at [123, 144] on div "Luzmala Bar" at bounding box center [127, 147] width 237 height 24
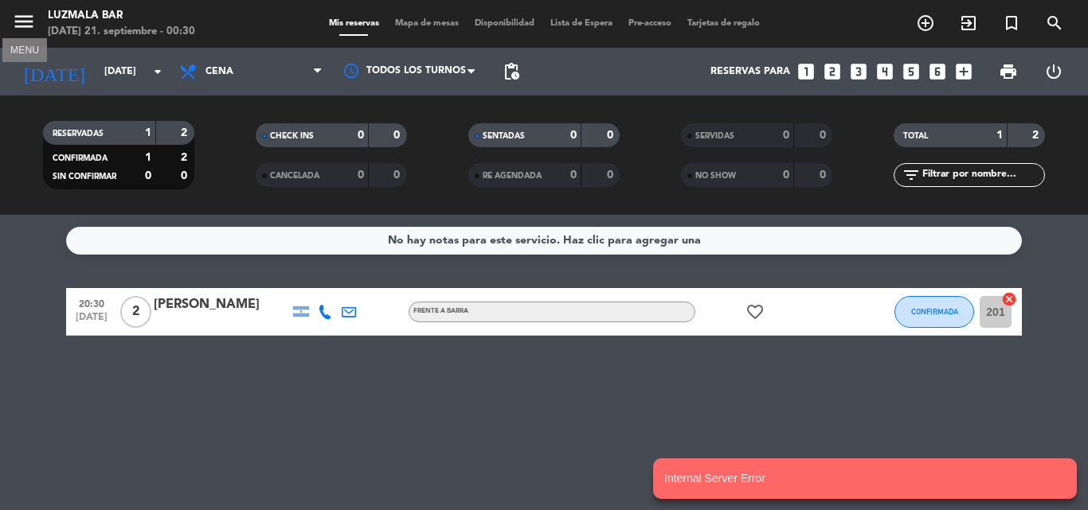
click at [21, 14] on icon "menu" at bounding box center [24, 22] width 24 height 24
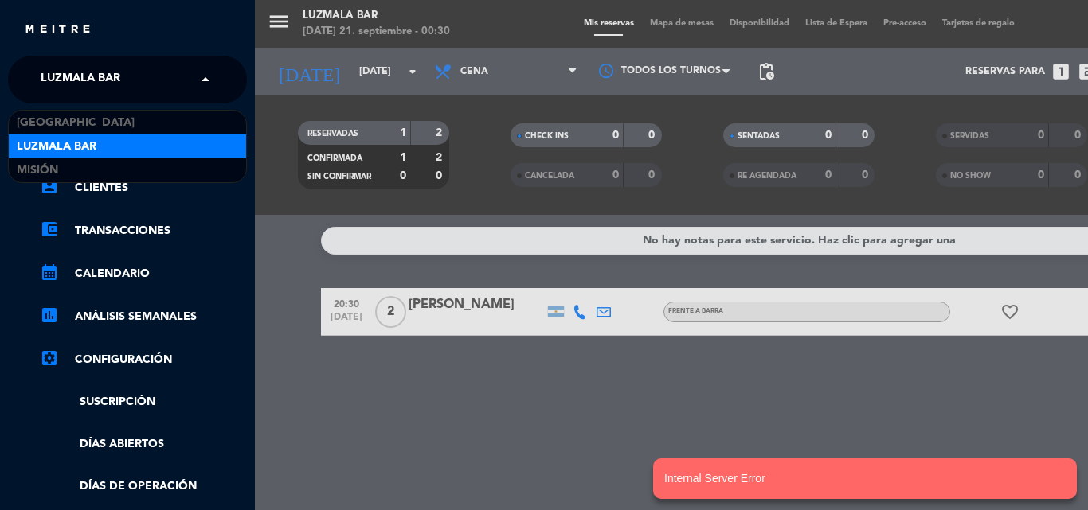
click at [73, 82] on span "Luzmala Bar" at bounding box center [81, 79] width 80 height 33
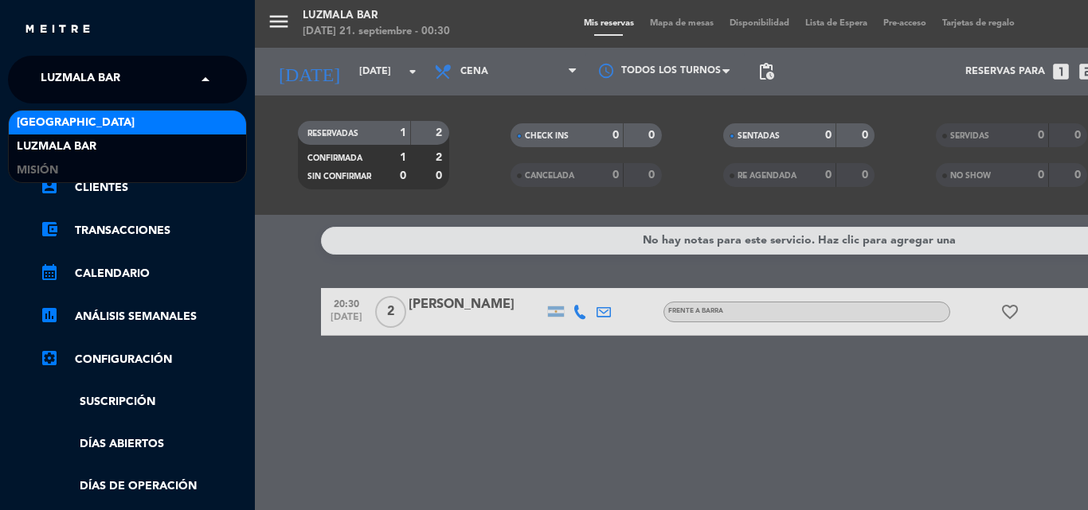
click at [109, 126] on div "[GEOGRAPHIC_DATA]" at bounding box center [127, 123] width 237 height 24
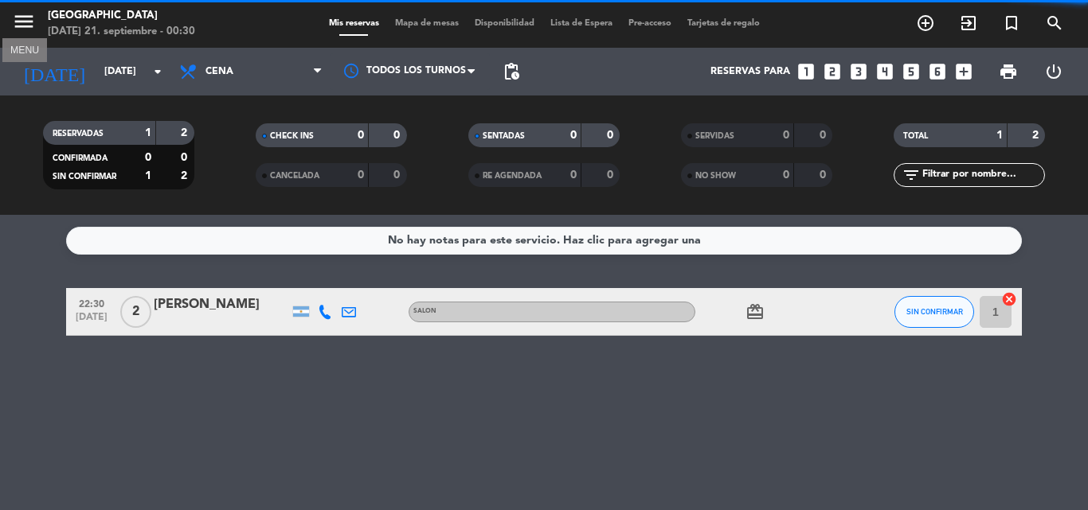
click at [20, 15] on icon "menu" at bounding box center [24, 22] width 24 height 24
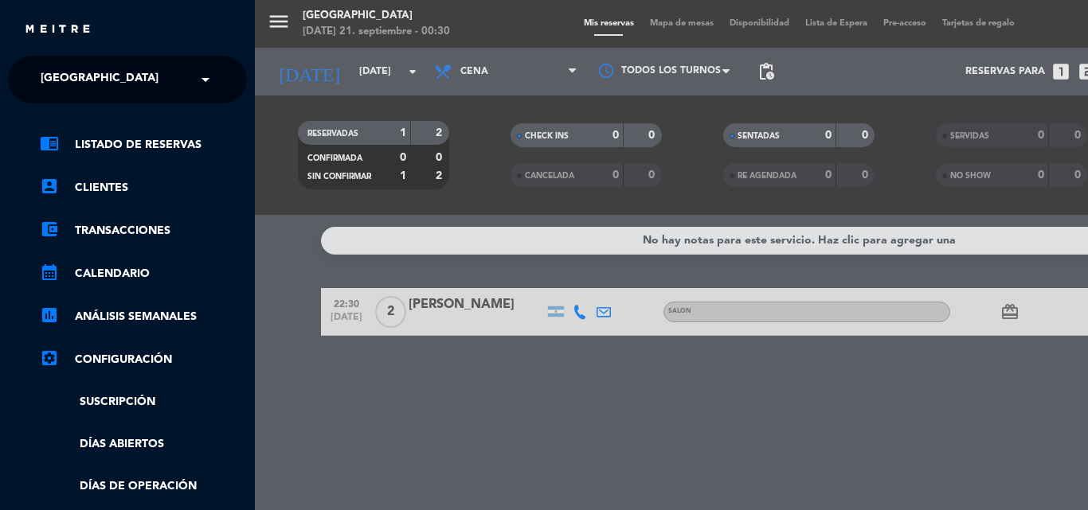
click at [87, 104] on div "chrome_reader_mode Listado de Reservas account_box Clientes account_balance_wal…" at bounding box center [127, 408] width 263 height 608
click at [85, 88] on span "[GEOGRAPHIC_DATA]" at bounding box center [100, 79] width 118 height 33
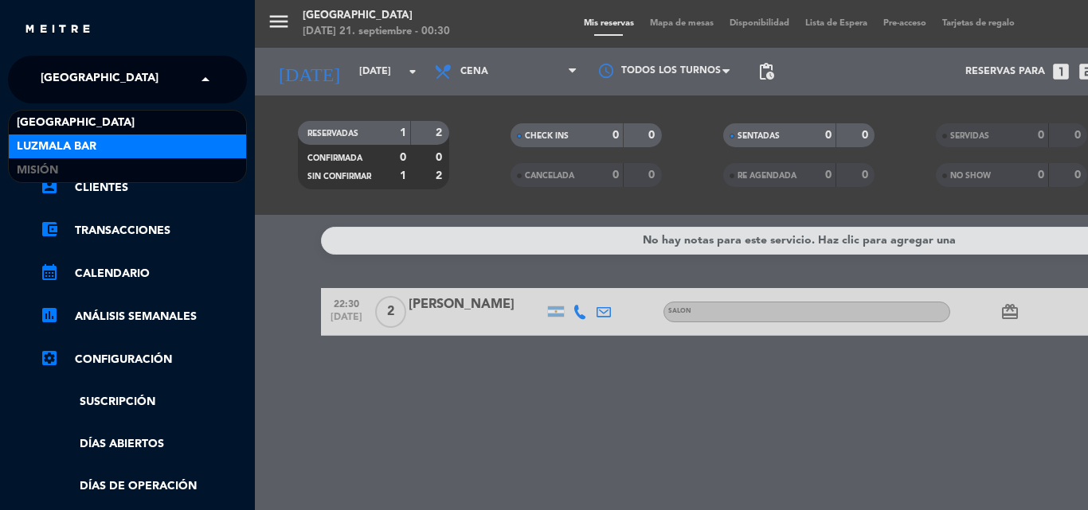
click at [119, 151] on div "Luzmala Bar" at bounding box center [127, 147] width 237 height 24
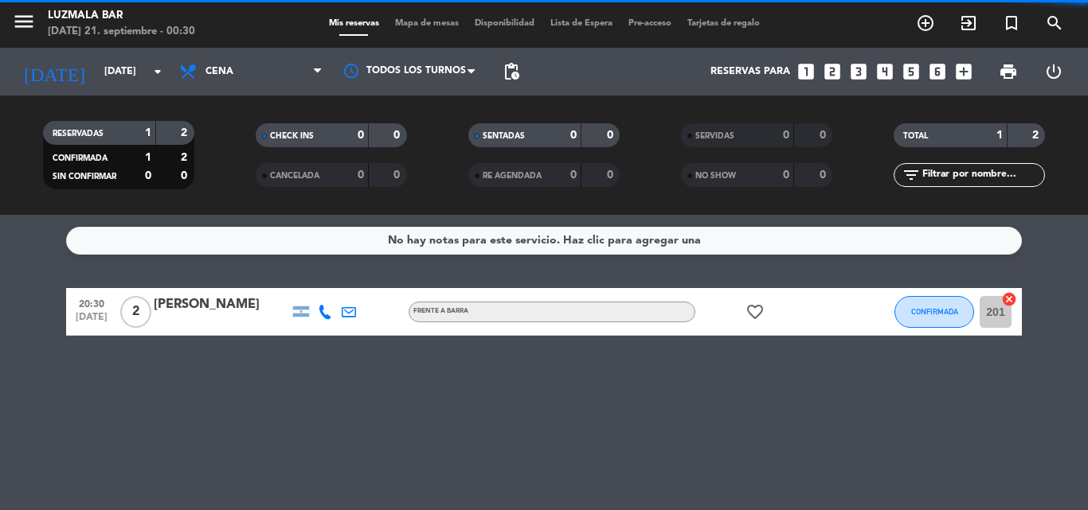
click at [18, 4] on div "menu Luzmala Bar [DATE] 21. septiembre - 00:30 Mis reservas Mapa de mesas Dispo…" at bounding box center [544, 24] width 1088 height 48
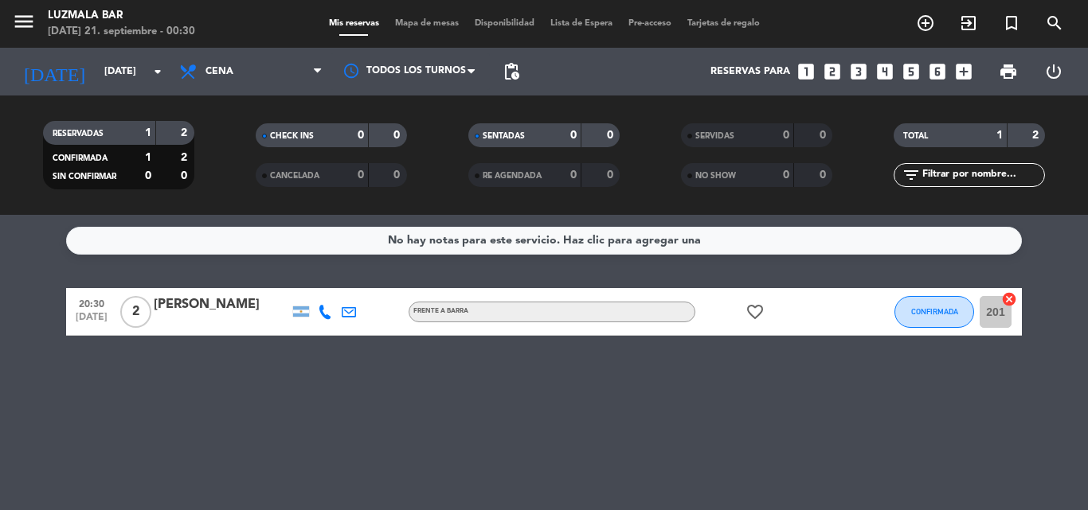
click at [109, 52] on div "[DATE] [DATE] arrow_drop_down" at bounding box center [91, 72] width 159 height 48
click at [124, 76] on input "[DATE]" at bounding box center [163, 71] width 135 height 27
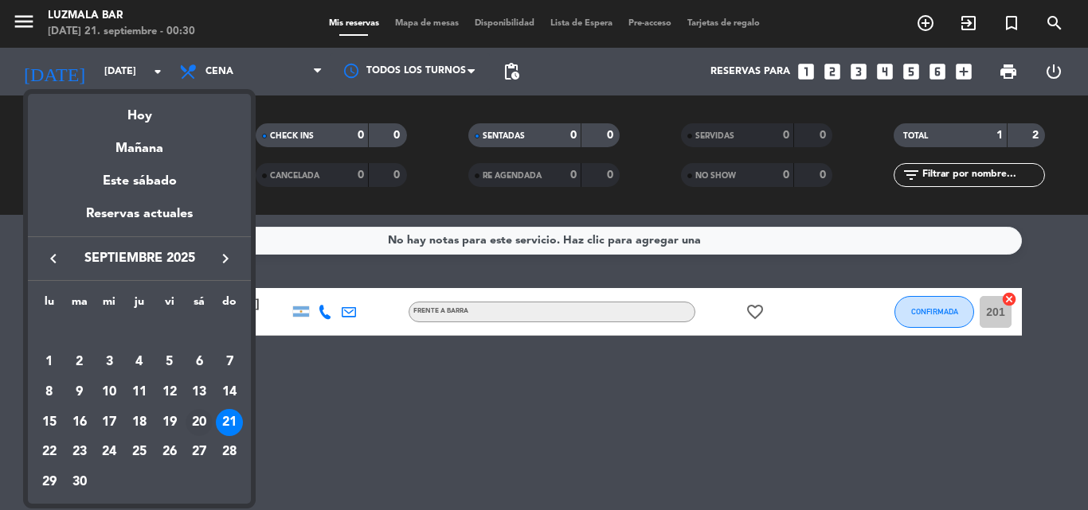
click at [197, 426] on div "20" at bounding box center [199, 422] width 27 height 27
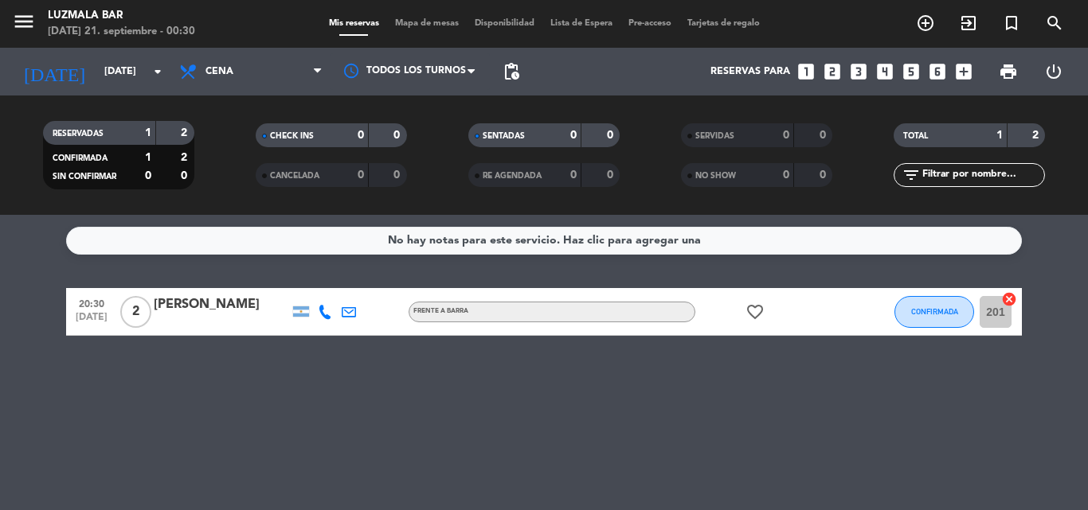
type input "[DATE]"
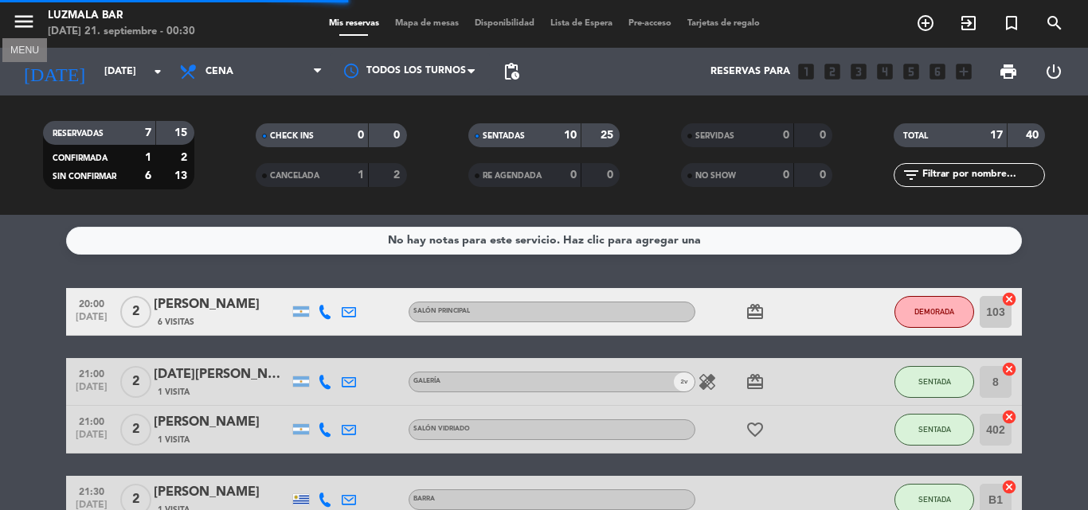
click at [24, 20] on icon "menu" at bounding box center [24, 22] width 24 height 24
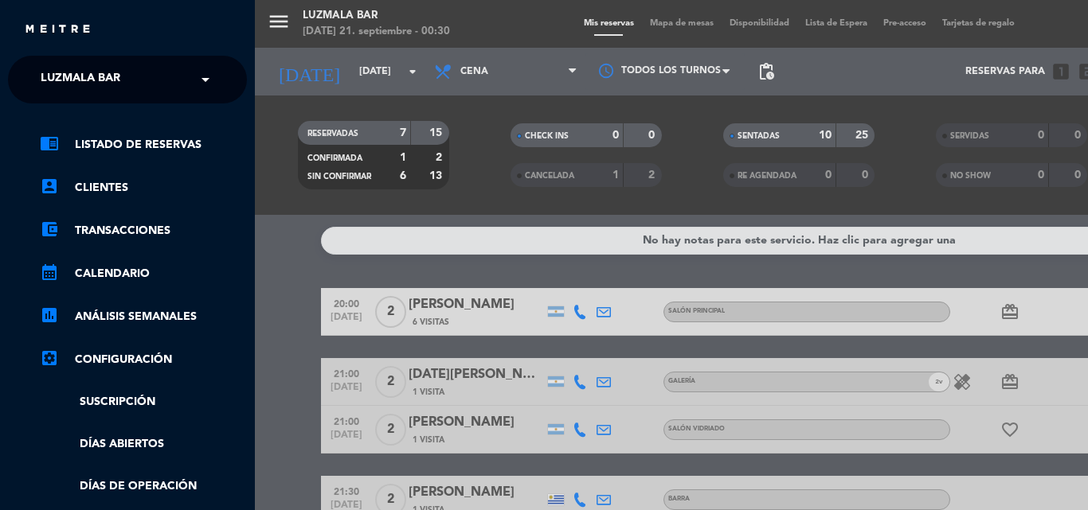
click at [166, 79] on input "text" at bounding box center [129, 80] width 194 height 35
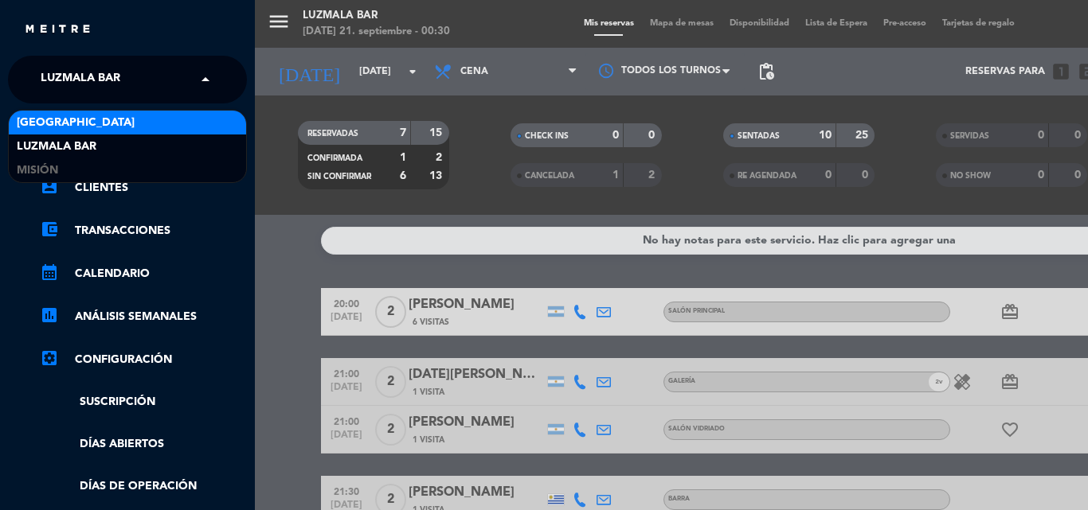
click at [170, 132] on div "[GEOGRAPHIC_DATA]" at bounding box center [127, 123] width 237 height 24
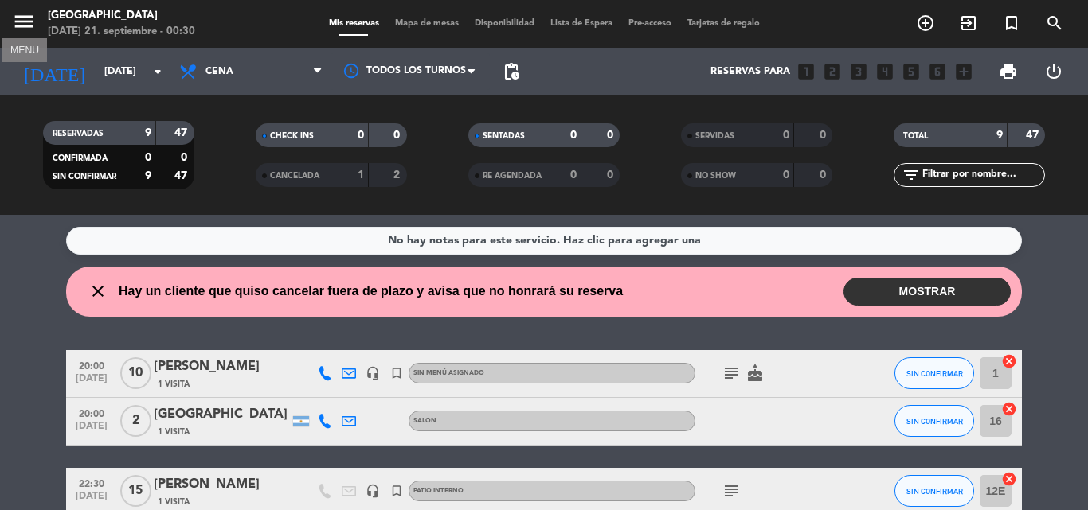
click at [28, 24] on icon "menu" at bounding box center [24, 22] width 24 height 24
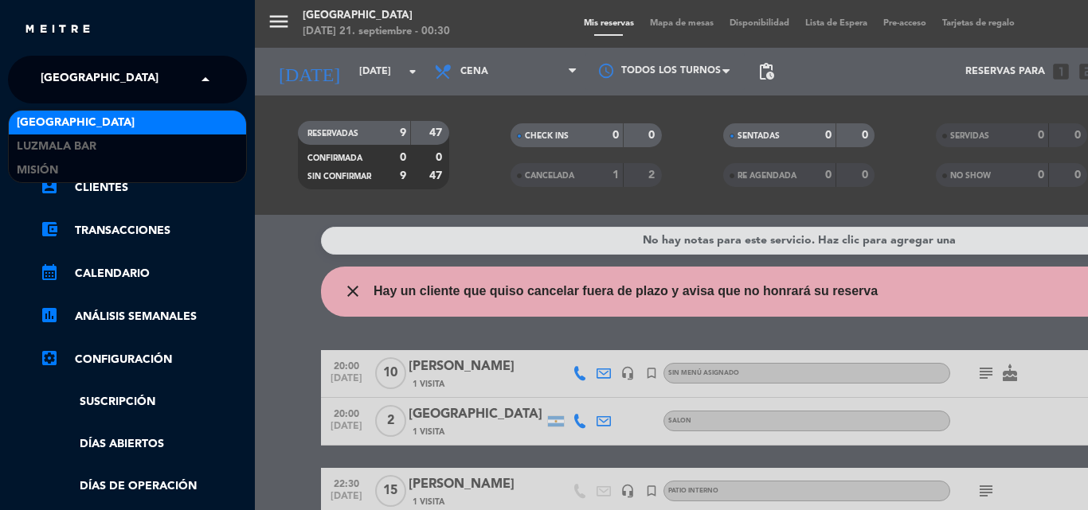
click at [133, 75] on div "× [GEOGRAPHIC_DATA]" at bounding box center [108, 79] width 148 height 33
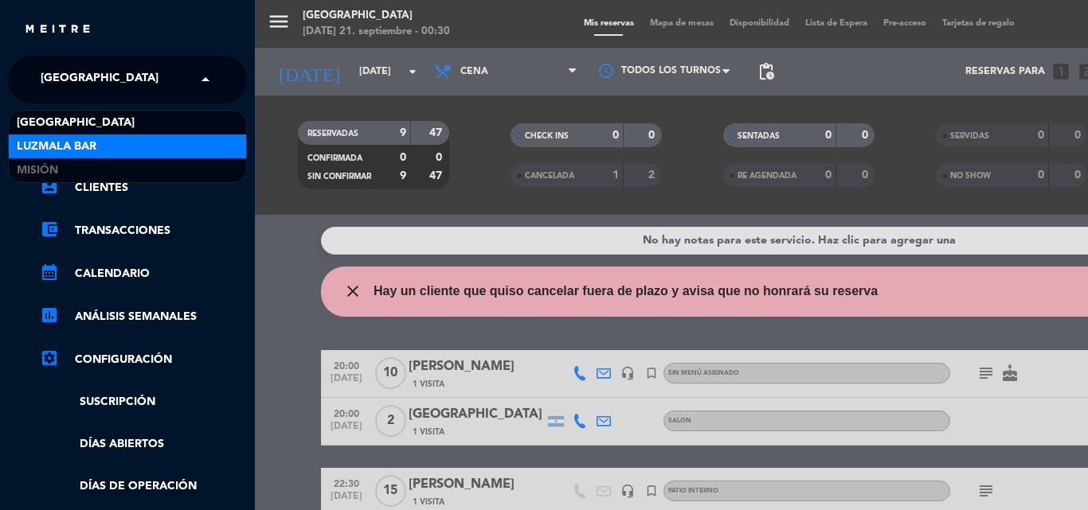
click at [144, 137] on div "Luzmala Bar" at bounding box center [127, 147] width 237 height 24
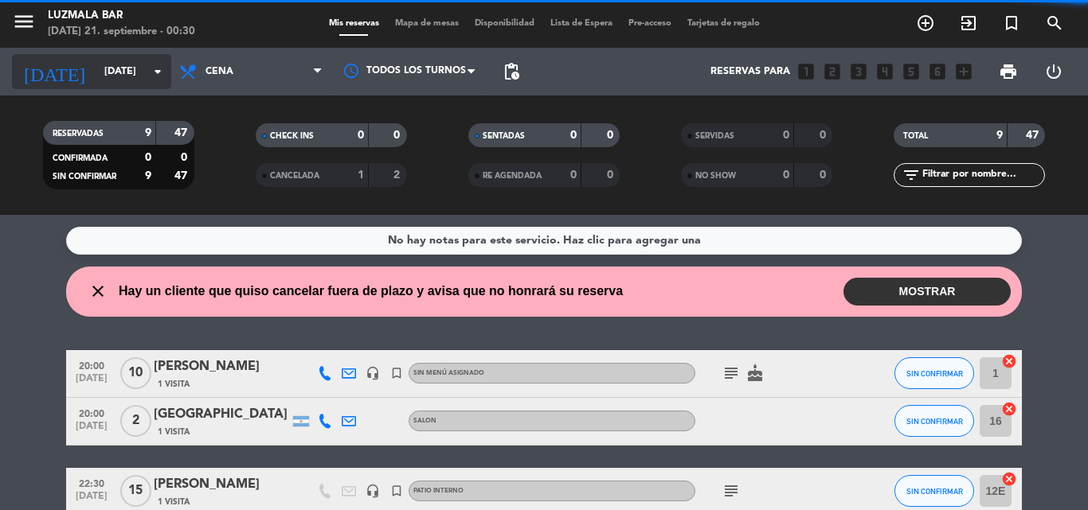
click at [110, 66] on input "[DATE]" at bounding box center [163, 71] width 135 height 27
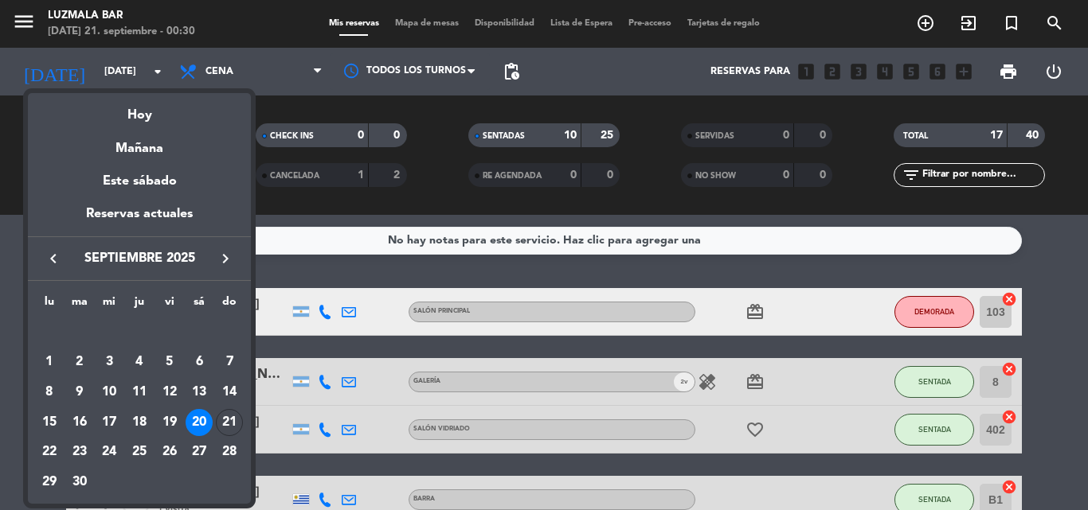
click at [0, 271] on div at bounding box center [544, 255] width 1088 height 510
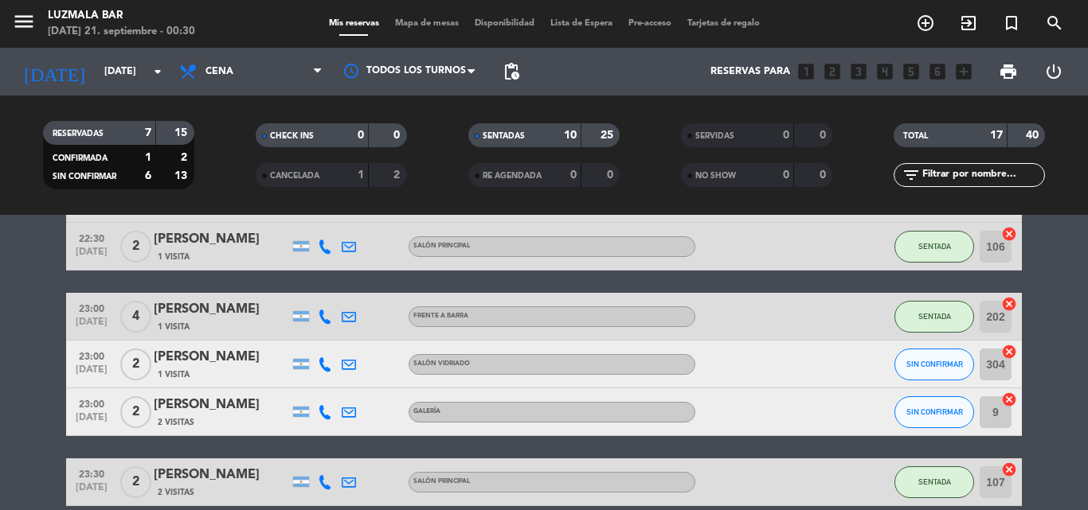
scroll to position [803, 0]
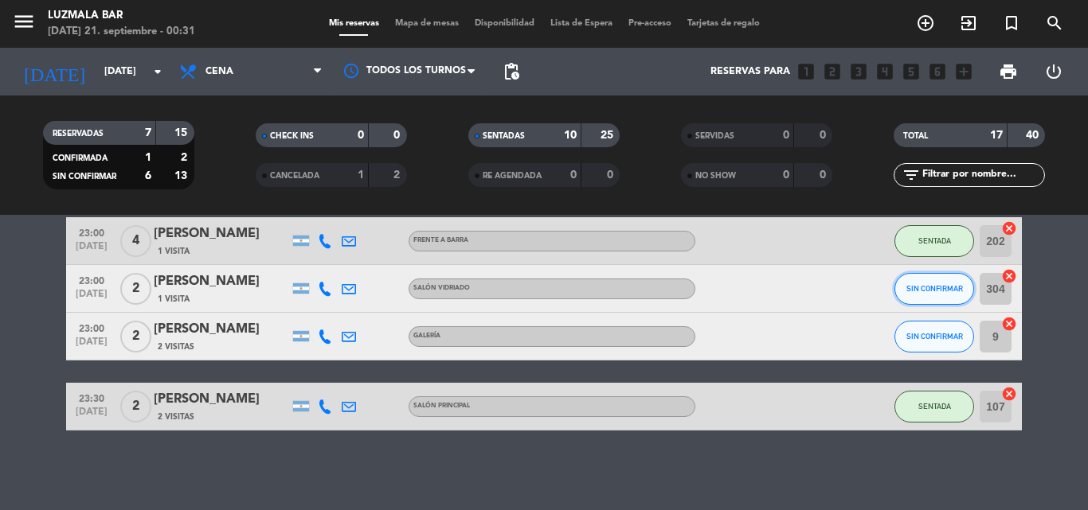
click at [920, 303] on button "SIN CONFIRMAR" at bounding box center [934, 289] width 80 height 32
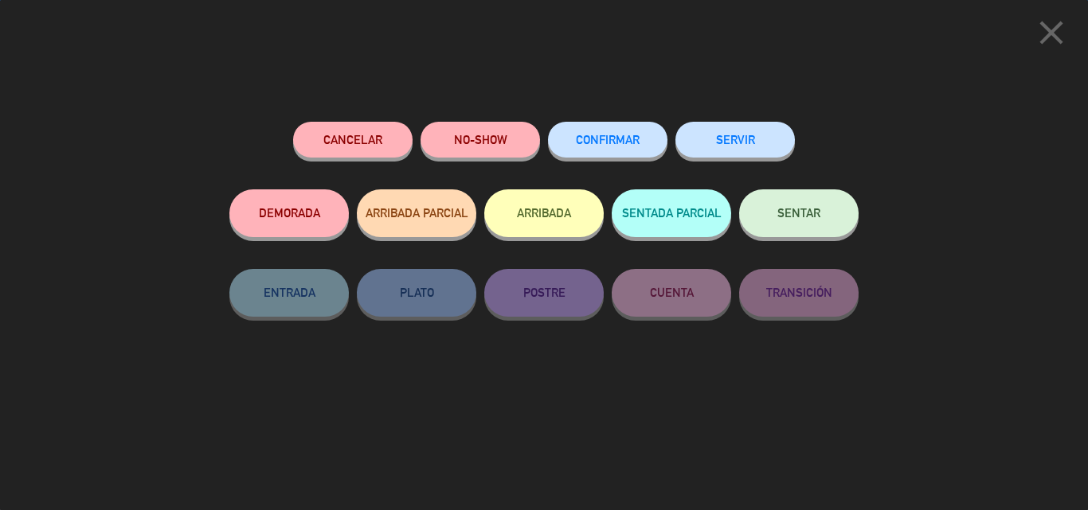
click at [788, 205] on button "SENTAR" at bounding box center [798, 213] width 119 height 48
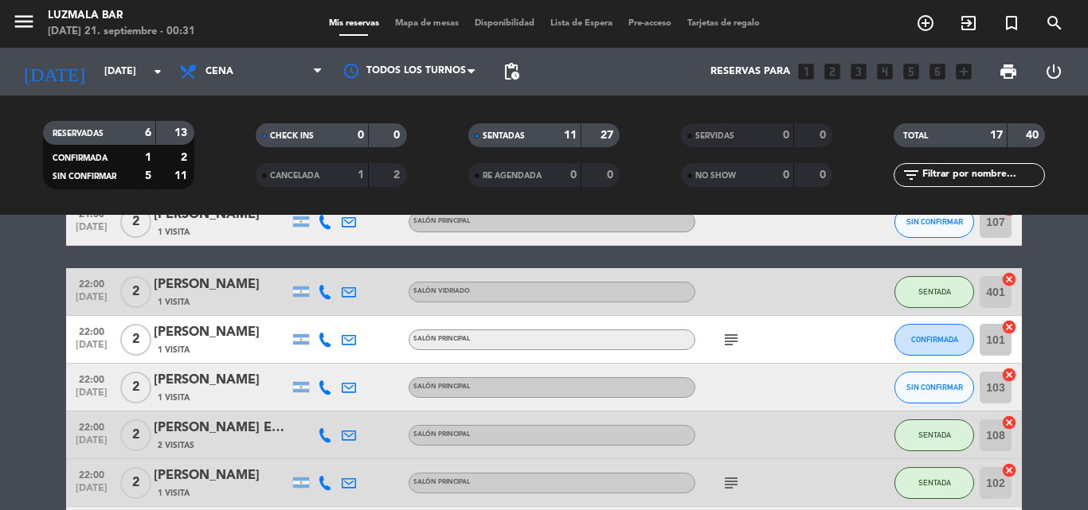
scroll to position [405, 0]
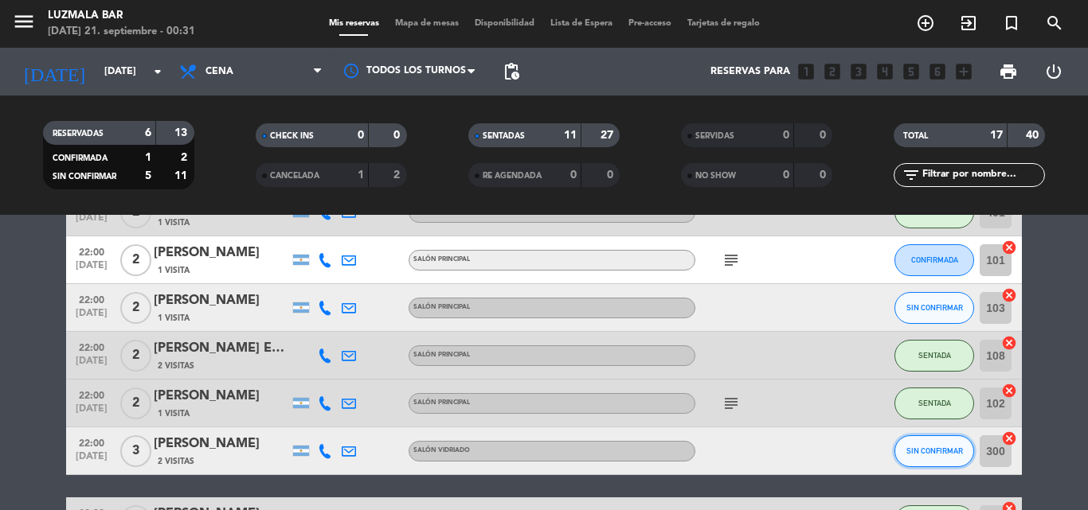
click at [932, 451] on span "SIN CONFIRMAR" at bounding box center [934, 451] width 57 height 9
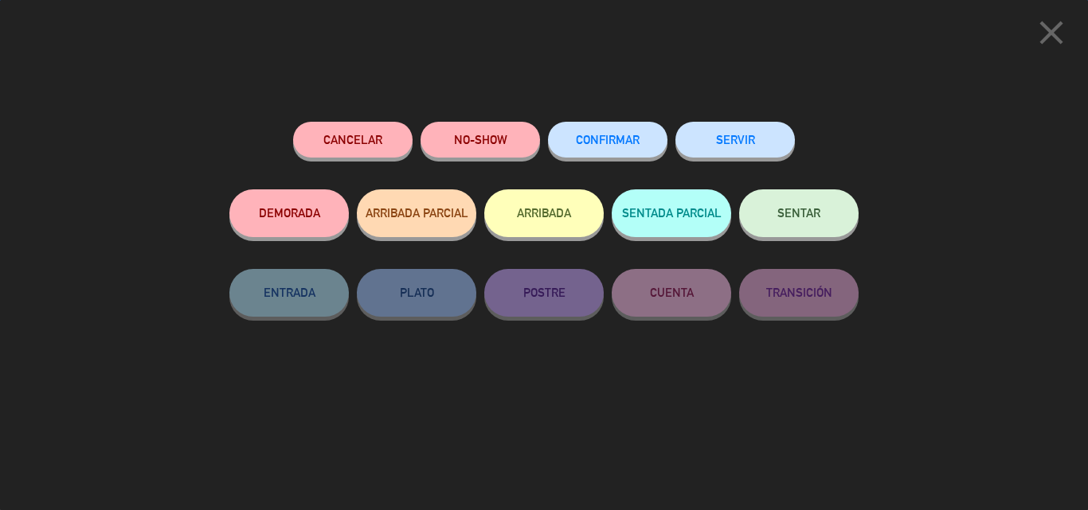
click at [811, 210] on span "SENTAR" at bounding box center [798, 213] width 43 height 14
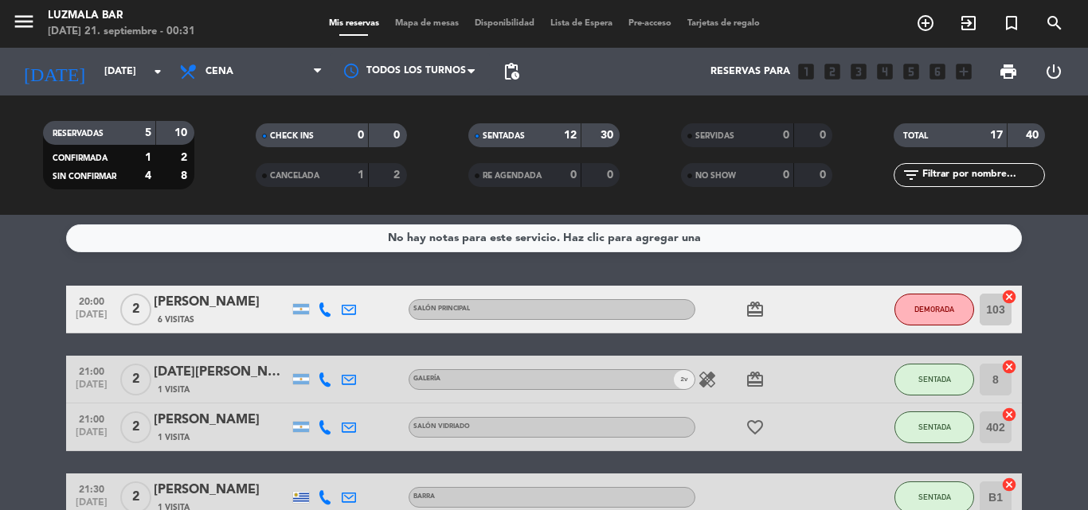
scroll to position [0, 0]
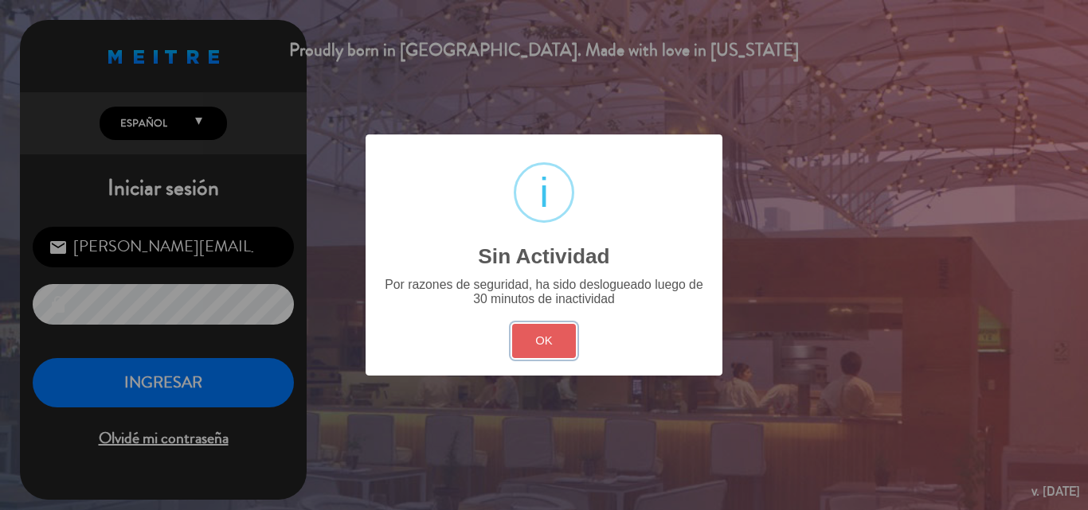
click at [537, 338] on button "OK" at bounding box center [544, 341] width 64 height 34
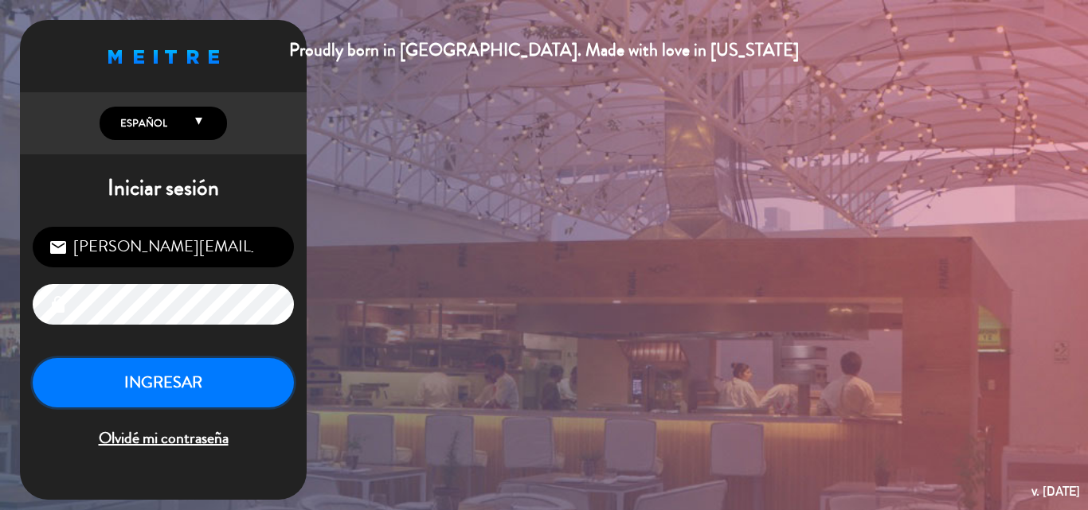
click at [195, 388] on button "INGRESAR" at bounding box center [163, 383] width 261 height 50
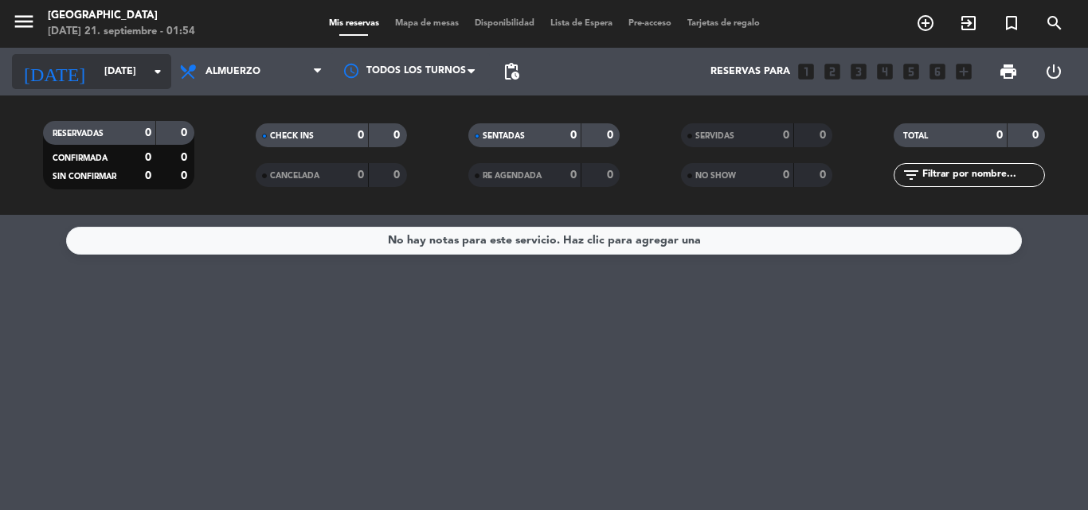
click at [162, 73] on icon "arrow_drop_down" at bounding box center [157, 71] width 19 height 19
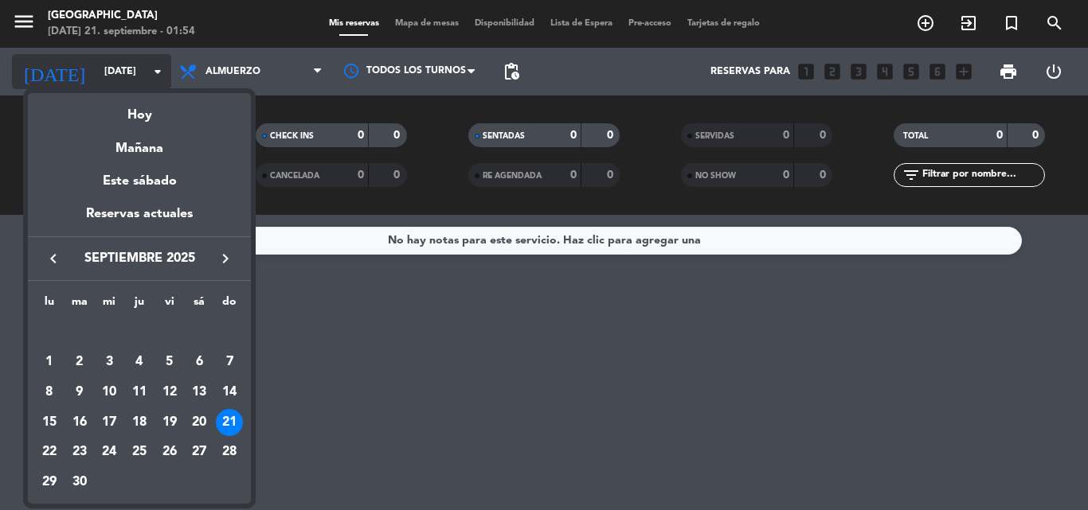
click at [162, 73] on div at bounding box center [544, 255] width 1088 height 510
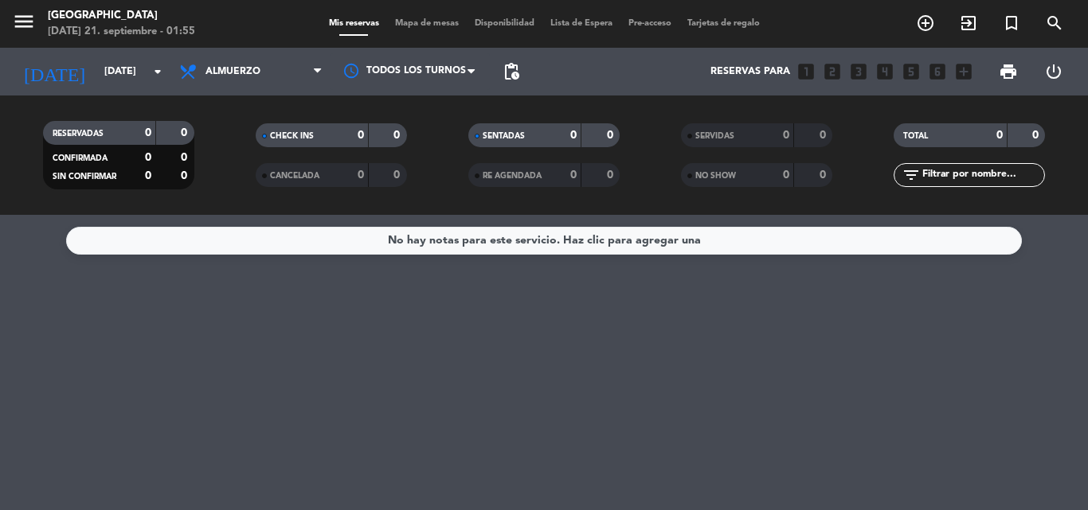
click at [36, 29] on span "menu" at bounding box center [30, 24] width 36 height 37
click at [25, 23] on icon "menu" at bounding box center [24, 22] width 24 height 24
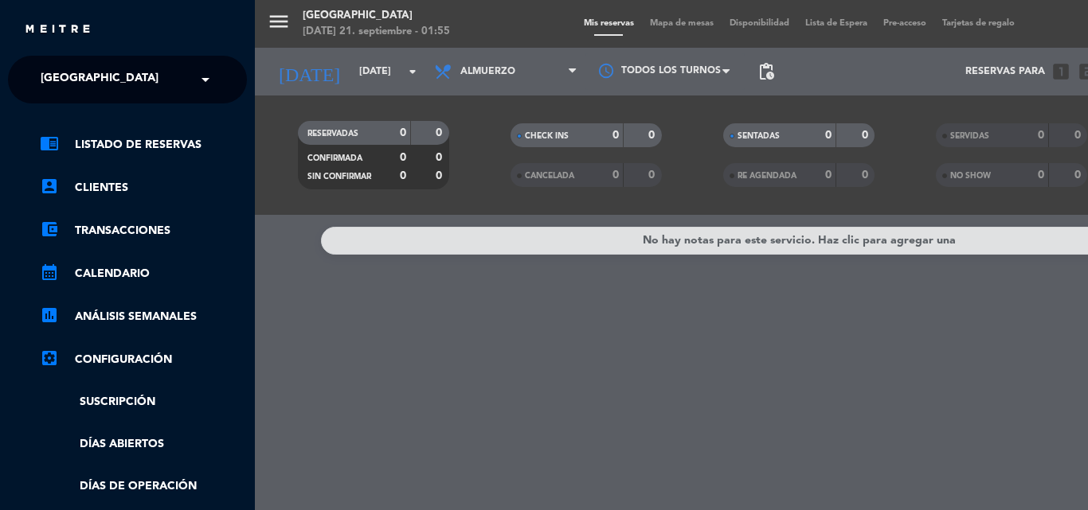
click at [271, 20] on div "menu [GEOGRAPHIC_DATA][DATE]. septiembre - 01:55 Mis reservas Mapa de mesas Dis…" at bounding box center [799, 255] width 1088 height 510
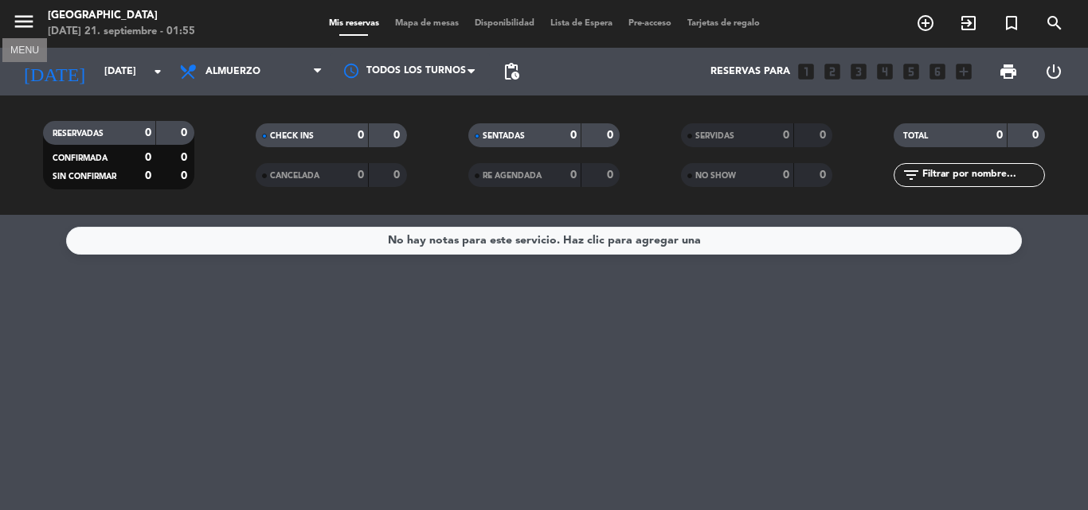
click at [17, 17] on icon "menu" at bounding box center [24, 22] width 24 height 24
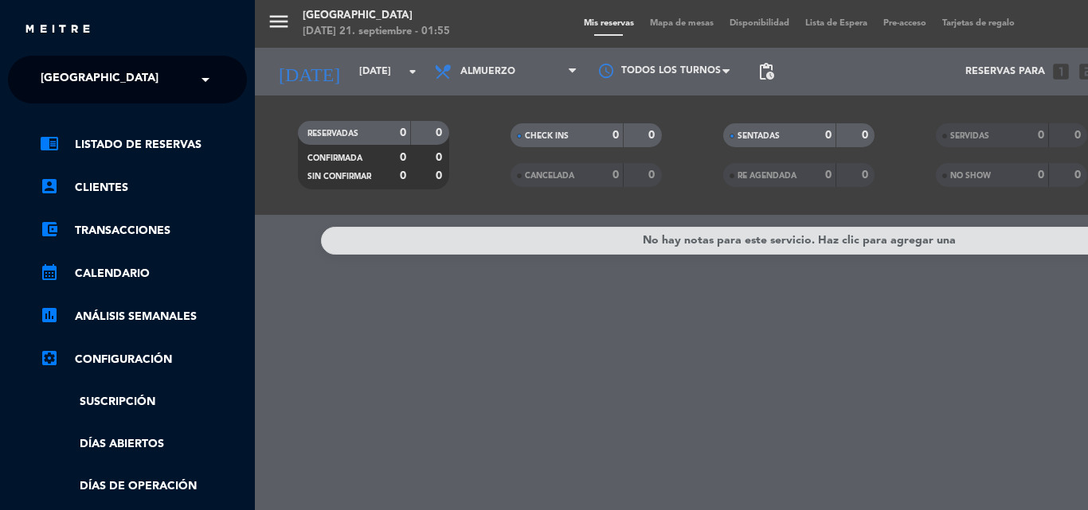
click at [140, 83] on input "text" at bounding box center [129, 80] width 194 height 35
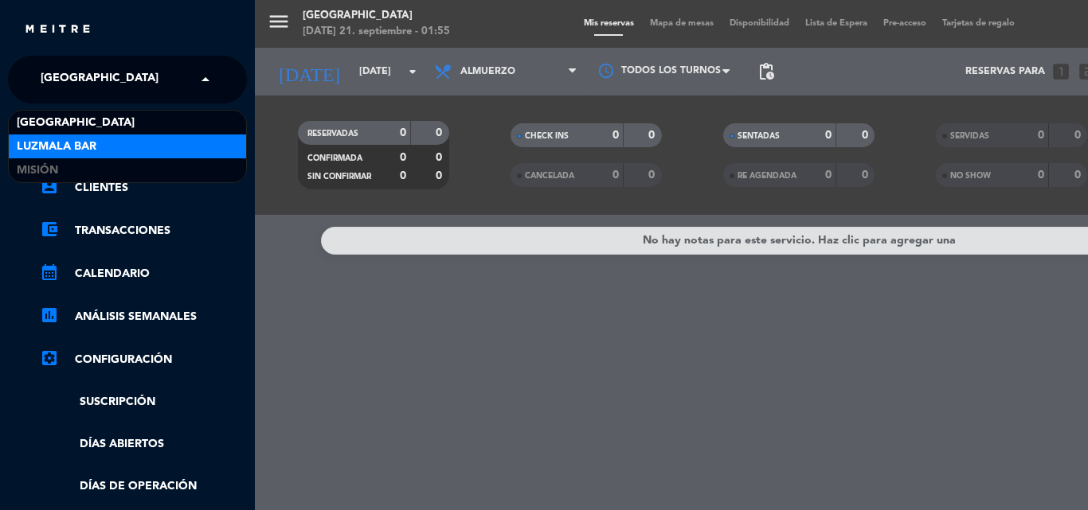
click at [119, 136] on div "Luzmala Bar" at bounding box center [127, 147] width 237 height 24
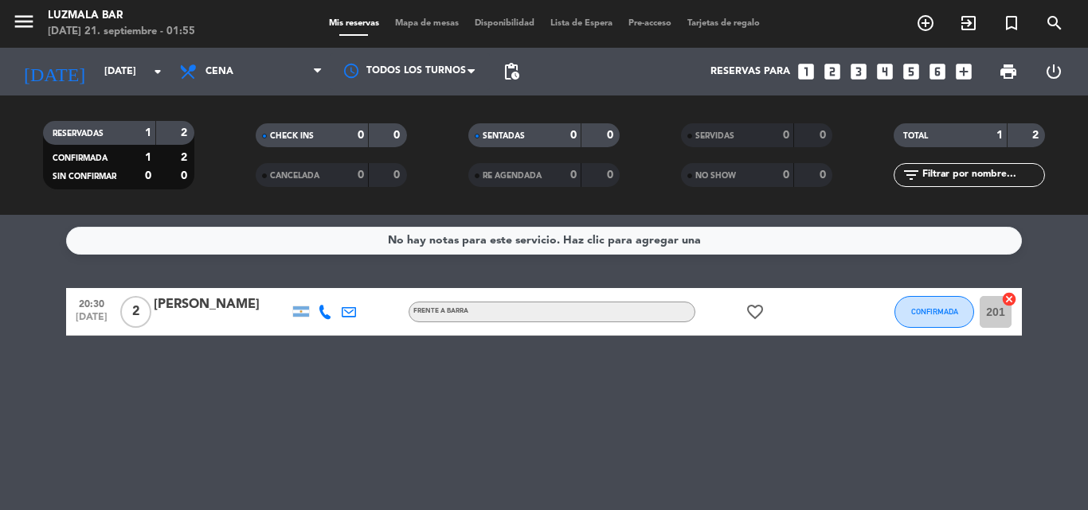
click at [28, 419] on div "No hay notas para este servicio. Haz clic para agregar una 20:30 [DATE] 2 [PERS…" at bounding box center [544, 362] width 1088 height 295
